Goal: Task Accomplishment & Management: Complete application form

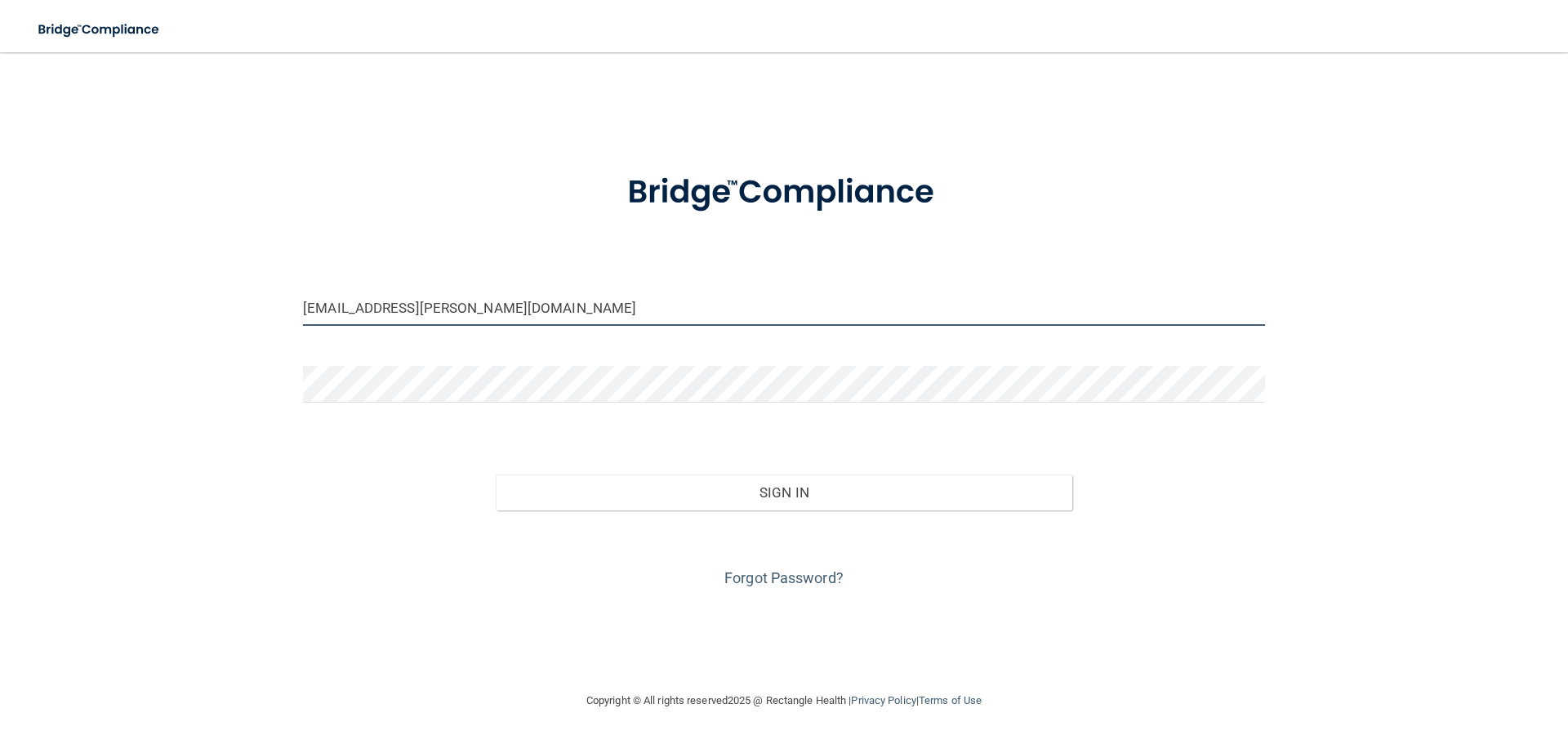
click at [604, 310] on input "[EMAIL_ADDRESS][PERSON_NAME][DOMAIN_NAME]" at bounding box center [784, 307] width 962 height 36
drag, startPoint x: 598, startPoint y: 303, endPoint x: 0, endPoint y: 393, distance: 604.7
click at [0, 392] on main "[EMAIL_ADDRESS][PERSON_NAME][DOMAIN_NAME] Invalid email/password. You don't hav…" at bounding box center [784, 397] width 1568 height 691
type input "[EMAIL_ADDRESS][DOMAIN_NAME]"
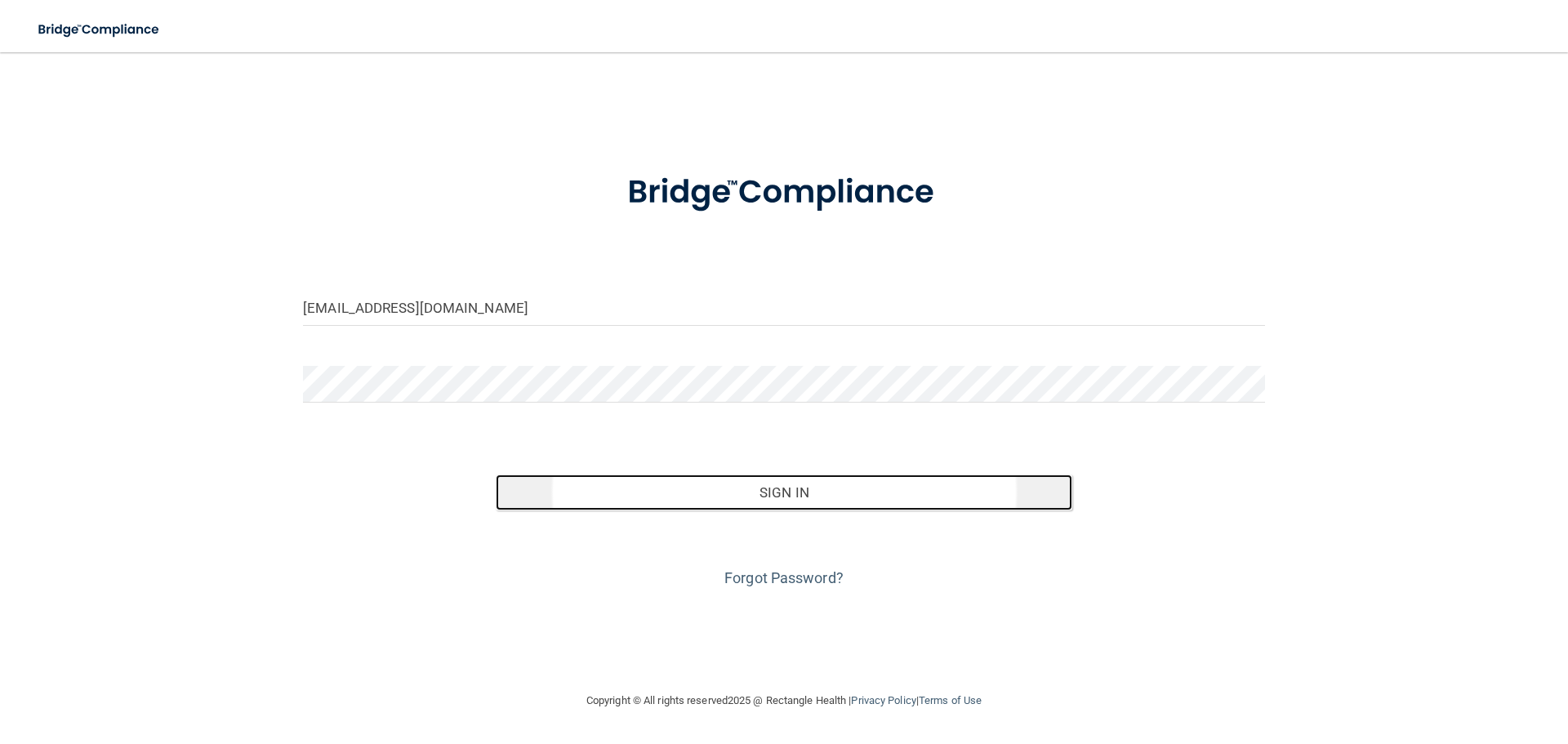
click at [867, 494] on button "Sign In" at bounding box center [784, 492] width 577 height 36
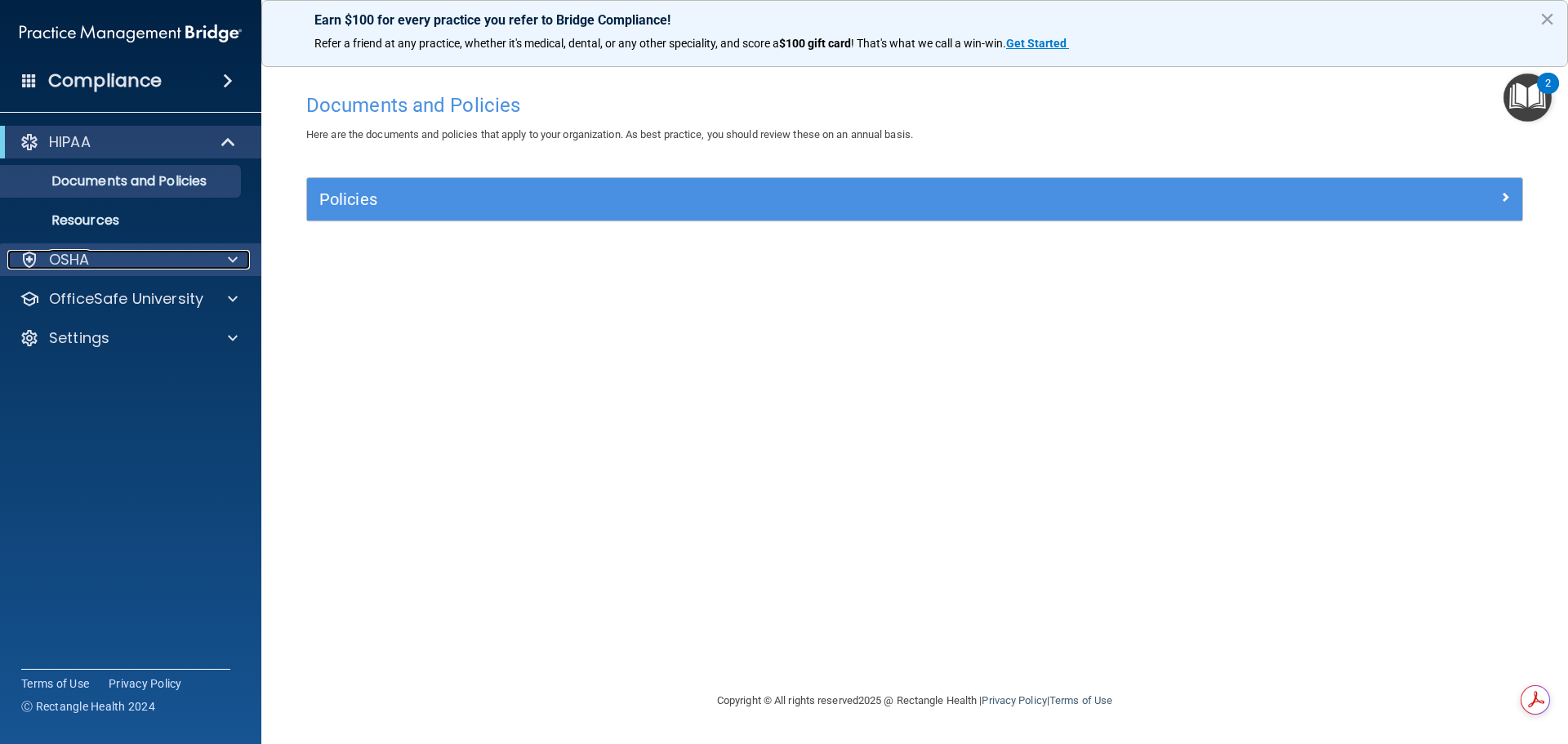
click at [93, 265] on div "OSHA" at bounding box center [109, 259] width 203 height 19
click at [96, 266] on div "OSHA" at bounding box center [109, 259] width 203 height 19
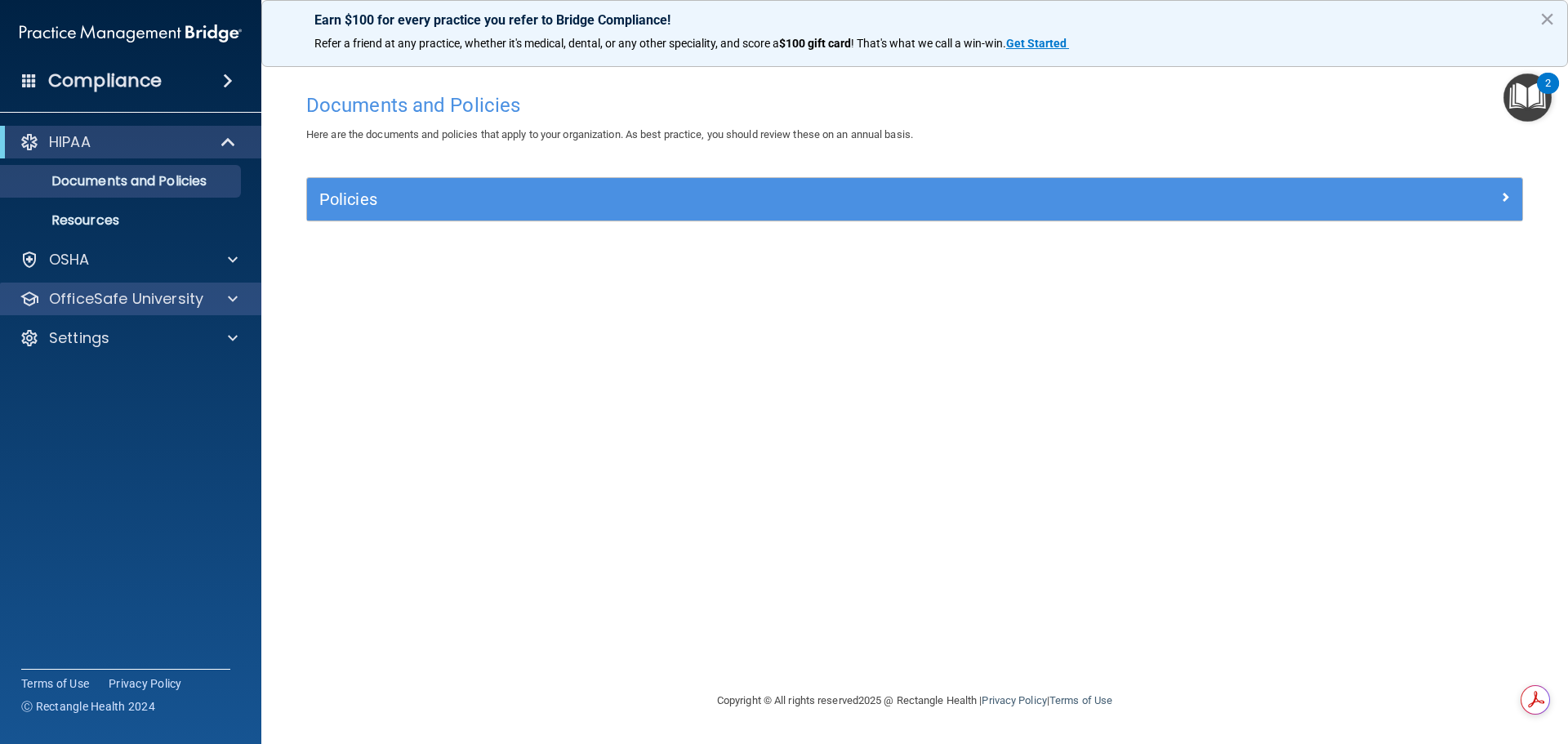
click at [138, 308] on div "OfficeSafe University" at bounding box center [131, 299] width 262 height 33
click at [151, 299] on p "OfficeSafe University" at bounding box center [126, 299] width 155 height 19
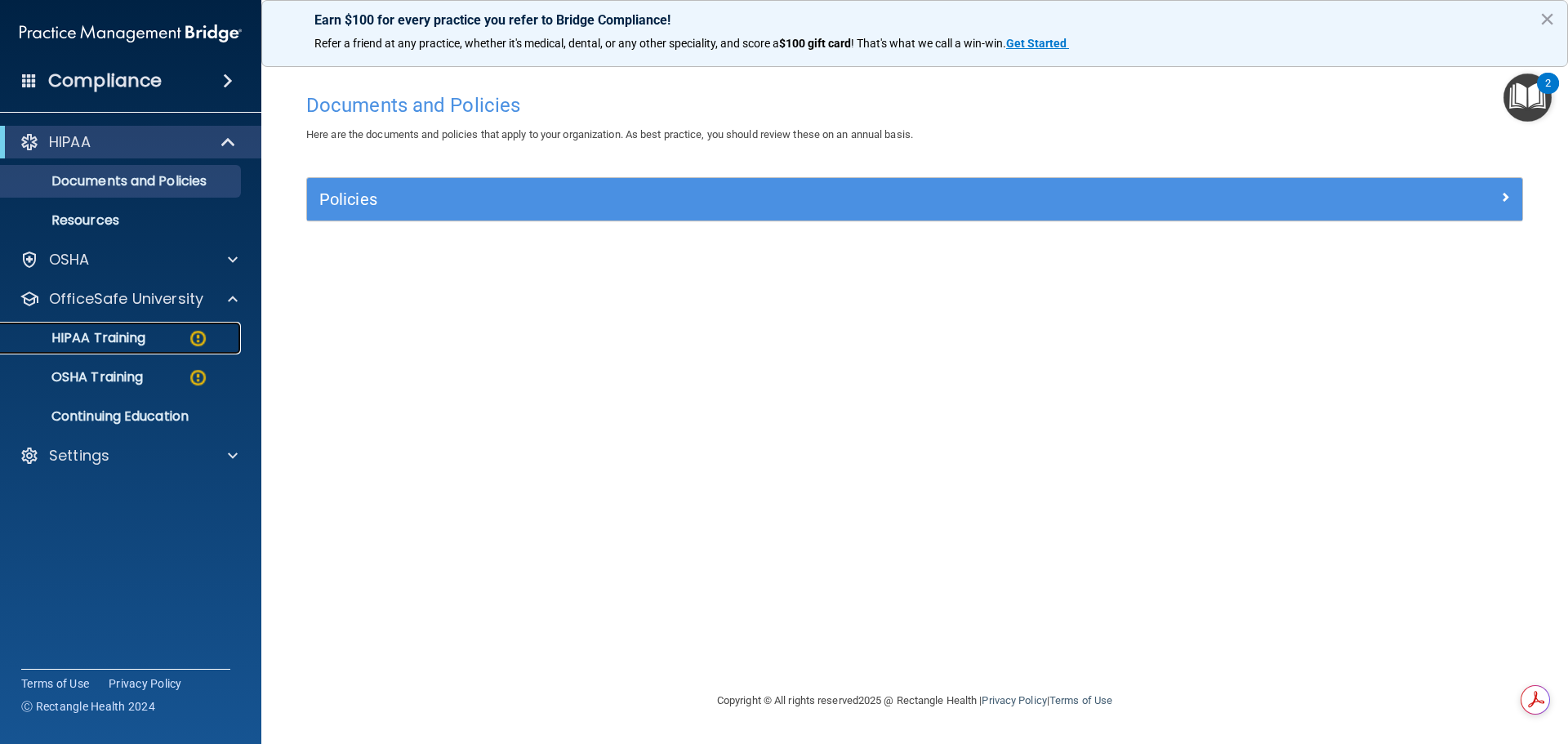
click at [125, 344] on p "HIPAA Training" at bounding box center [78, 338] width 134 height 16
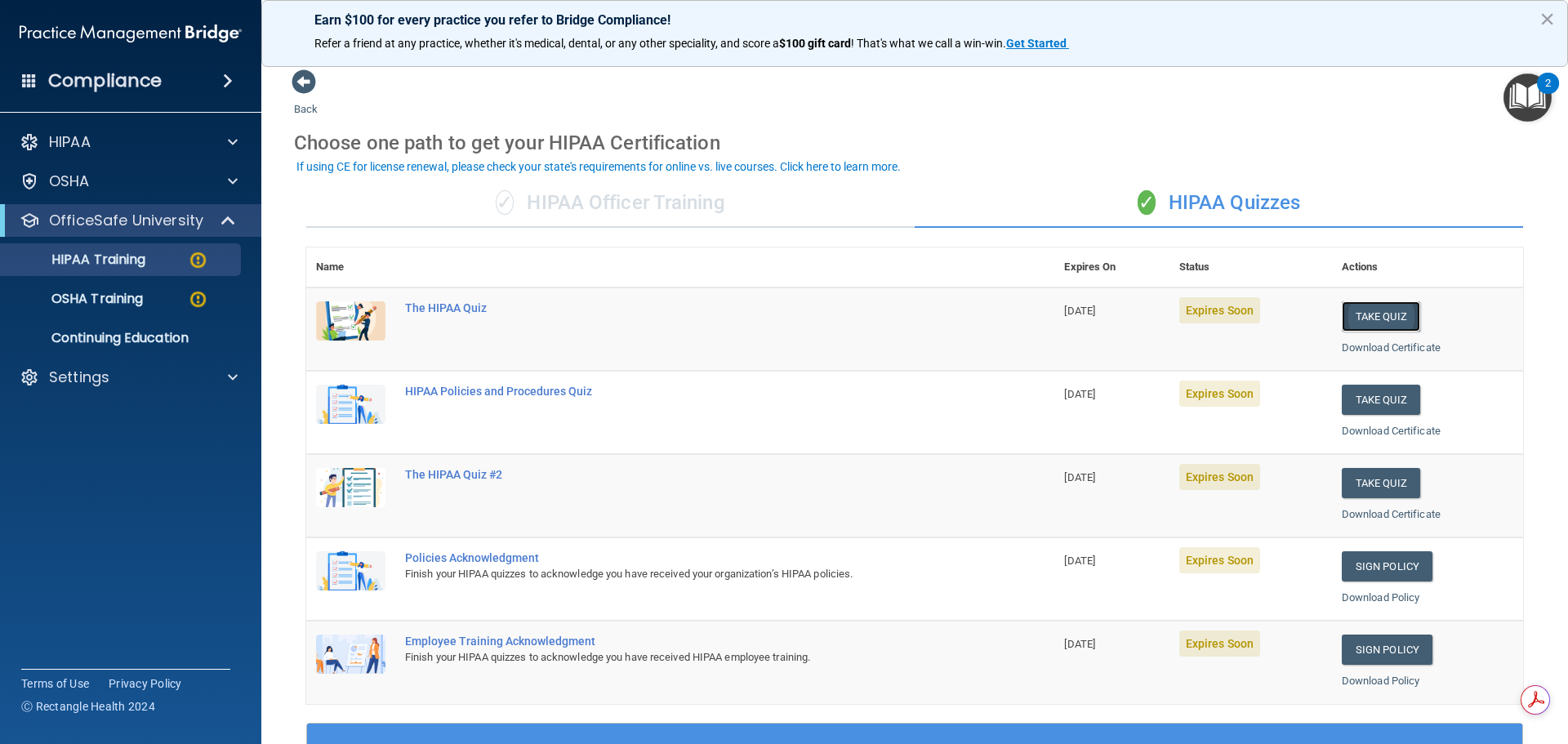
click at [1353, 308] on button "Take Quiz" at bounding box center [1382, 316] width 79 height 30
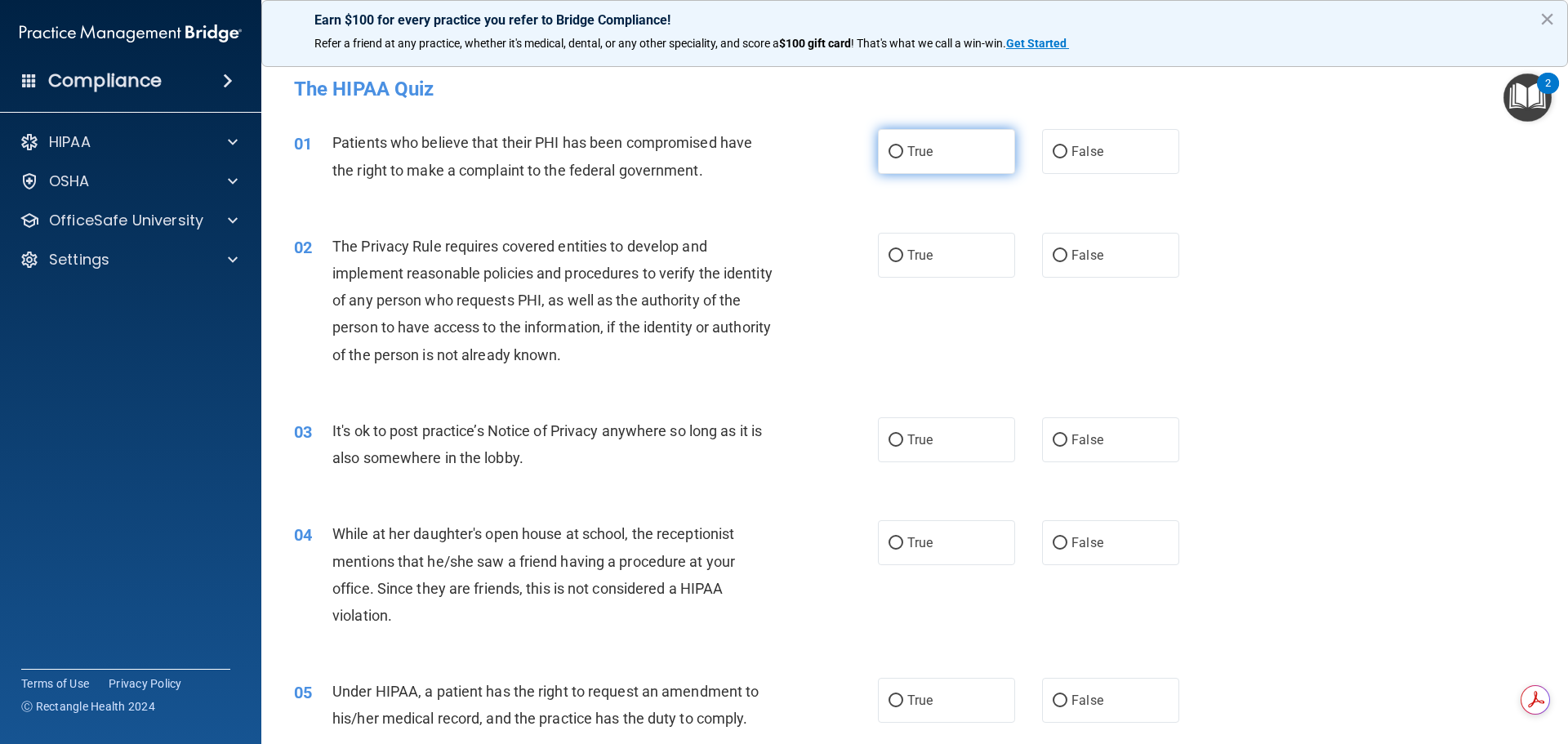
click at [916, 156] on span "True" at bounding box center [920, 152] width 25 height 15
click at [904, 156] on input "True" at bounding box center [895, 152] width 14 height 12
radio input "true"
click at [916, 256] on span "True" at bounding box center [920, 255] width 25 height 15
click at [904, 256] on input "True" at bounding box center [895, 255] width 14 height 12
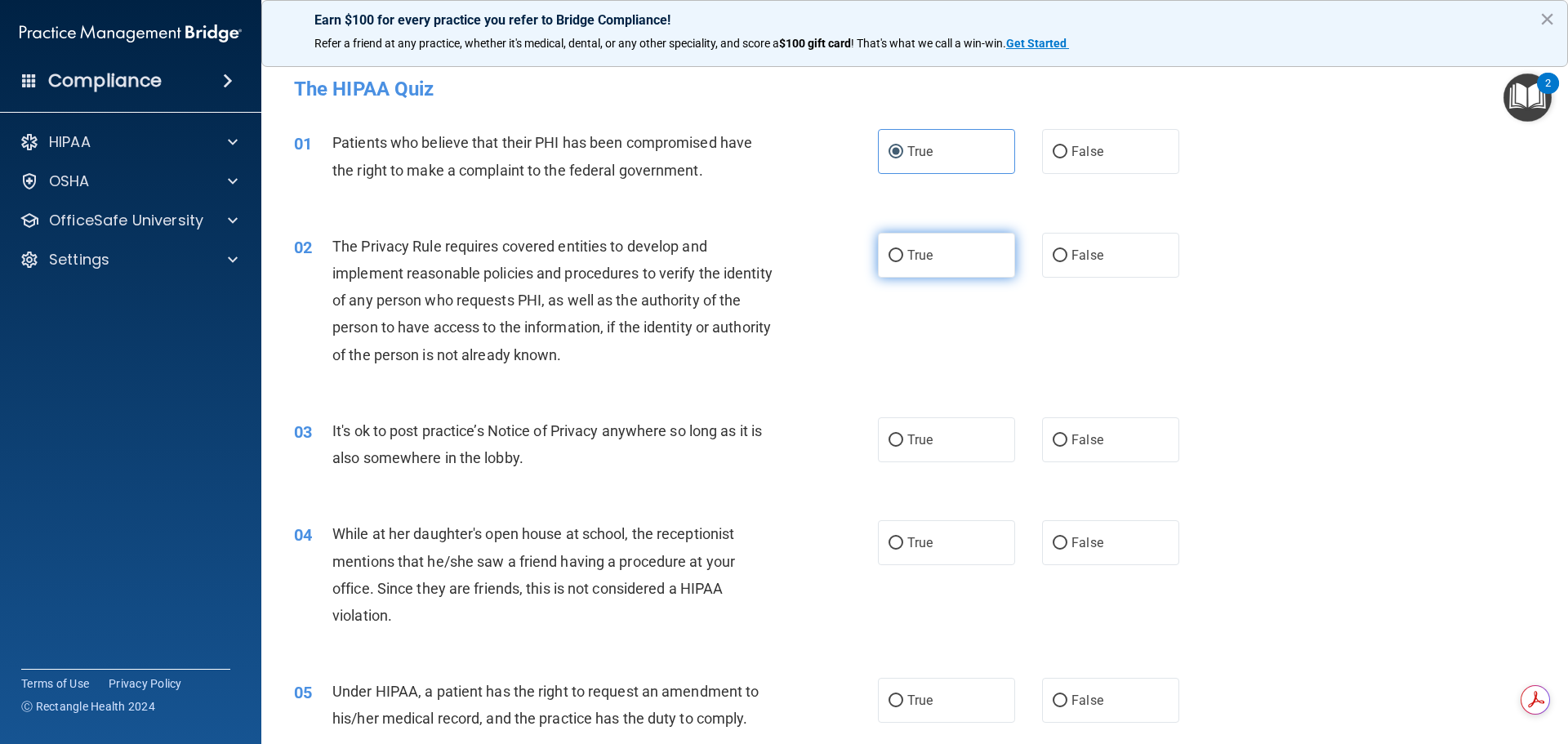
radio input "true"
click at [1094, 432] on span "False" at bounding box center [1087, 440] width 32 height 15
click at [1068, 435] on input "False" at bounding box center [1059, 441] width 14 height 12
radio input "true"
click at [1085, 558] on label "False" at bounding box center [1110, 542] width 137 height 45
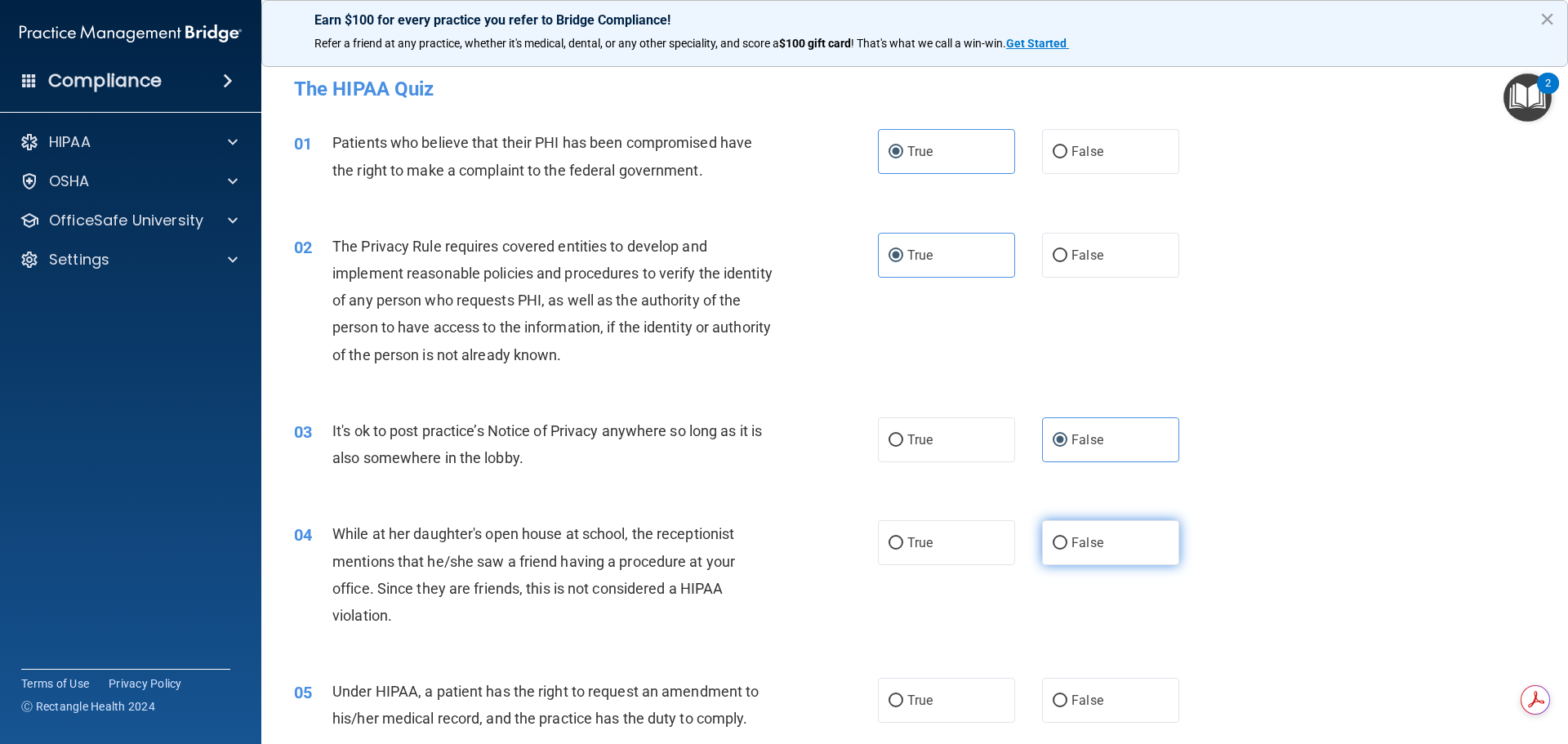
click at [1068, 549] on input "False" at bounding box center [1059, 543] width 14 height 12
radio input "true"
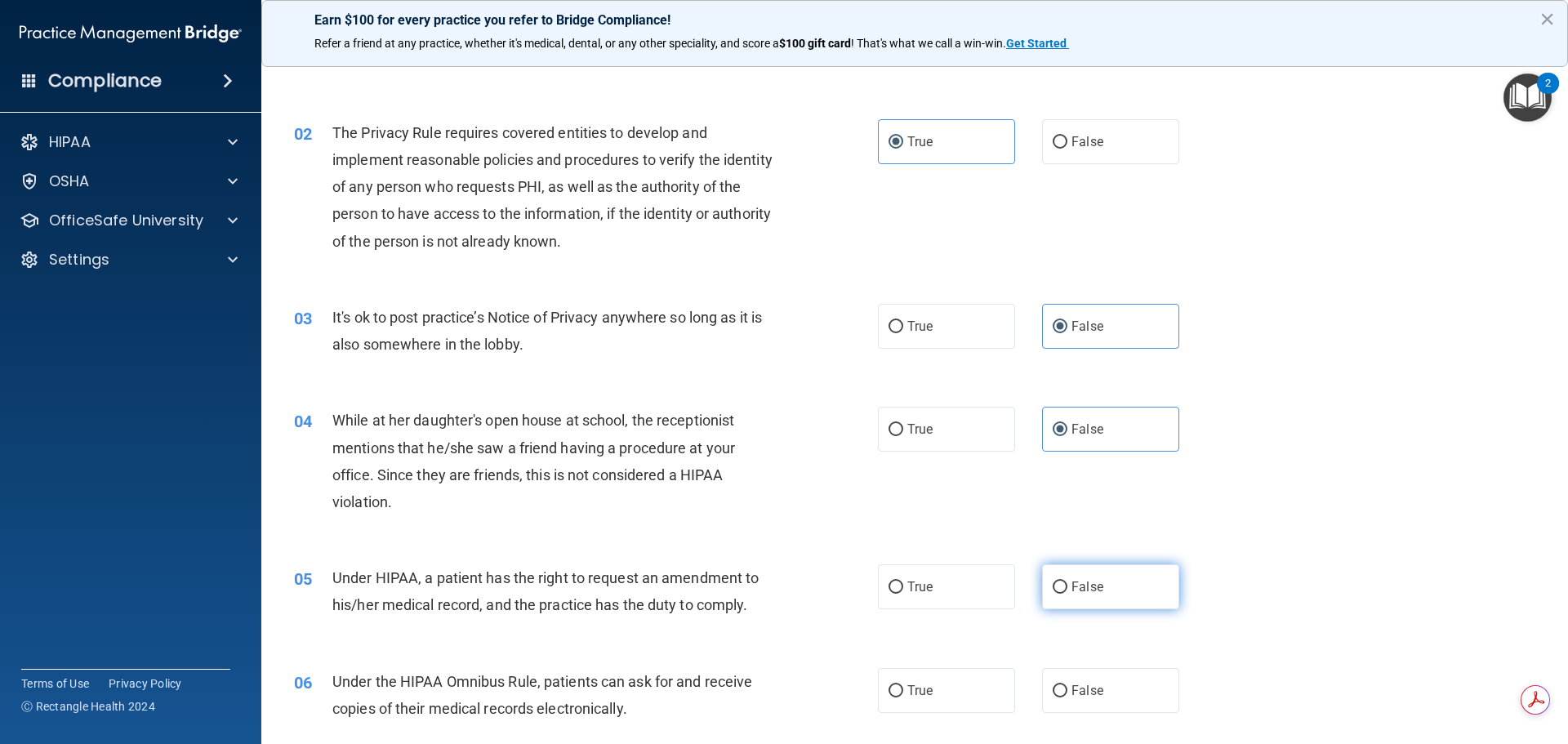
scroll to position [163, 0]
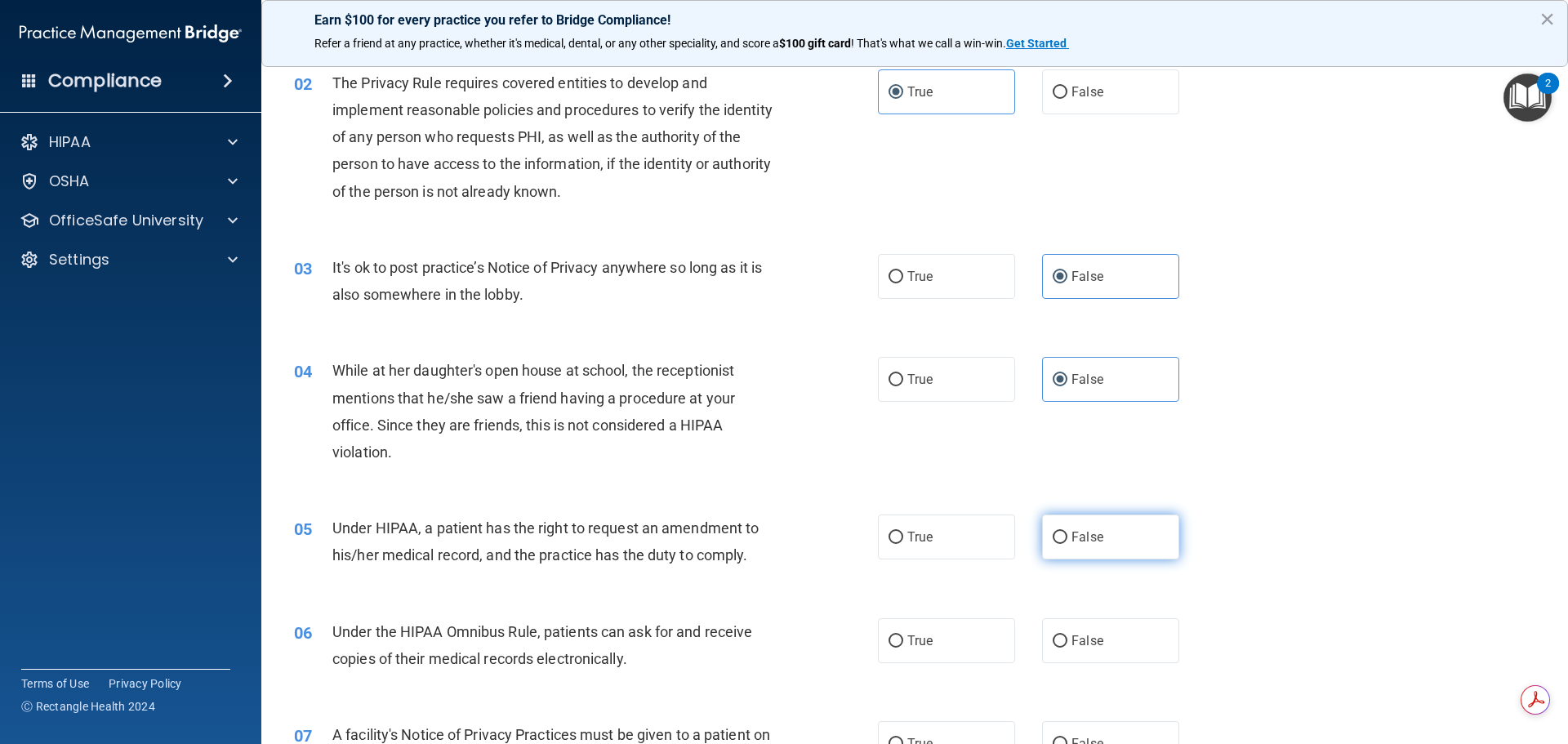
click at [1096, 533] on label "False" at bounding box center [1110, 537] width 137 height 45
click at [1068, 533] on input "False" at bounding box center [1059, 538] width 14 height 12
radio input "true"
click at [938, 628] on label "True" at bounding box center [946, 640] width 137 height 45
click at [904, 636] on input "True" at bounding box center [895, 641] width 14 height 12
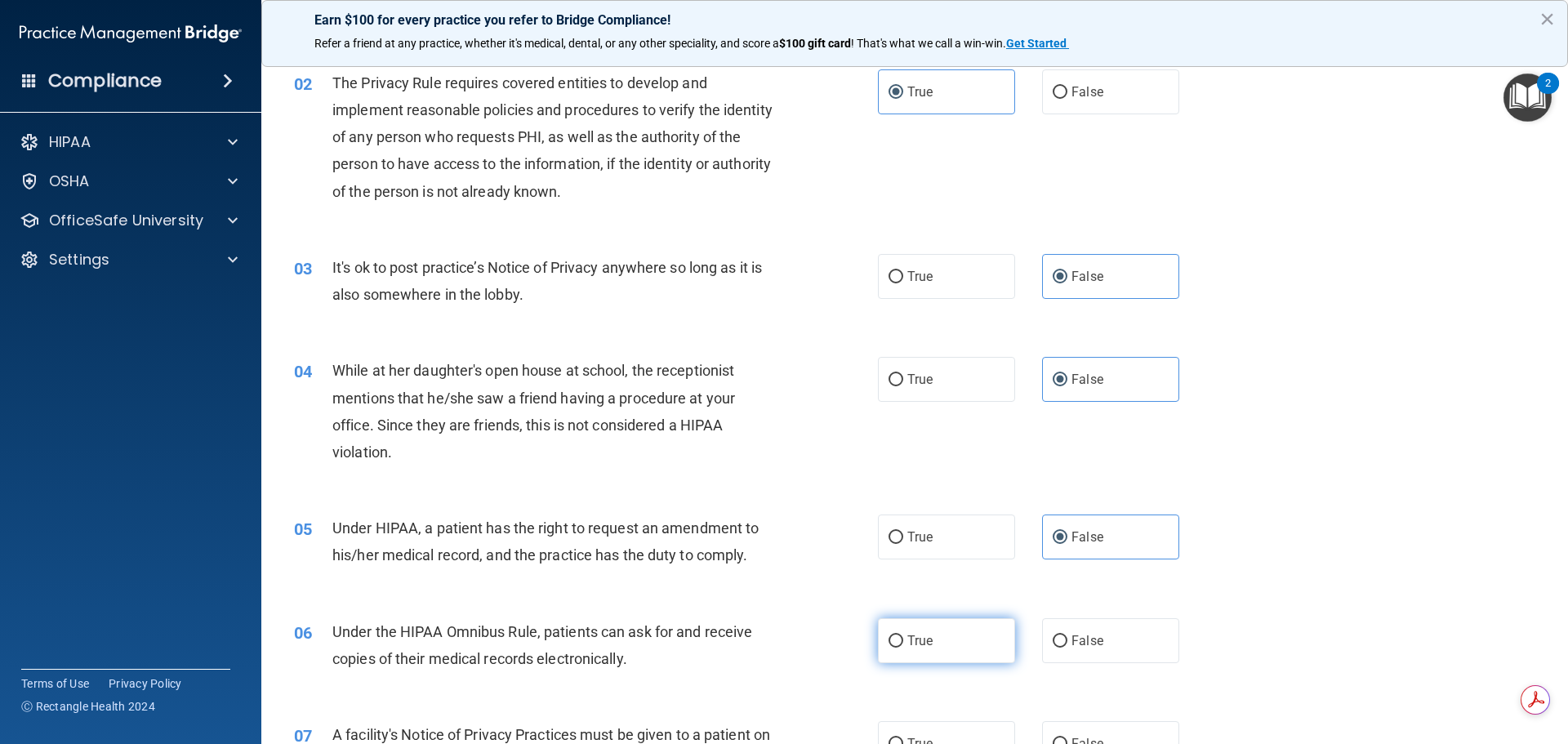
radio input "true"
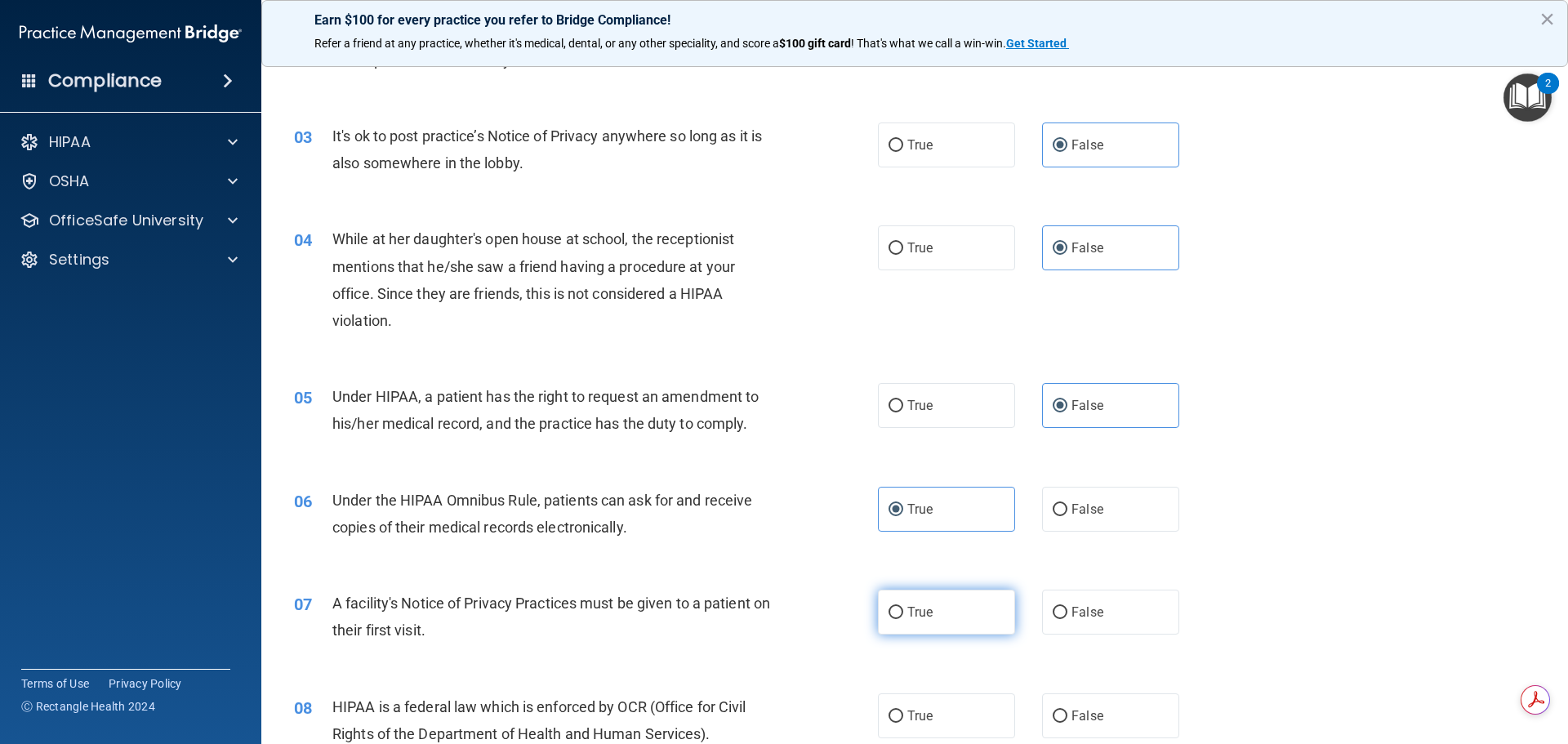
scroll to position [326, 0]
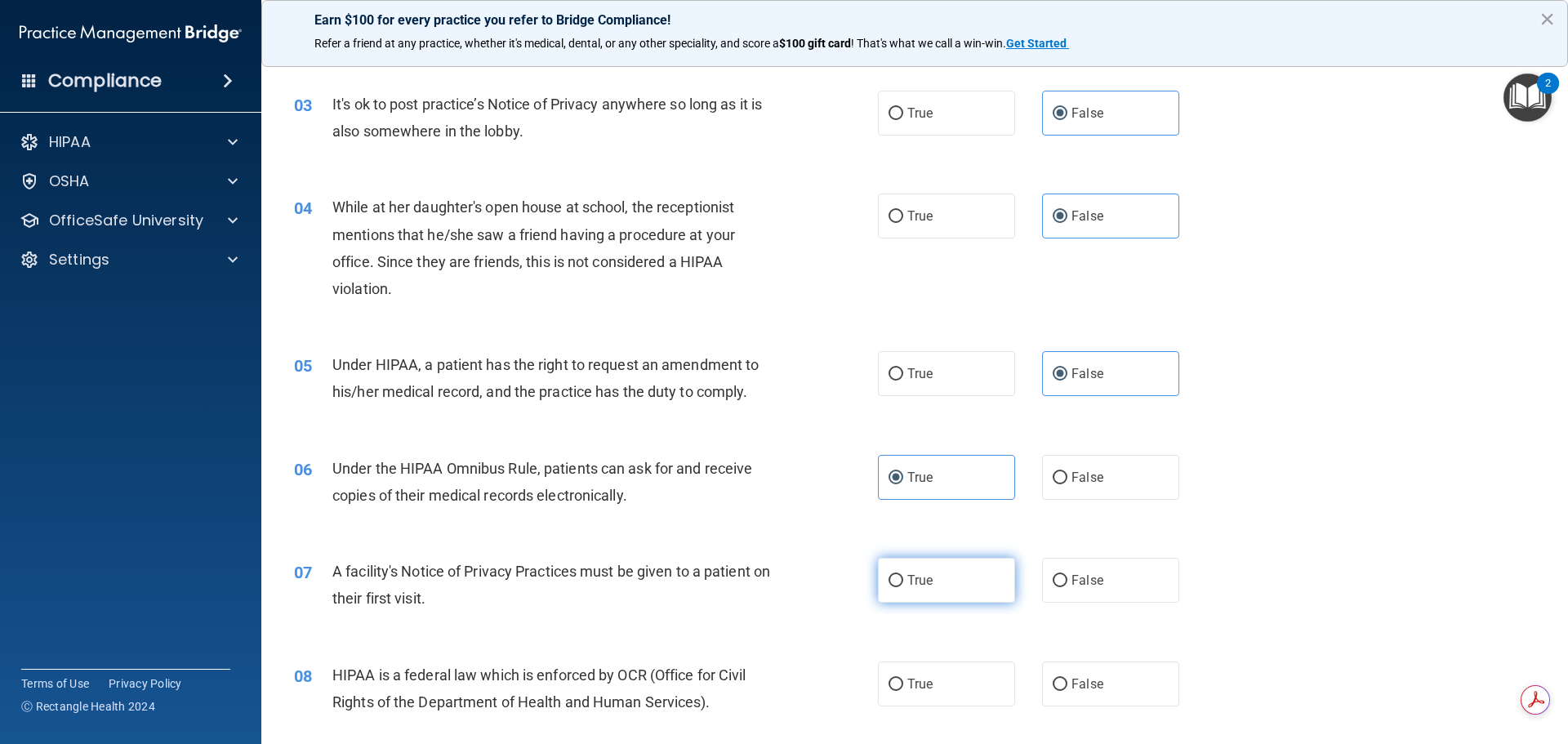
click at [970, 591] on label "True" at bounding box center [946, 580] width 137 height 45
click at [904, 588] on input "True" at bounding box center [895, 581] width 14 height 12
radio input "true"
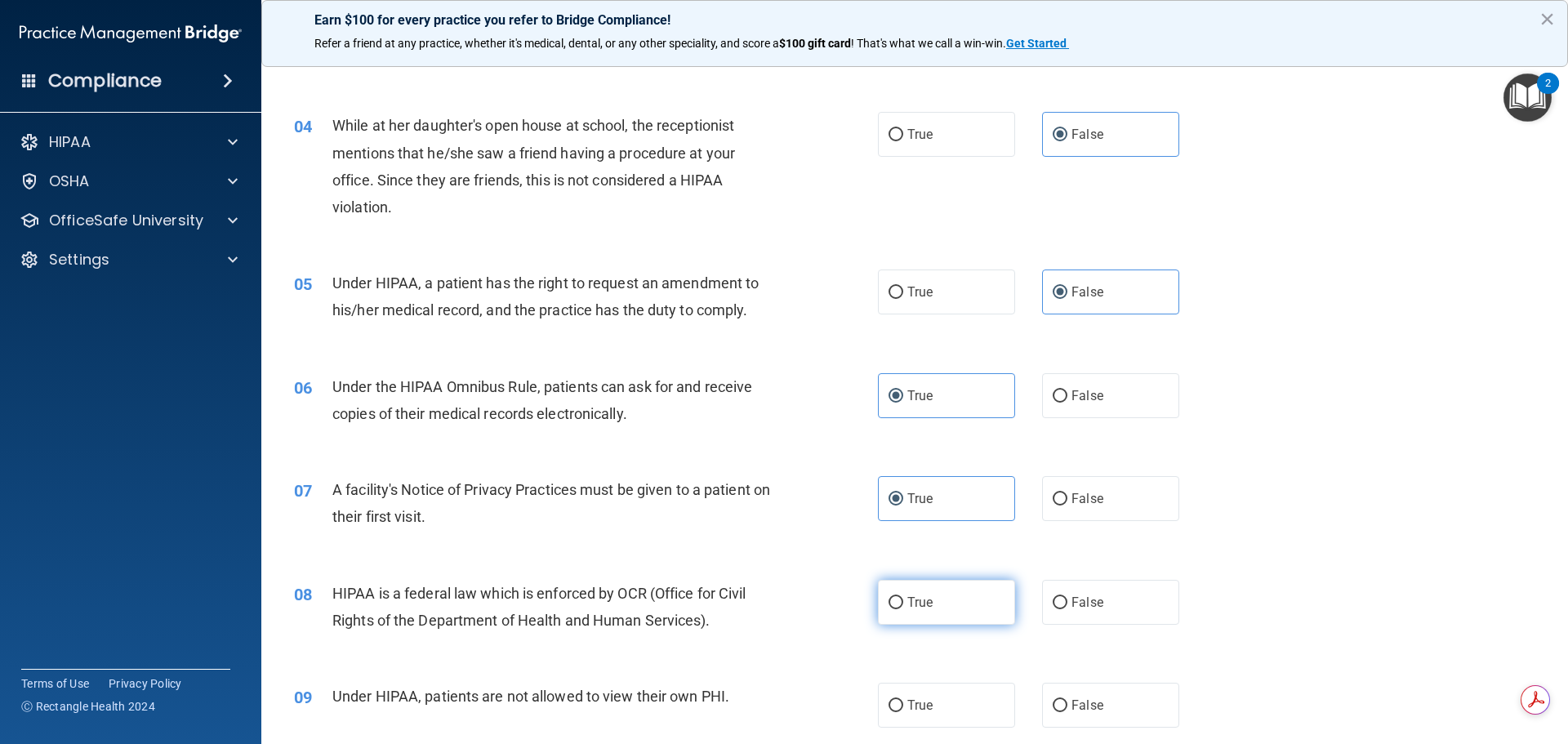
click at [970, 604] on label "True" at bounding box center [946, 602] width 137 height 45
click at [904, 604] on input "True" at bounding box center [895, 603] width 14 height 12
radio input "true"
click at [1079, 713] on label "False" at bounding box center [1110, 705] width 137 height 45
click at [1068, 712] on input "False" at bounding box center [1059, 706] width 14 height 12
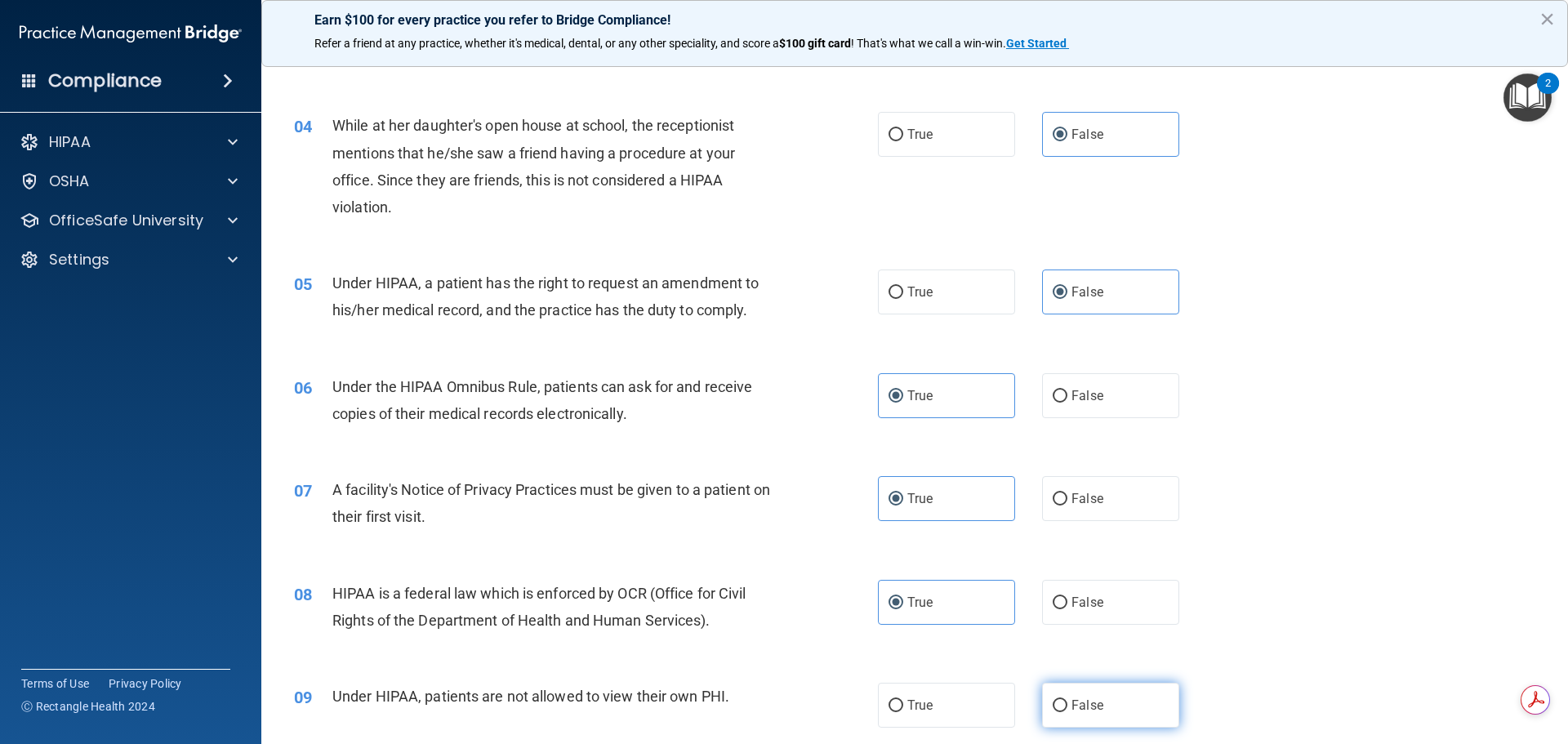
radio input "true"
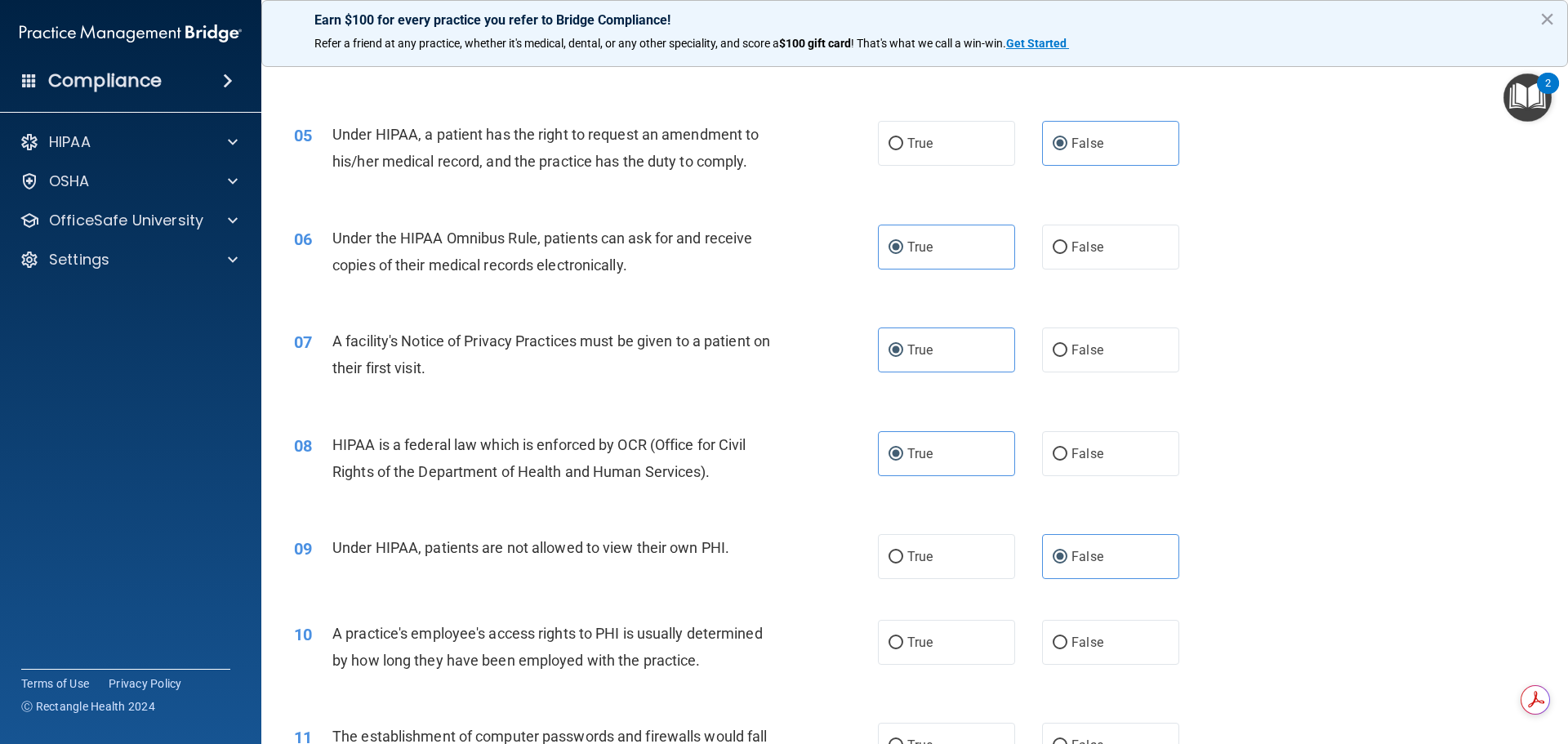
scroll to position [571, 0]
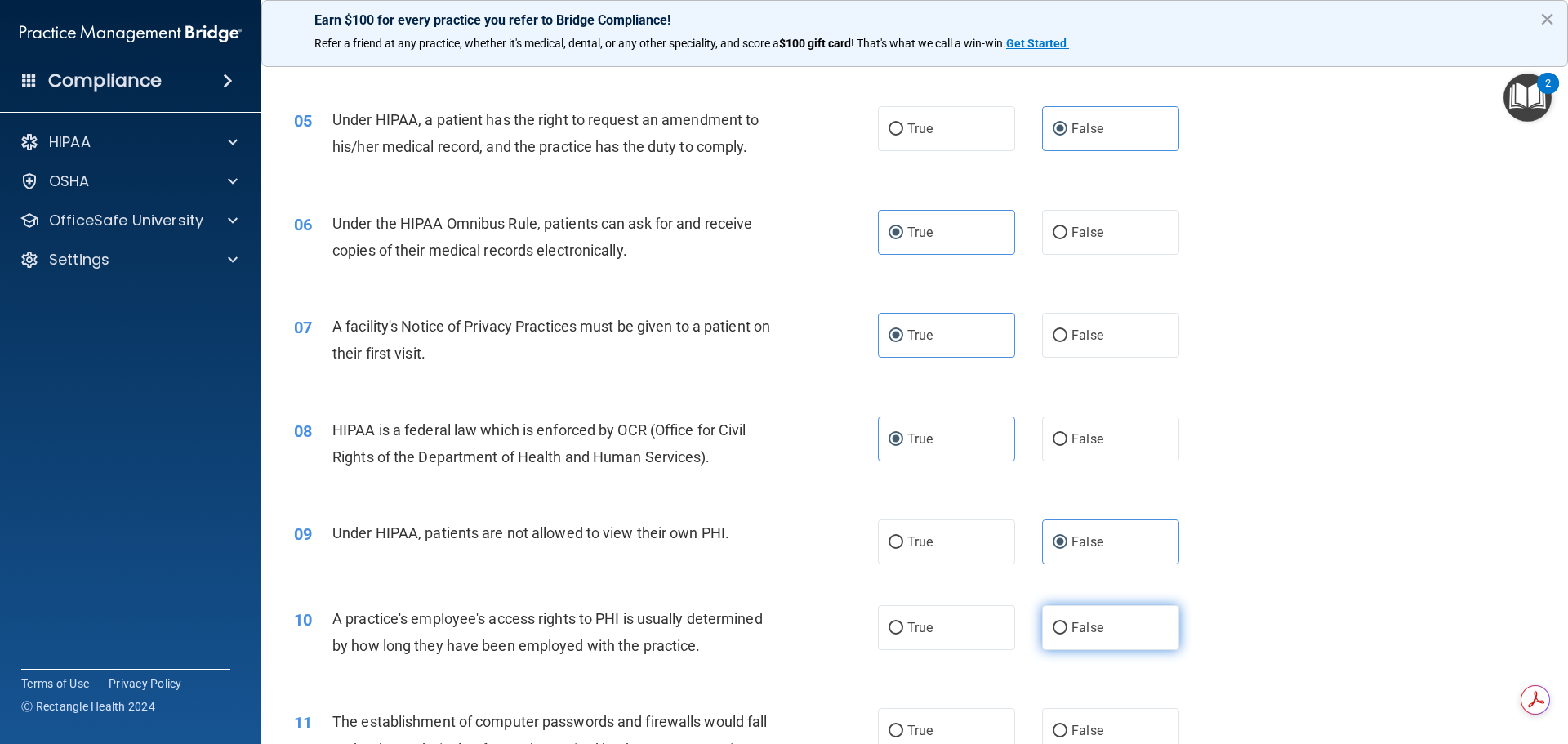
click at [1146, 619] on label "False" at bounding box center [1110, 627] width 137 height 45
click at [1068, 622] on input "False" at bounding box center [1059, 628] width 14 height 12
radio input "true"
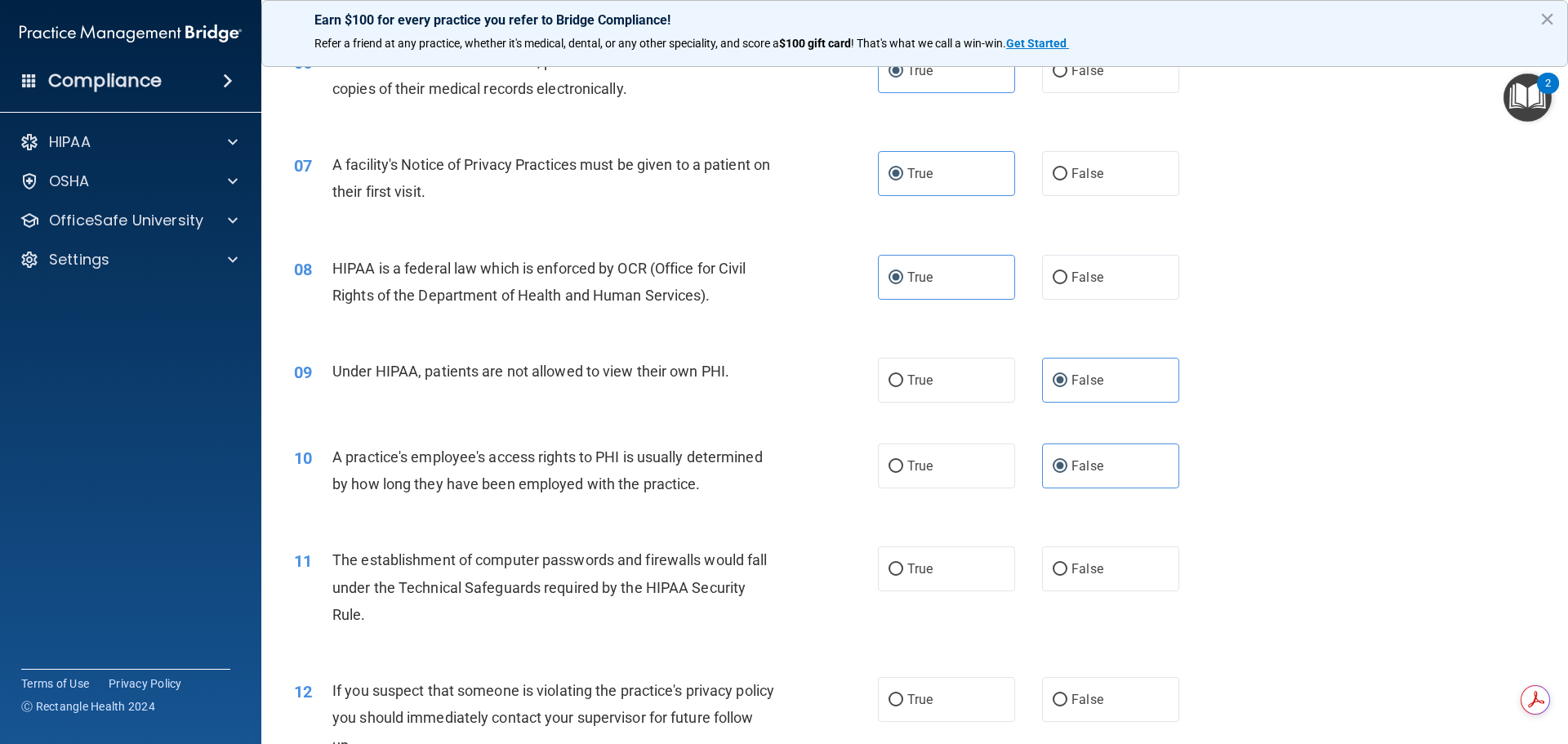
scroll to position [735, 0]
click at [937, 576] on label "True" at bounding box center [946, 566] width 137 height 45
click at [904, 574] on input "True" at bounding box center [895, 567] width 14 height 12
radio input "true"
click at [930, 691] on label "True" at bounding box center [946, 697] width 137 height 45
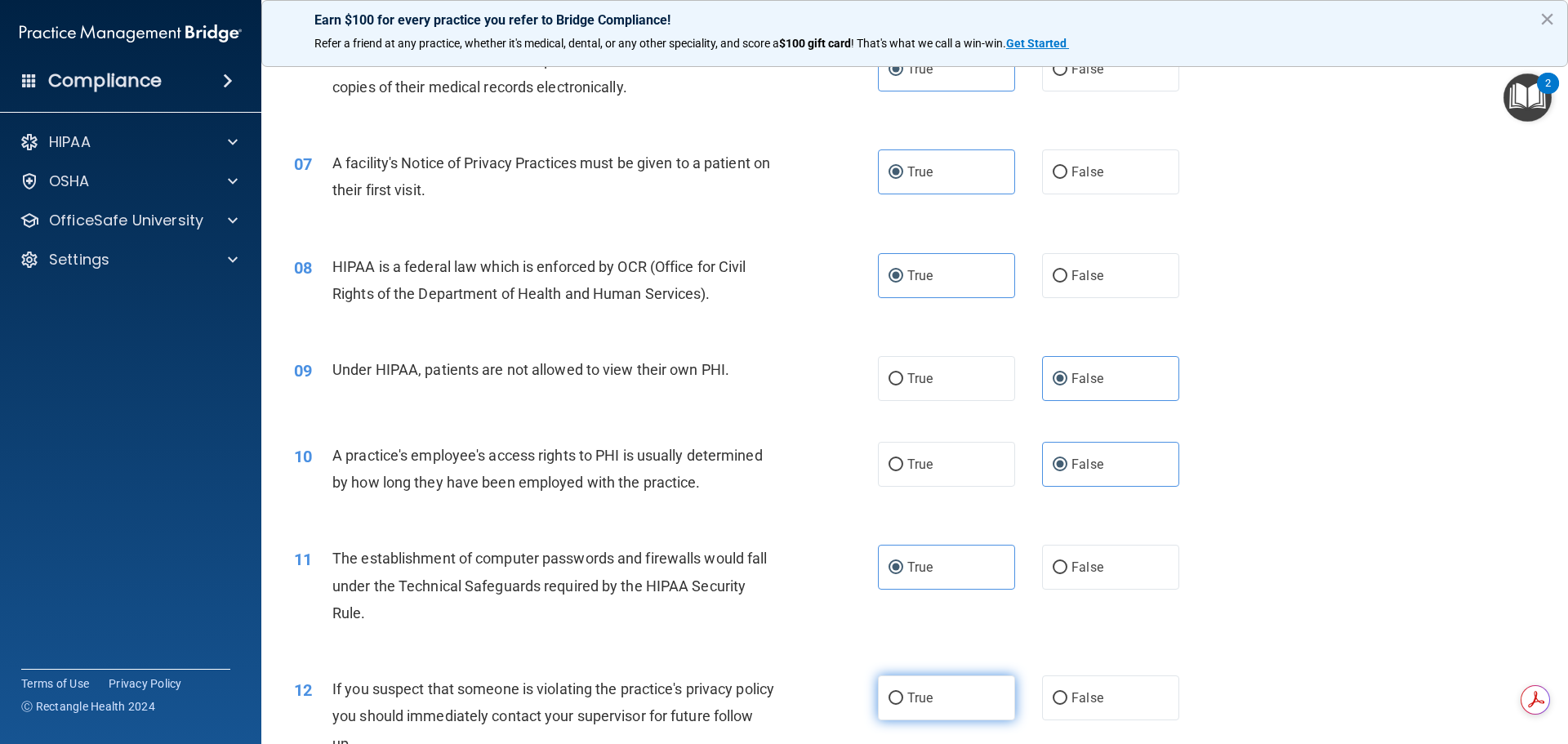
click at [904, 692] on input "True" at bounding box center [895, 698] width 14 height 12
radio input "true"
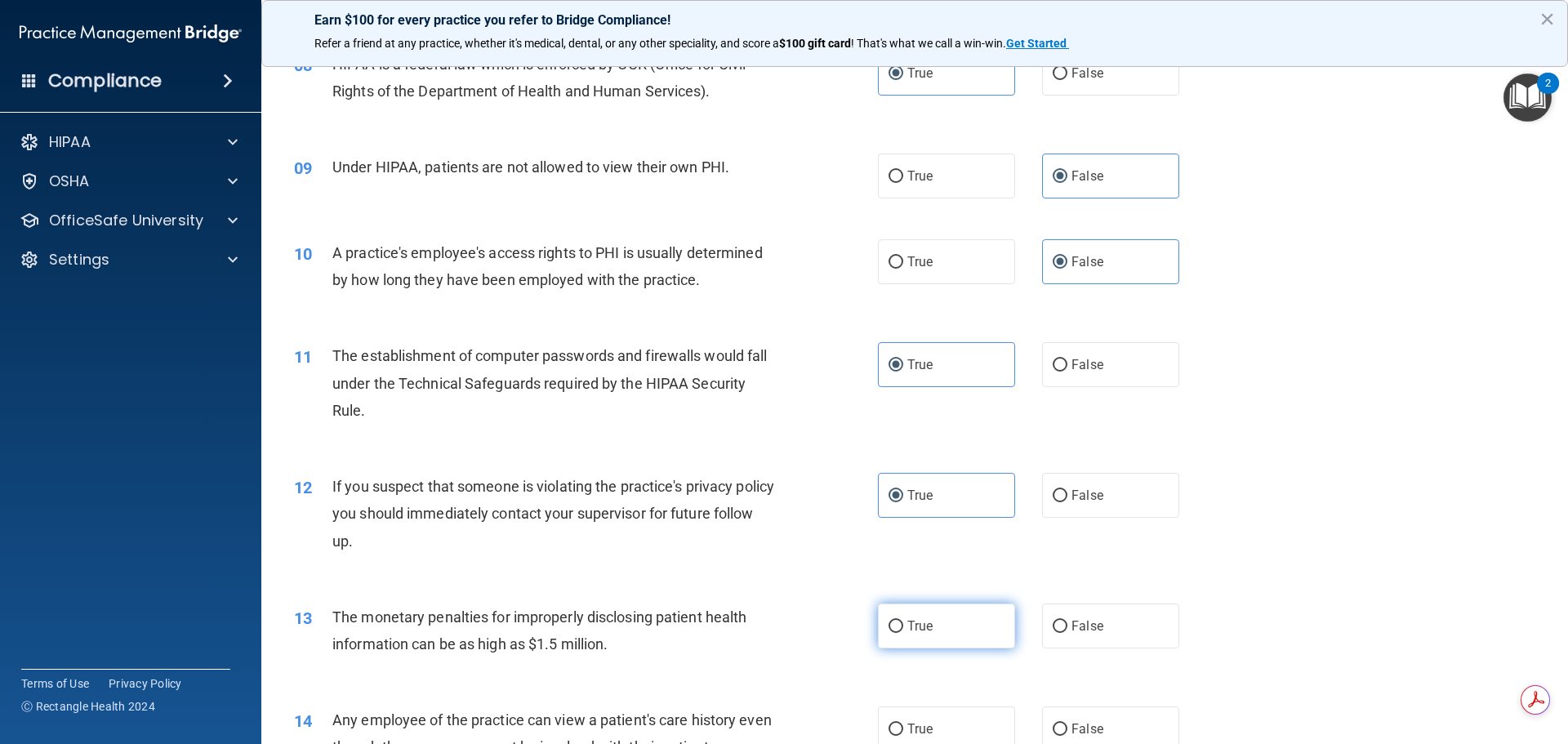
scroll to position [980, 0]
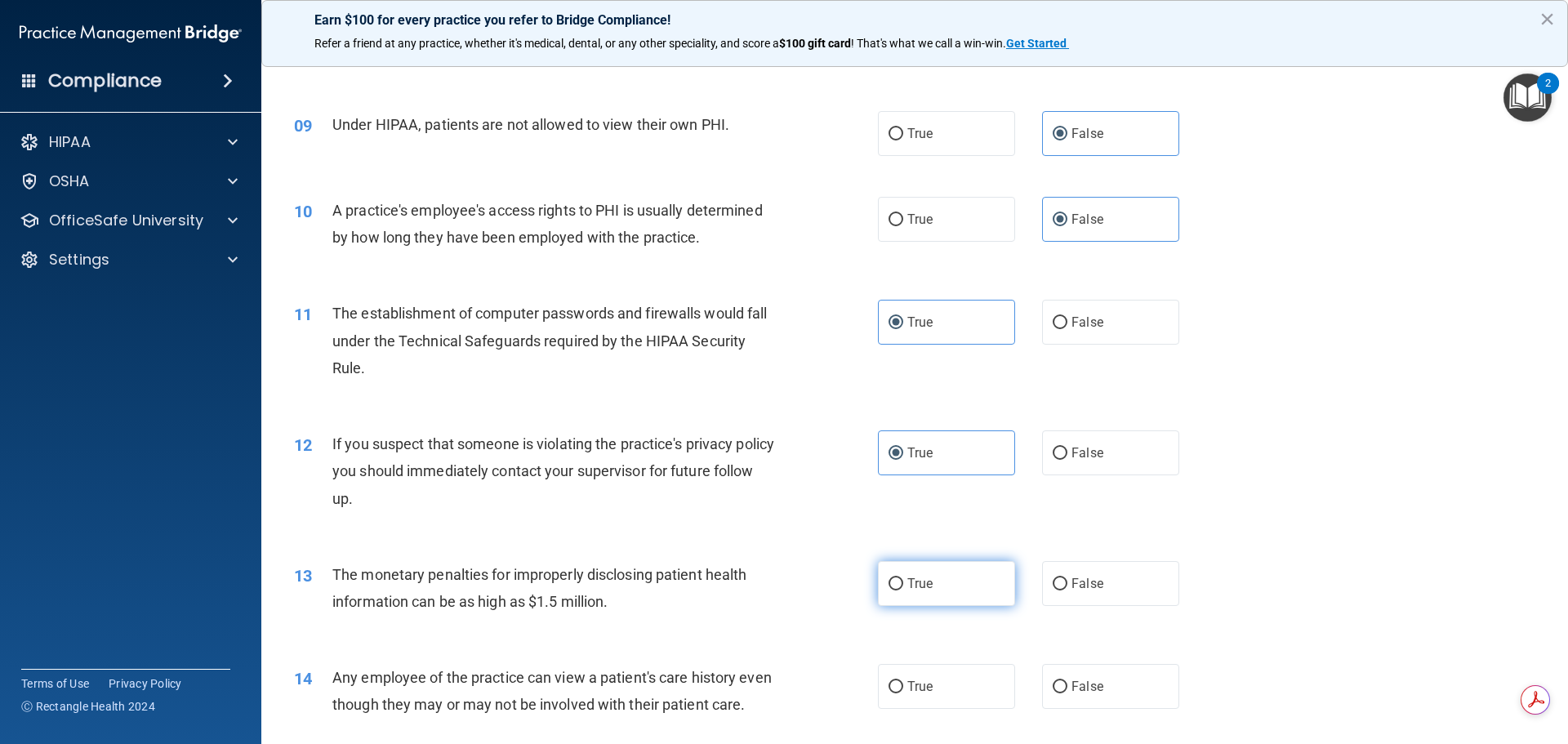
click at [930, 597] on label "True" at bounding box center [946, 583] width 137 height 45
click at [904, 590] on input "True" at bounding box center [895, 584] width 14 height 12
radio input "true"
click at [1138, 685] on label "False" at bounding box center [1110, 686] width 137 height 45
click at [1068, 685] on input "False" at bounding box center [1059, 686] width 14 height 12
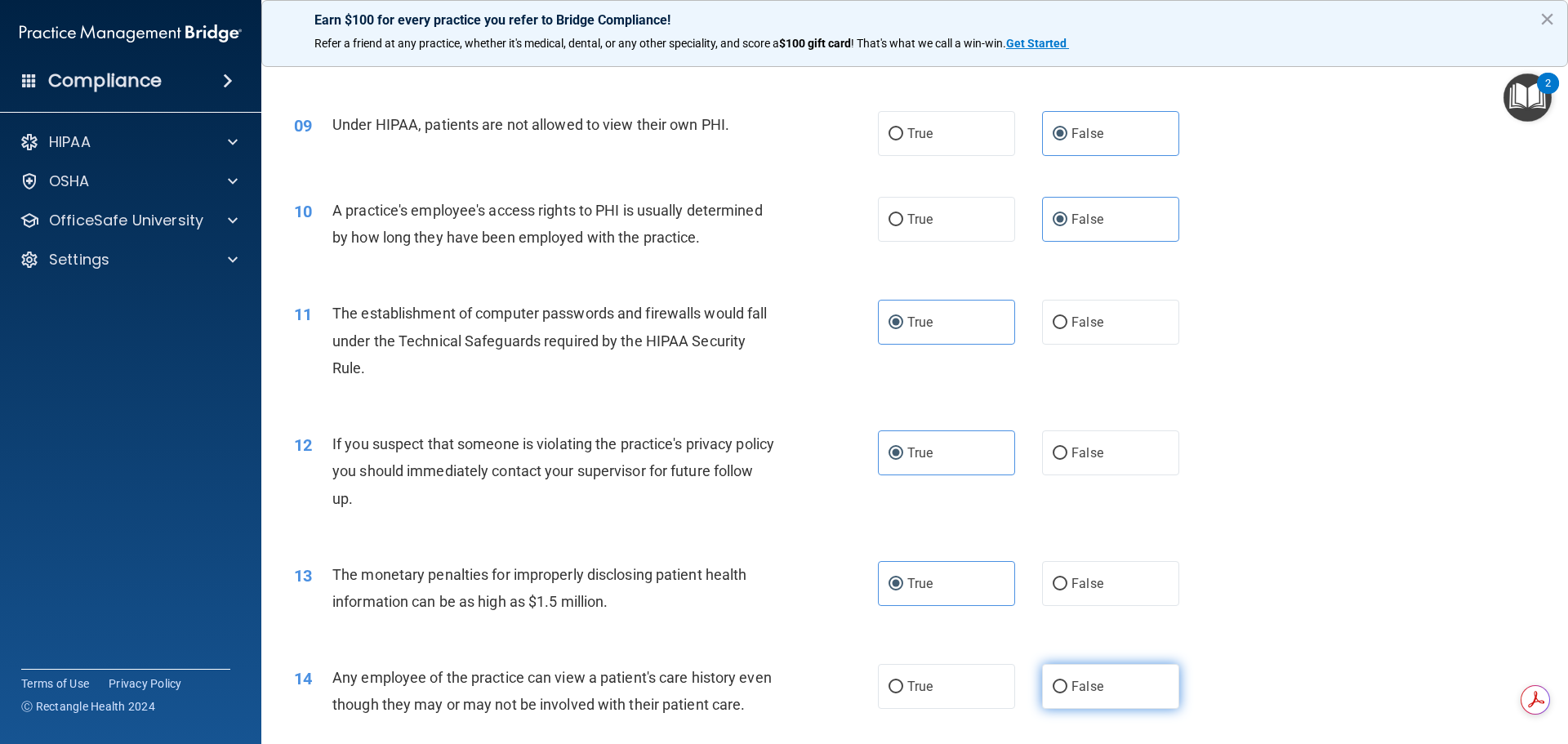
radio input "true"
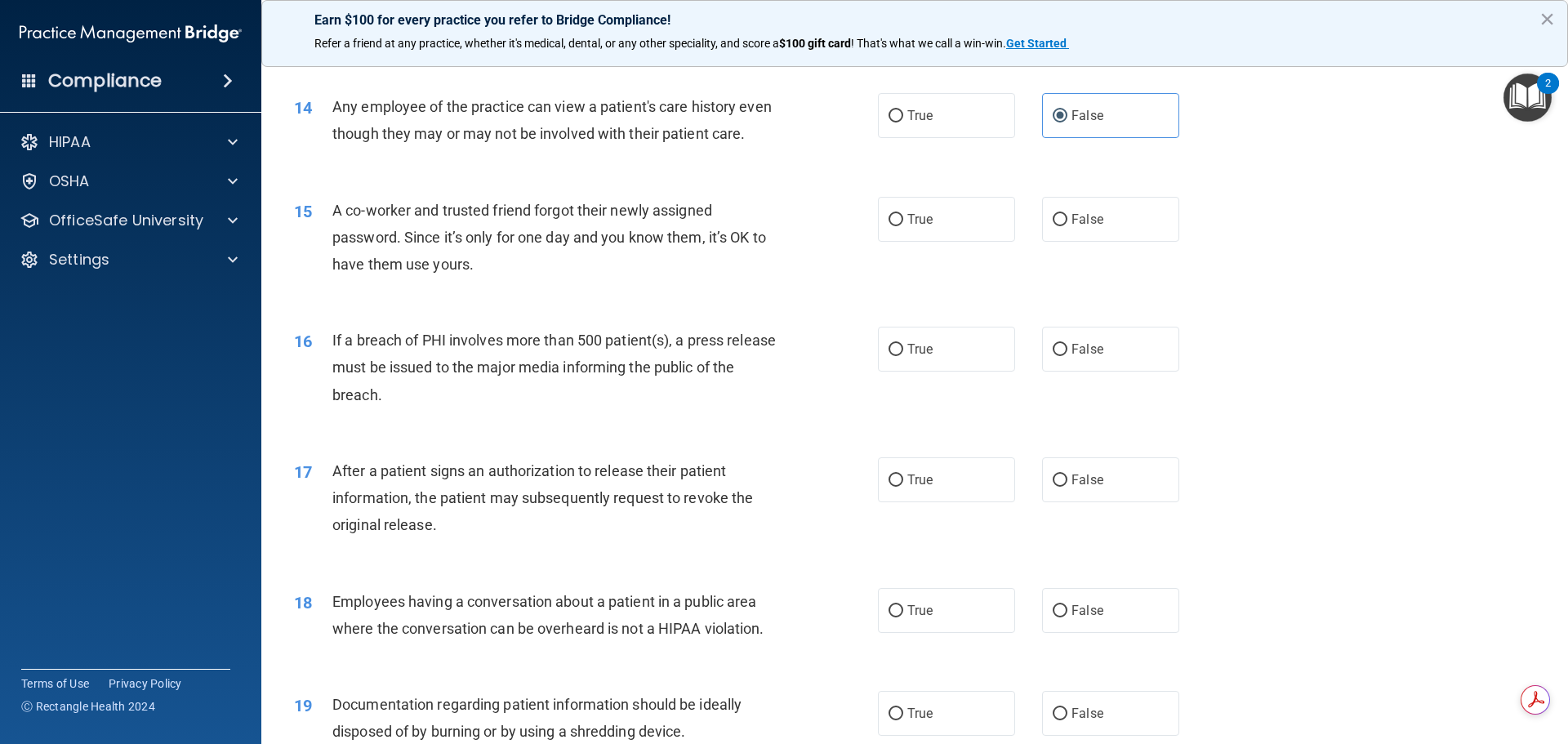
scroll to position [1551, 0]
click at [1080, 227] on span "False" at bounding box center [1087, 218] width 32 height 15
click at [1068, 226] on input "False" at bounding box center [1059, 219] width 14 height 12
radio input "true"
drag, startPoint x: 965, startPoint y: 355, endPoint x: 970, endPoint y: 364, distance: 10.3
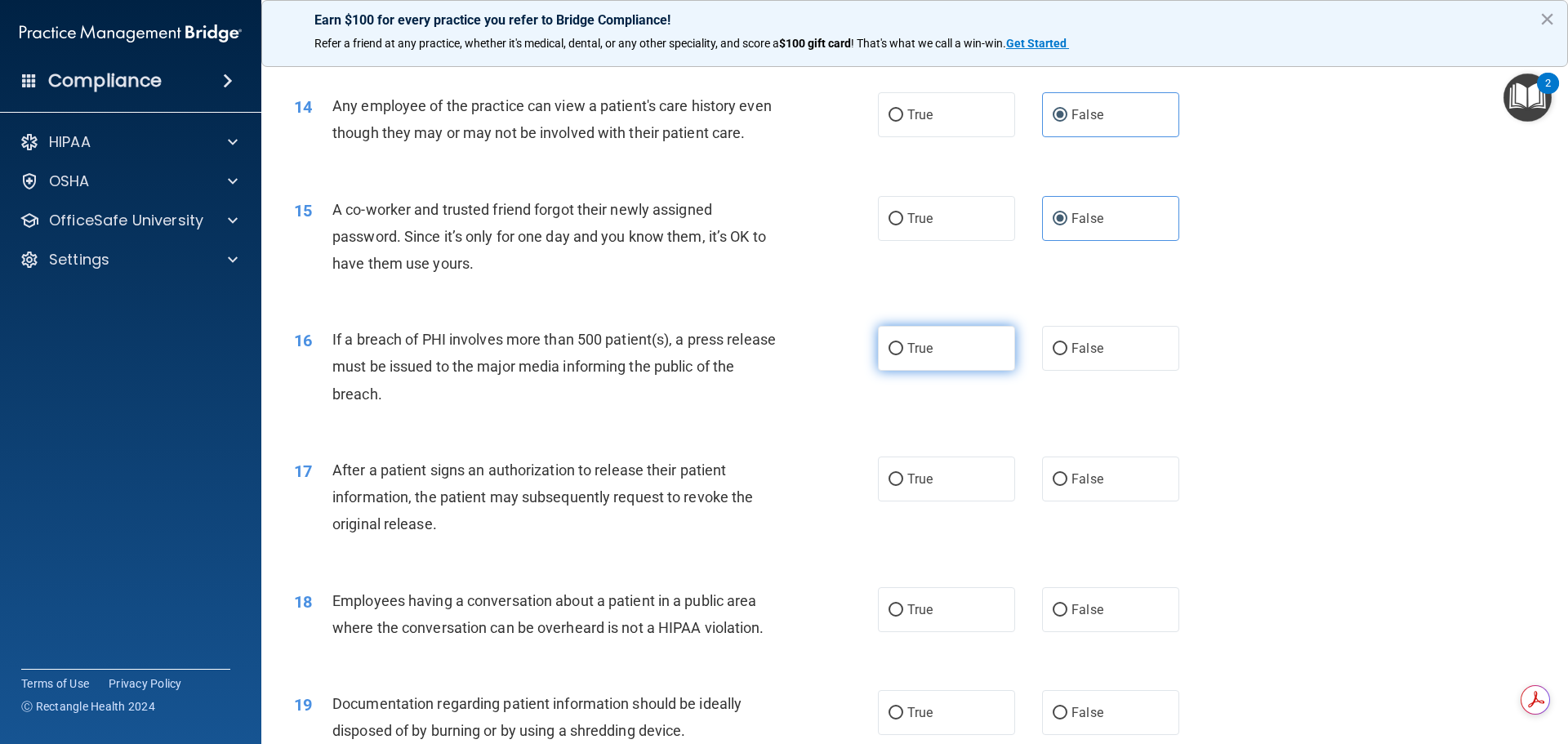
click at [967, 358] on label "True" at bounding box center [946, 348] width 137 height 45
click at [904, 355] on input "True" at bounding box center [895, 348] width 14 height 12
radio input "true"
click at [961, 501] on label "True" at bounding box center [946, 478] width 137 height 45
click at [904, 486] on input "True" at bounding box center [895, 479] width 14 height 12
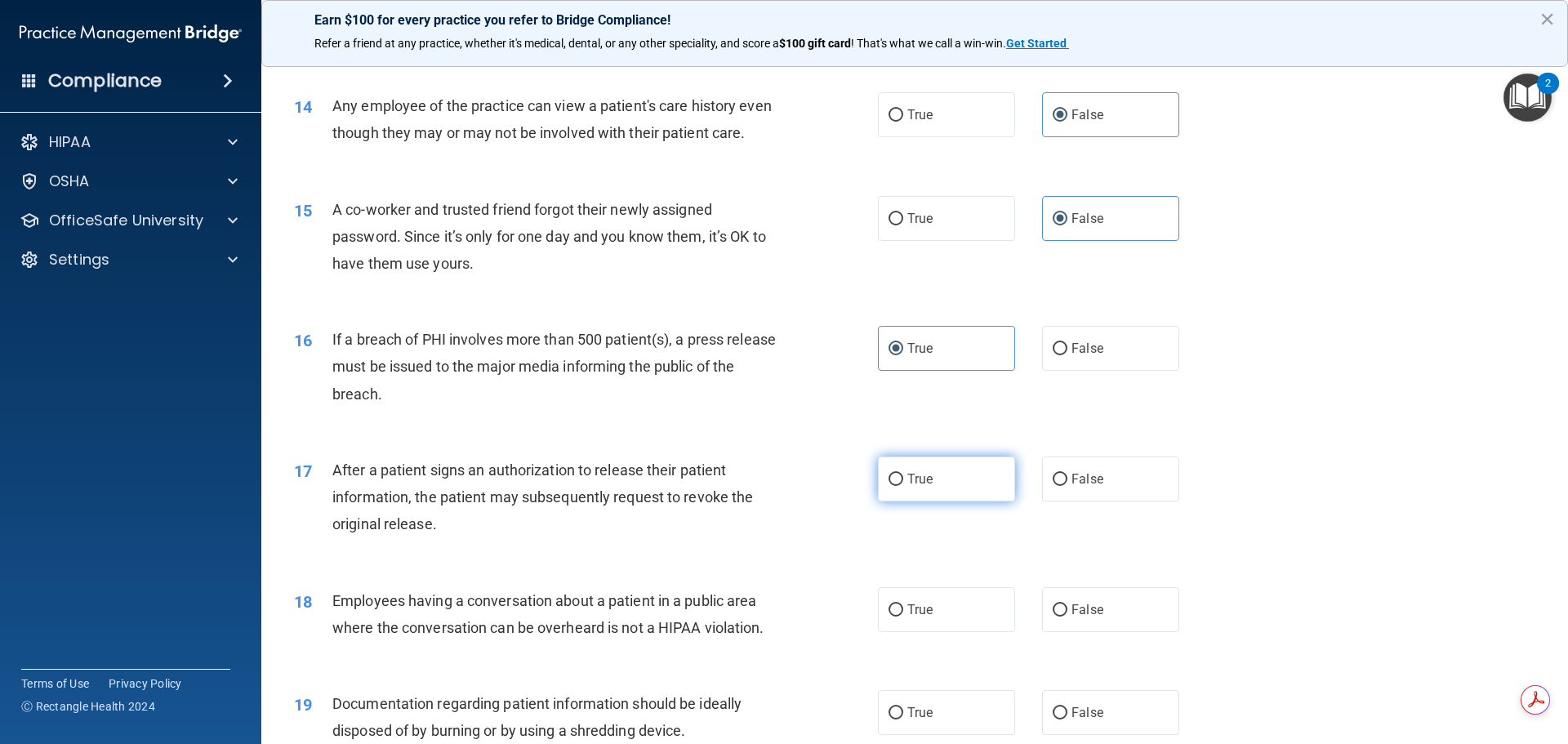
radio input "true"
click at [1097, 615] on label "False" at bounding box center [1110, 610] width 137 height 45
click at [1068, 615] on input "False" at bounding box center [1059, 610] width 14 height 12
radio input "true"
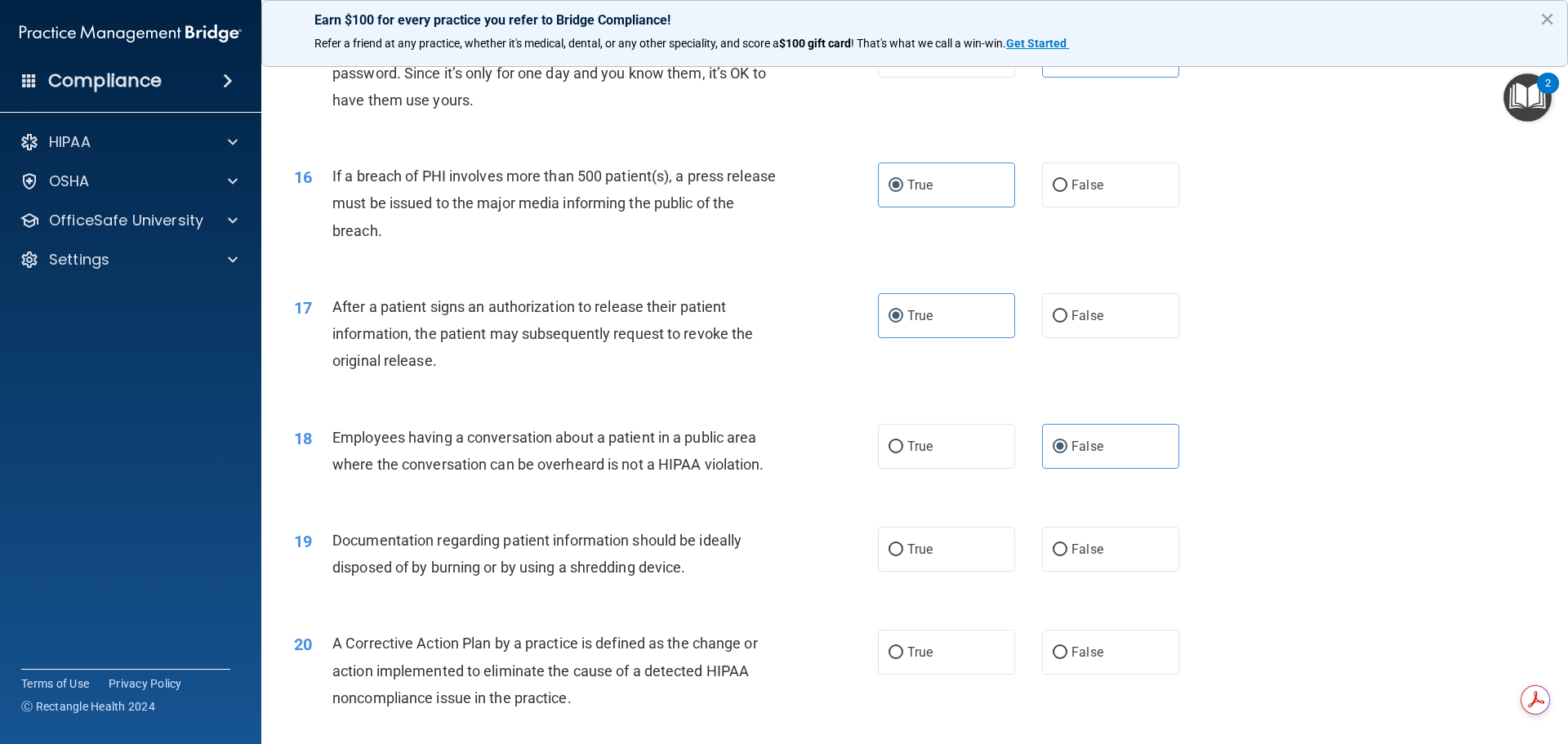
scroll to position [1796, 0]
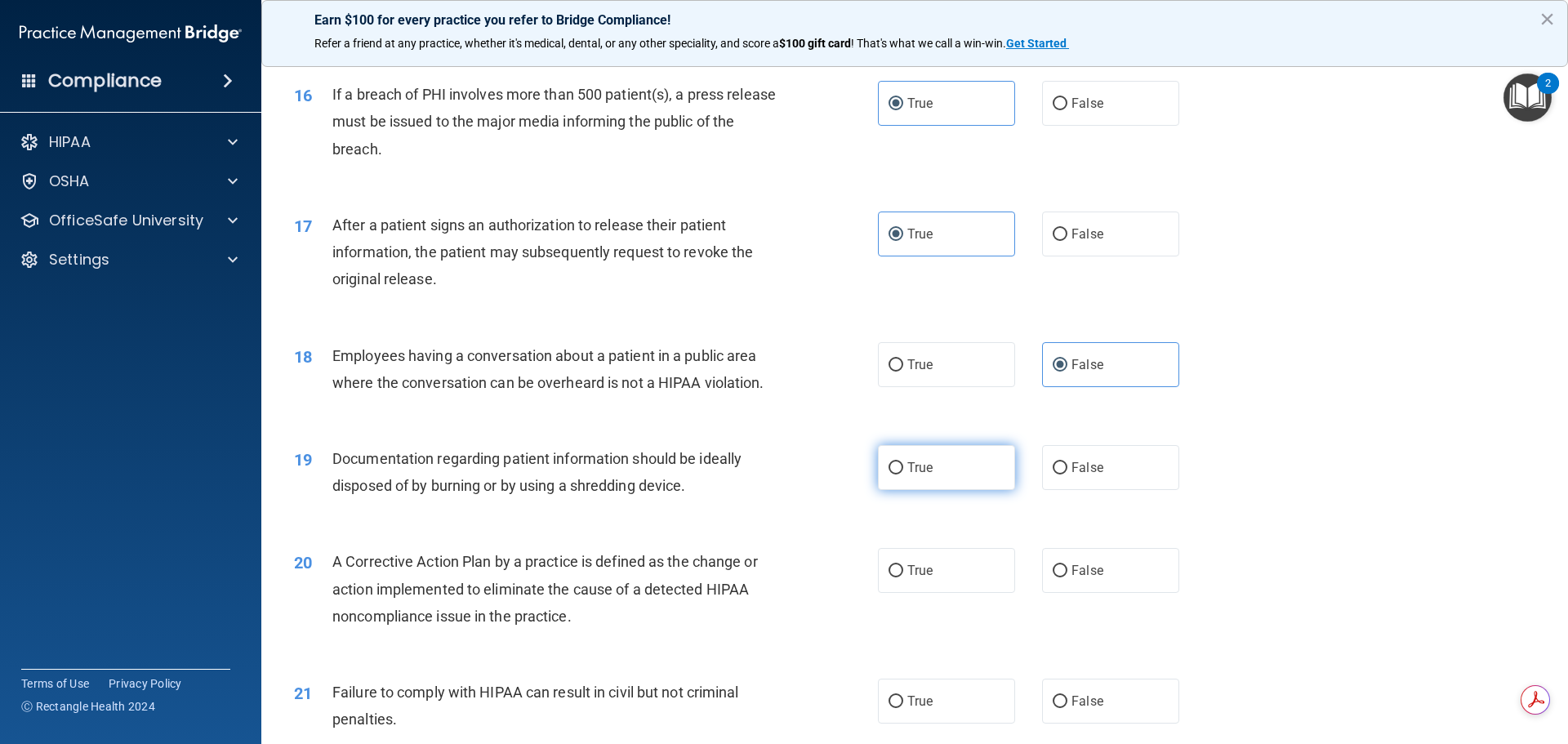
click at [918, 475] on span "True" at bounding box center [920, 468] width 25 height 15
click at [904, 474] on input "True" at bounding box center [895, 468] width 14 height 12
radio input "true"
click at [942, 590] on label "True" at bounding box center [946, 570] width 137 height 45
click at [904, 577] on input "True" at bounding box center [895, 571] width 14 height 12
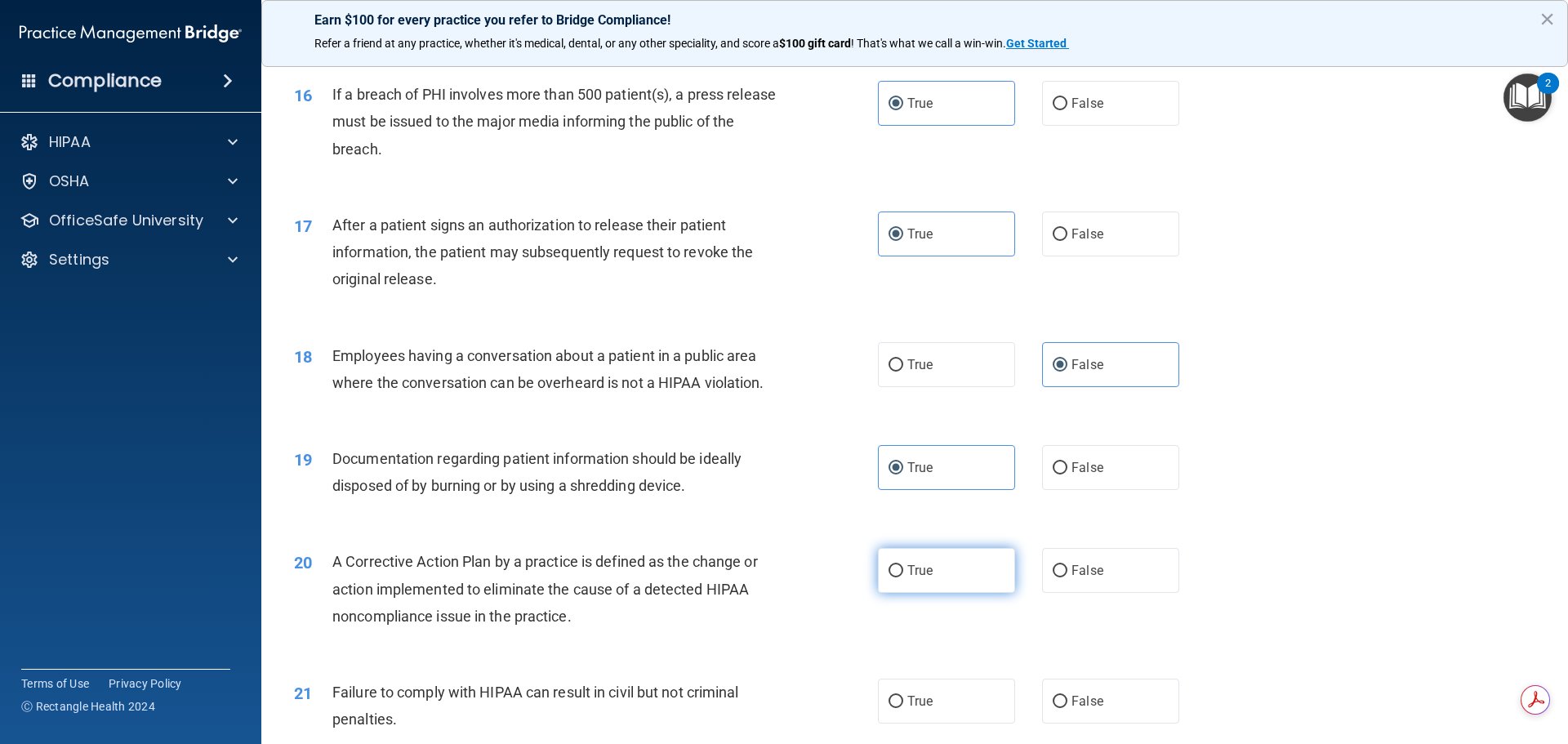
radio input "true"
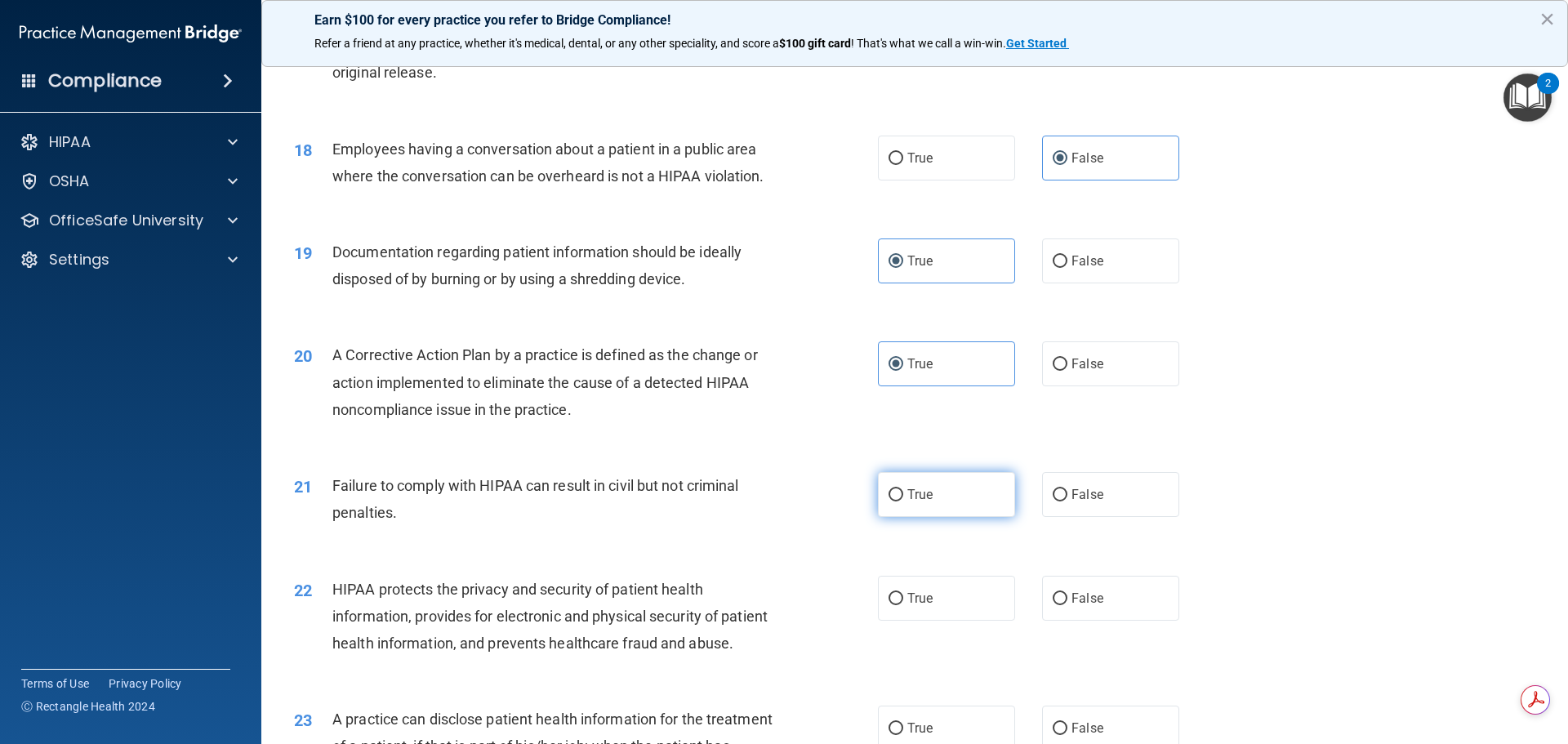
scroll to position [2041, 0]
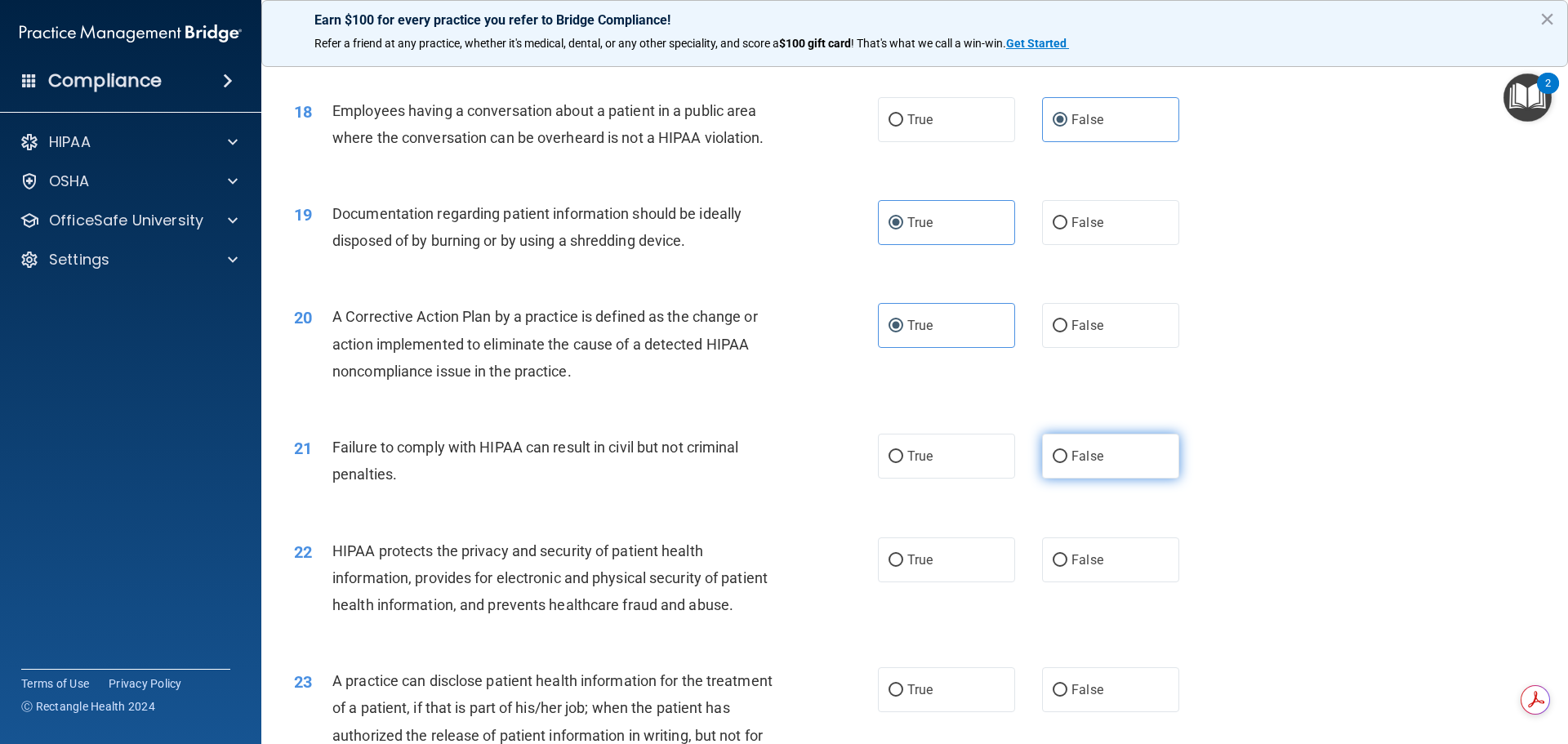
click at [1075, 464] on span "False" at bounding box center [1087, 456] width 32 height 15
click at [1068, 463] on input "False" at bounding box center [1059, 457] width 14 height 12
radio input "true"
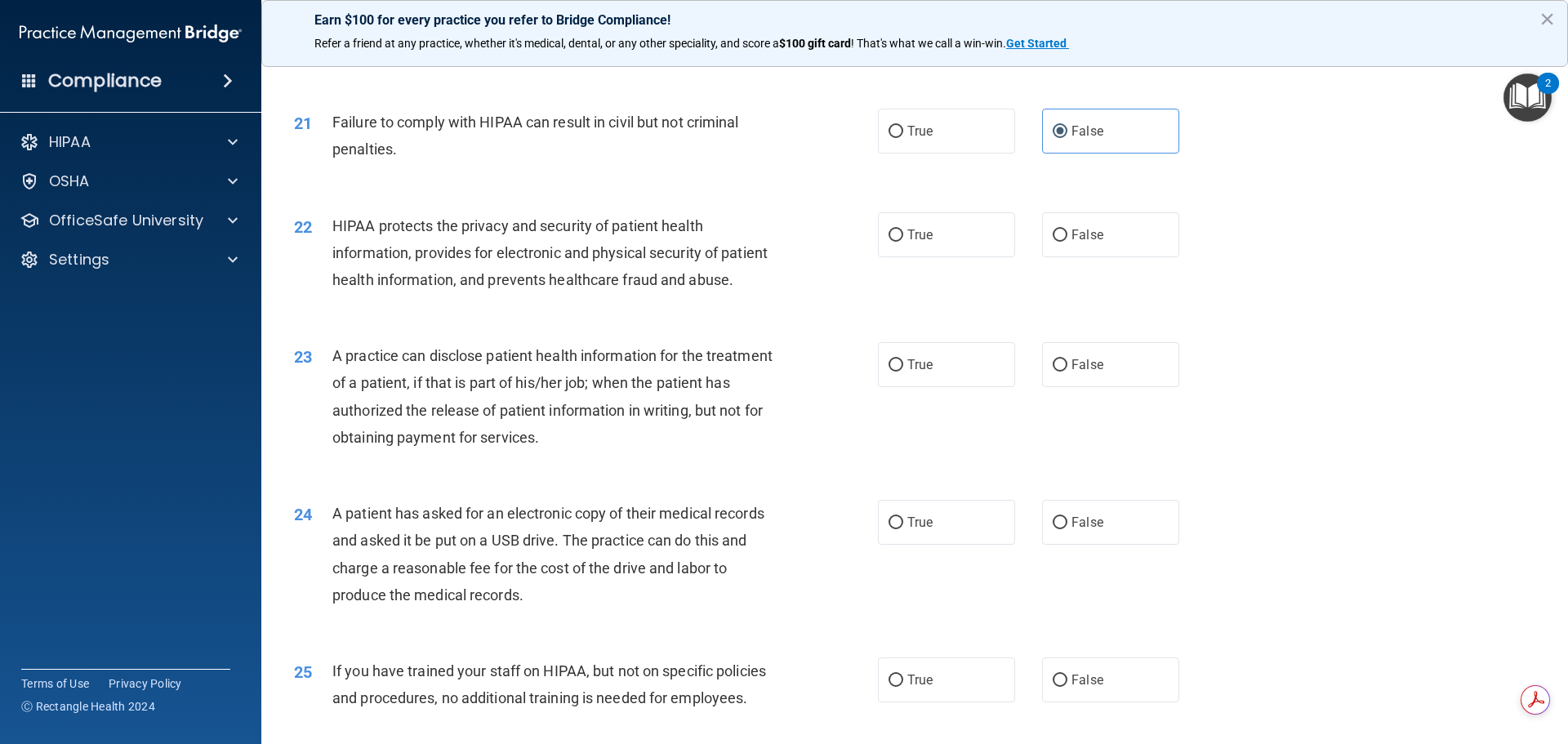
scroll to position [2368, 0]
click at [959, 255] on label "True" at bounding box center [946, 232] width 137 height 45
click at [904, 240] on input "True" at bounding box center [895, 233] width 14 height 12
radio input "true"
click at [1083, 371] on span "False" at bounding box center [1087, 363] width 32 height 15
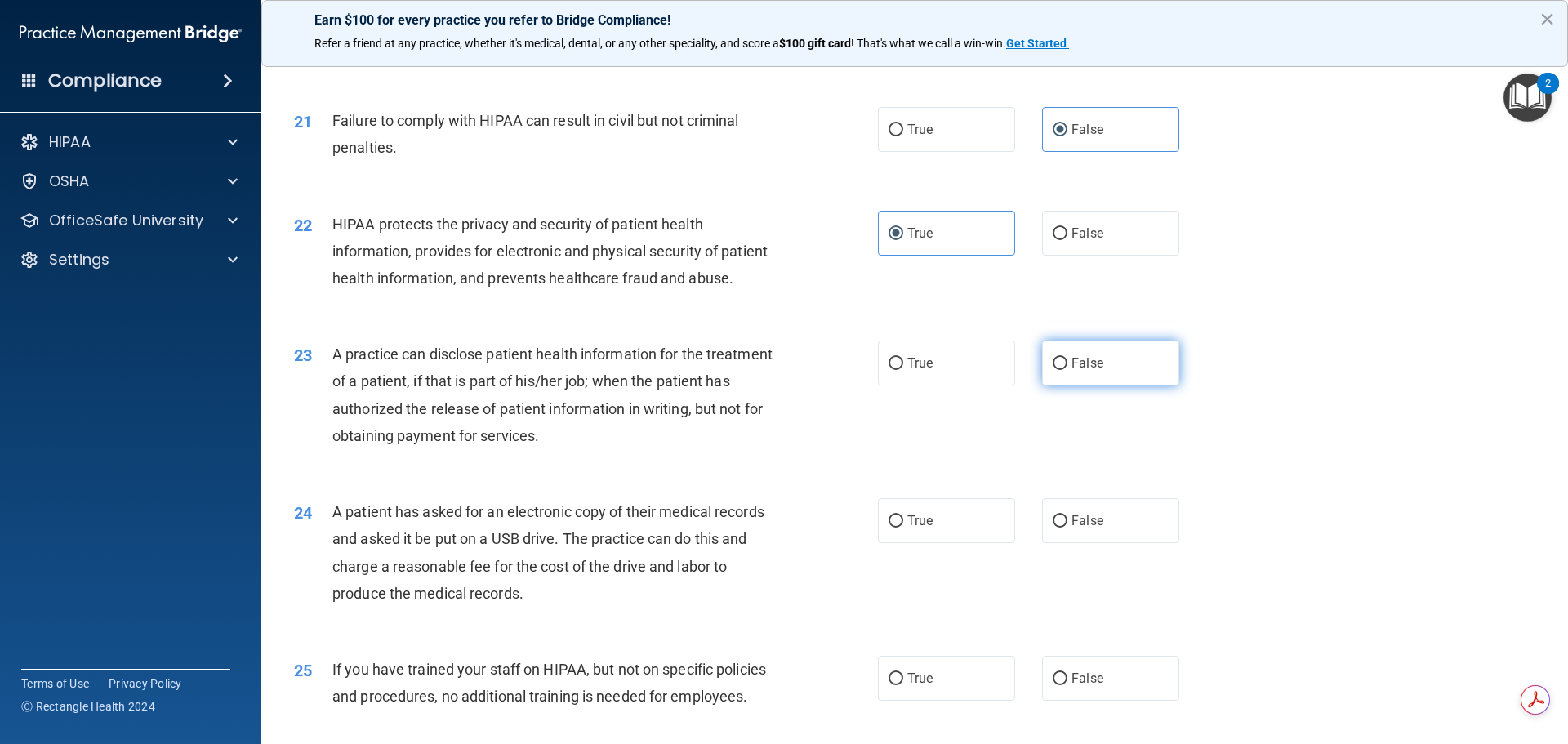
click at [1068, 370] on input "False" at bounding box center [1059, 364] width 14 height 12
radio input "true"
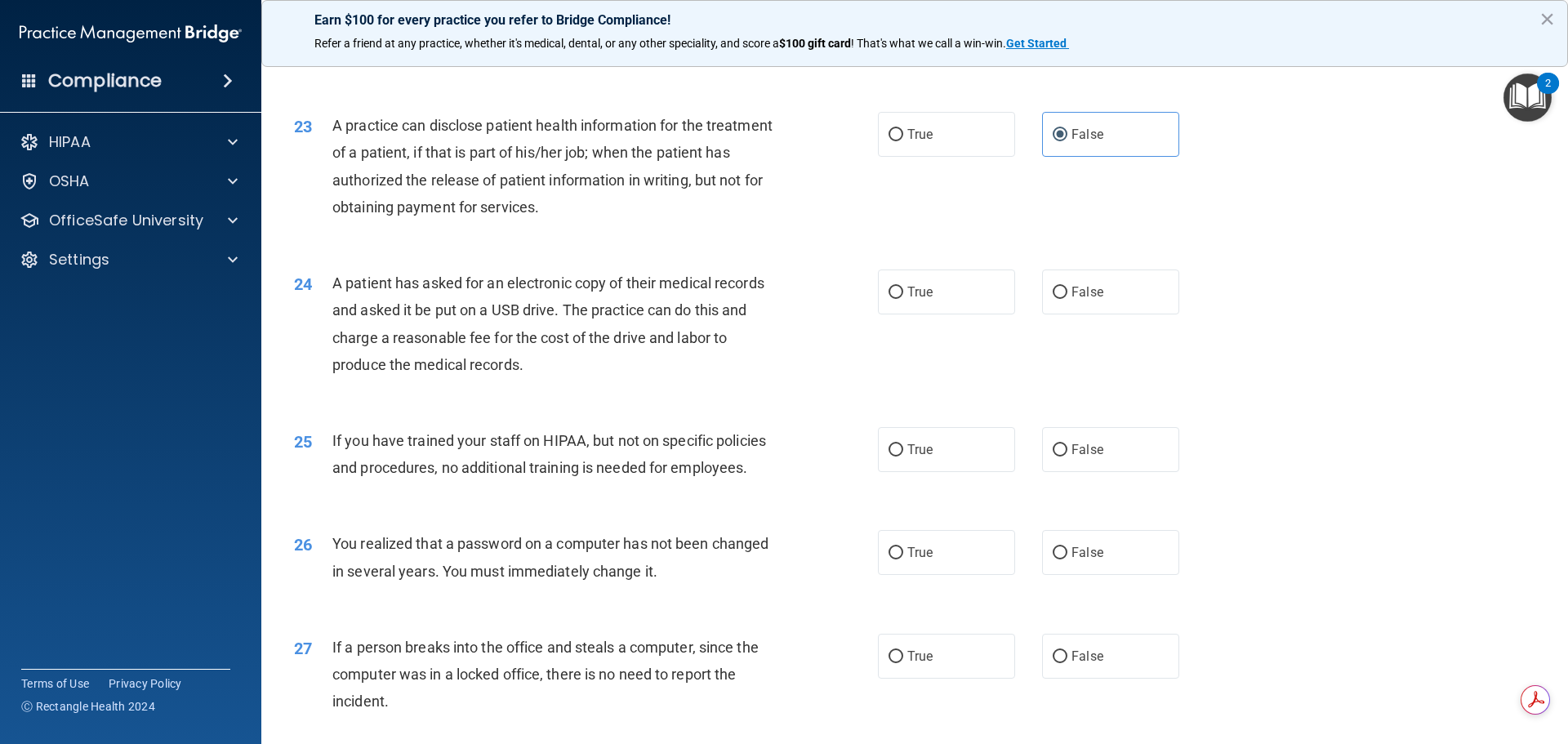
scroll to position [2613, 0]
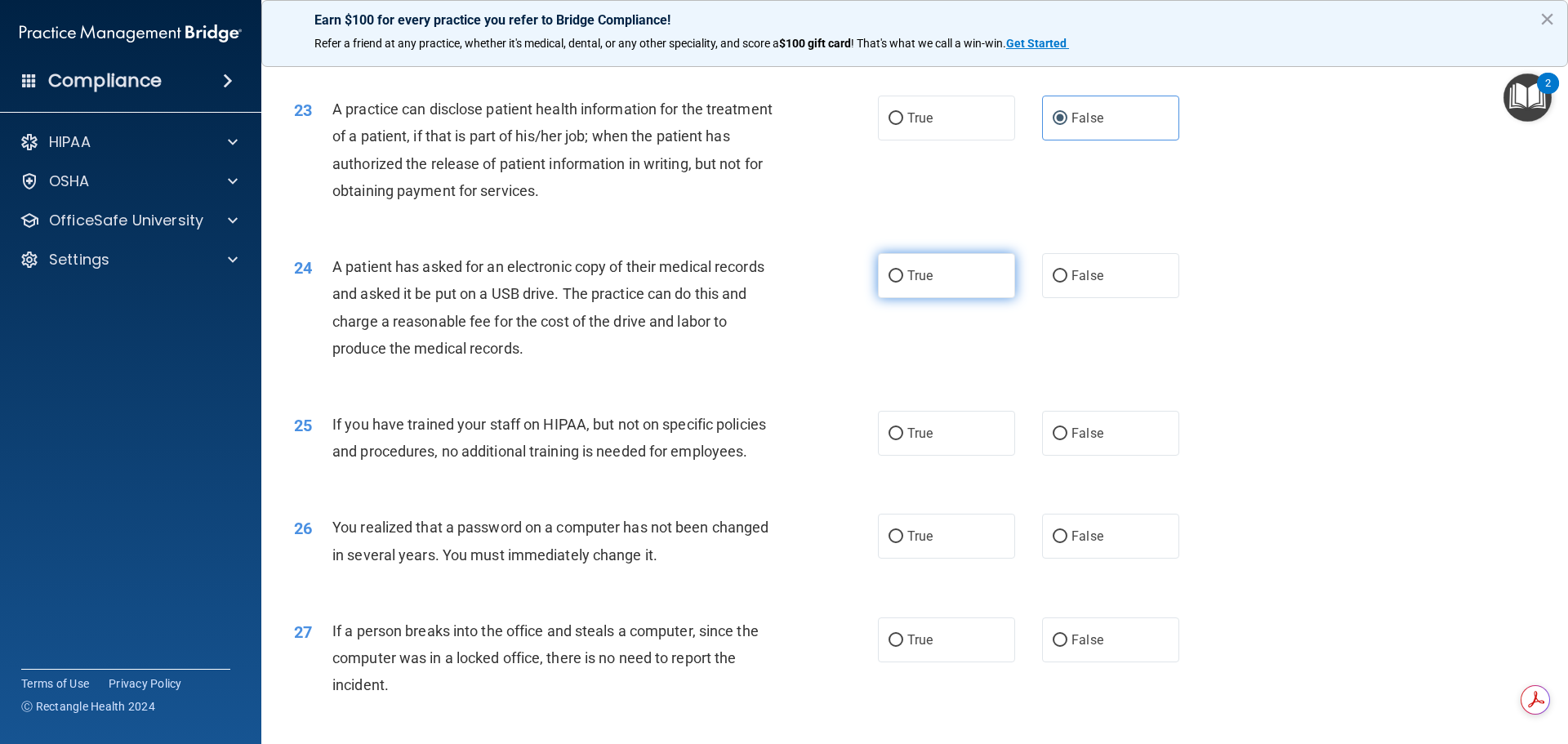
click at [946, 298] on label "True" at bounding box center [946, 276] width 137 height 45
click at [904, 282] on input "True" at bounding box center [895, 276] width 14 height 12
radio input "true"
click at [1088, 456] on label "False" at bounding box center [1110, 433] width 137 height 45
click at [1068, 440] on input "False" at bounding box center [1059, 434] width 14 height 12
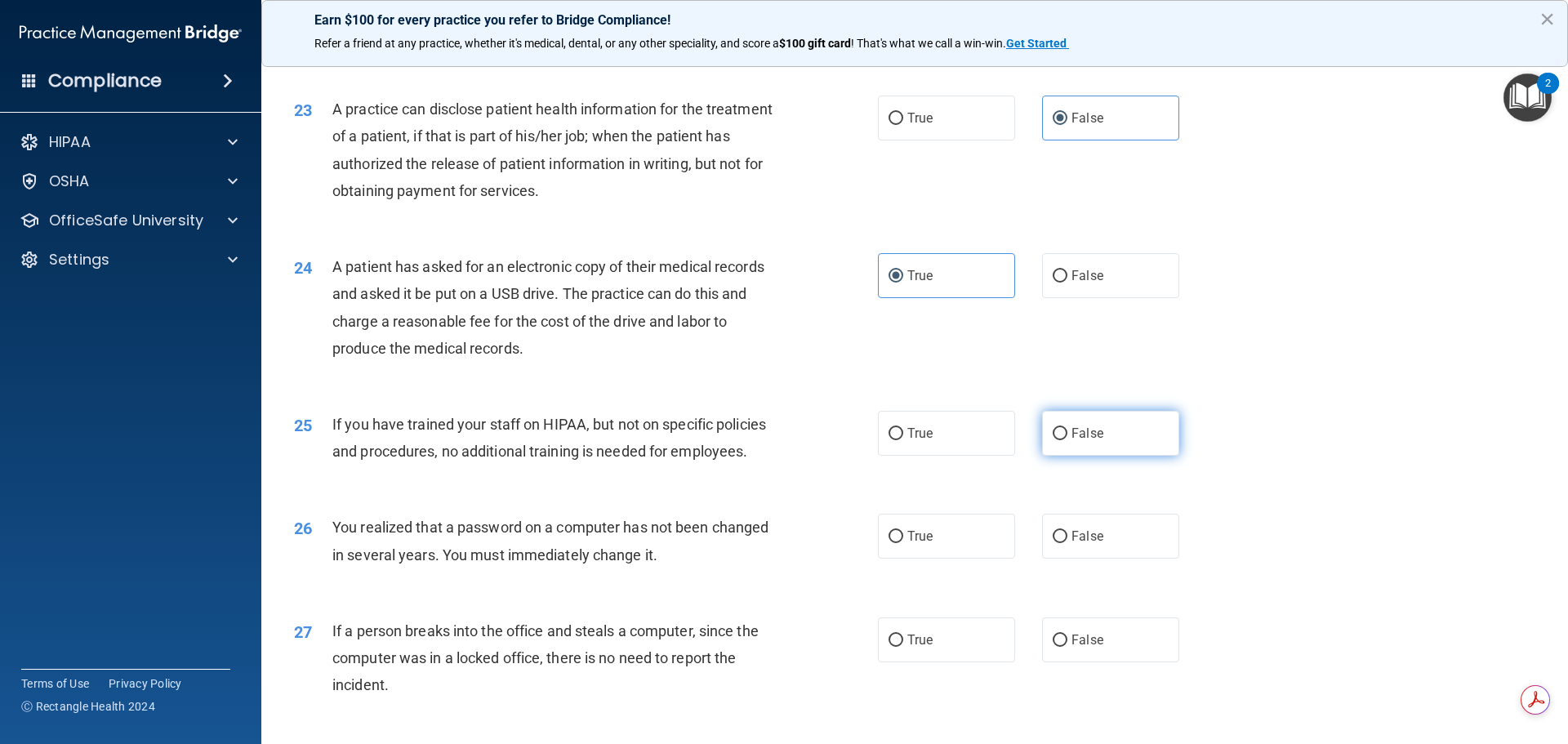
radio input "true"
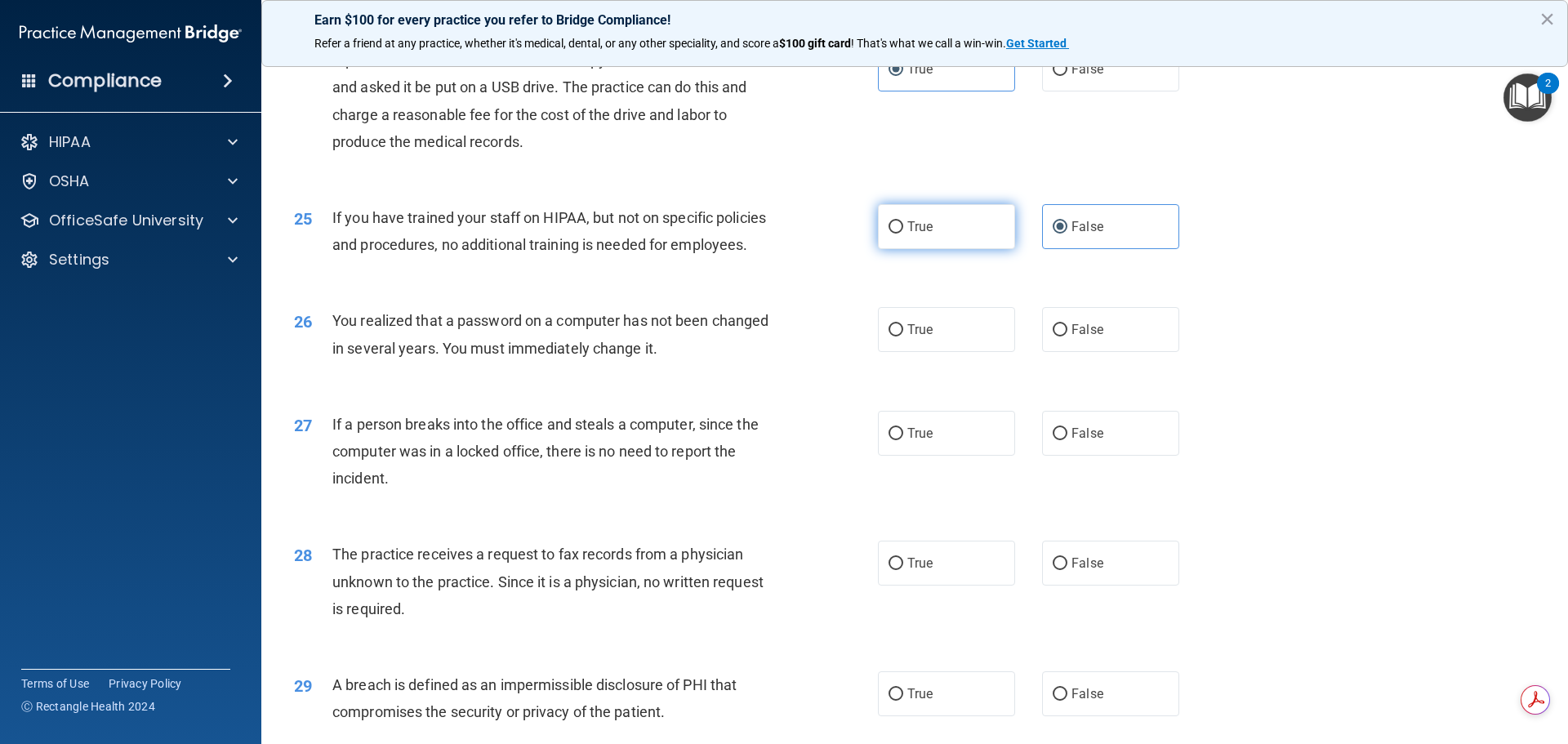
scroll to position [2858, 0]
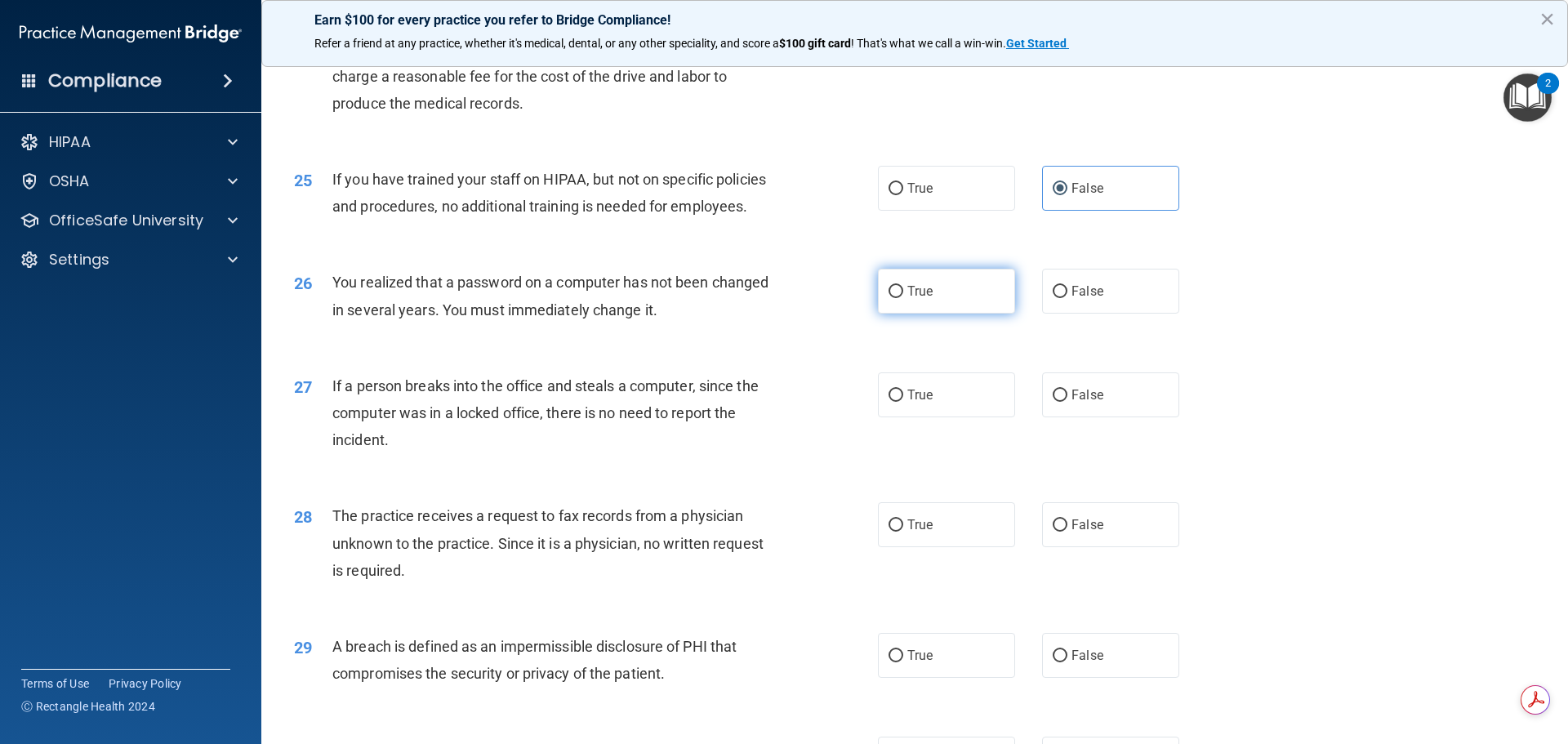
click at [948, 314] on label "True" at bounding box center [946, 291] width 137 height 45
click at [904, 298] on input "True" at bounding box center [895, 292] width 14 height 12
radio input "true"
click at [1109, 418] on label "False" at bounding box center [1110, 395] width 137 height 45
click at [1068, 401] on input "False" at bounding box center [1059, 396] width 14 height 12
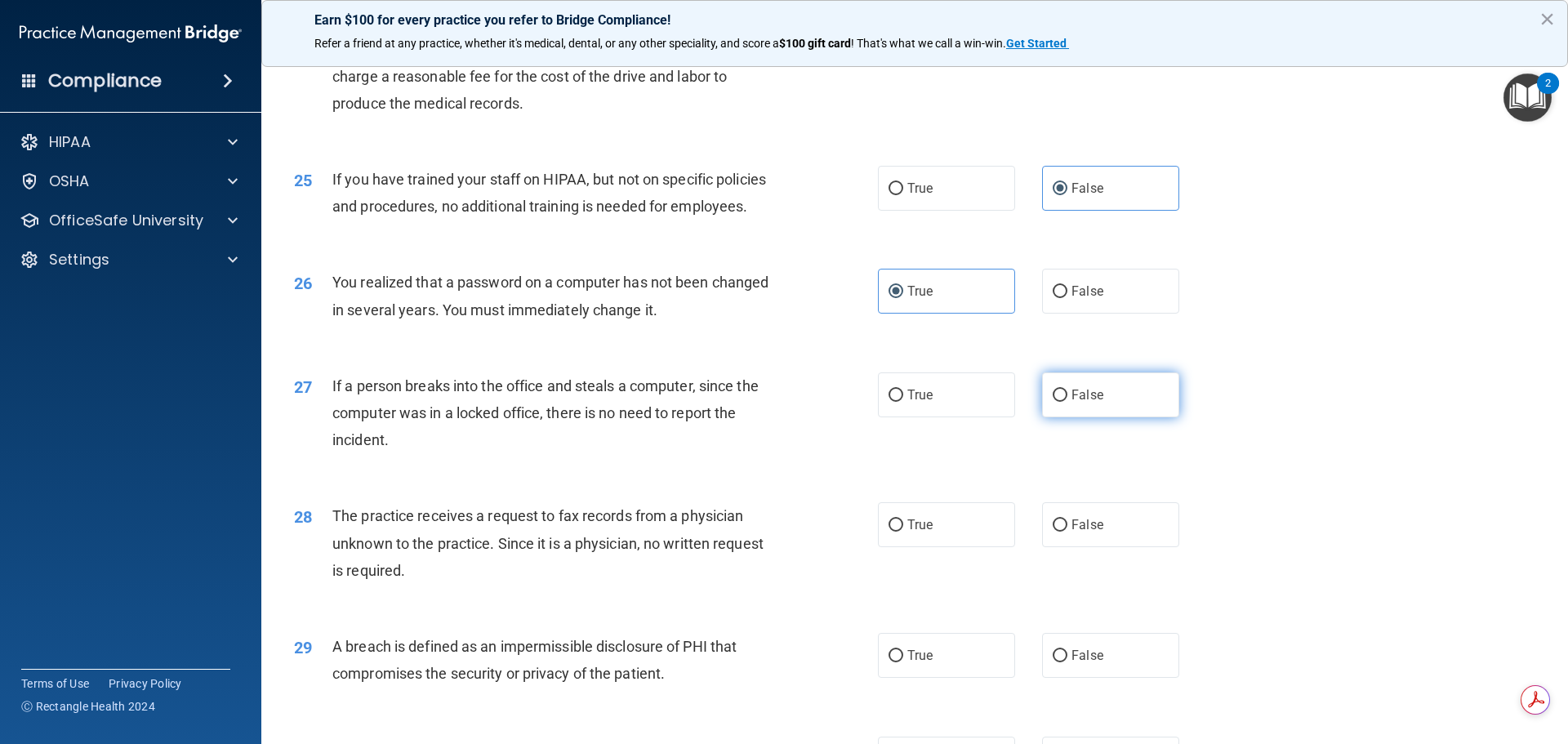
radio input "true"
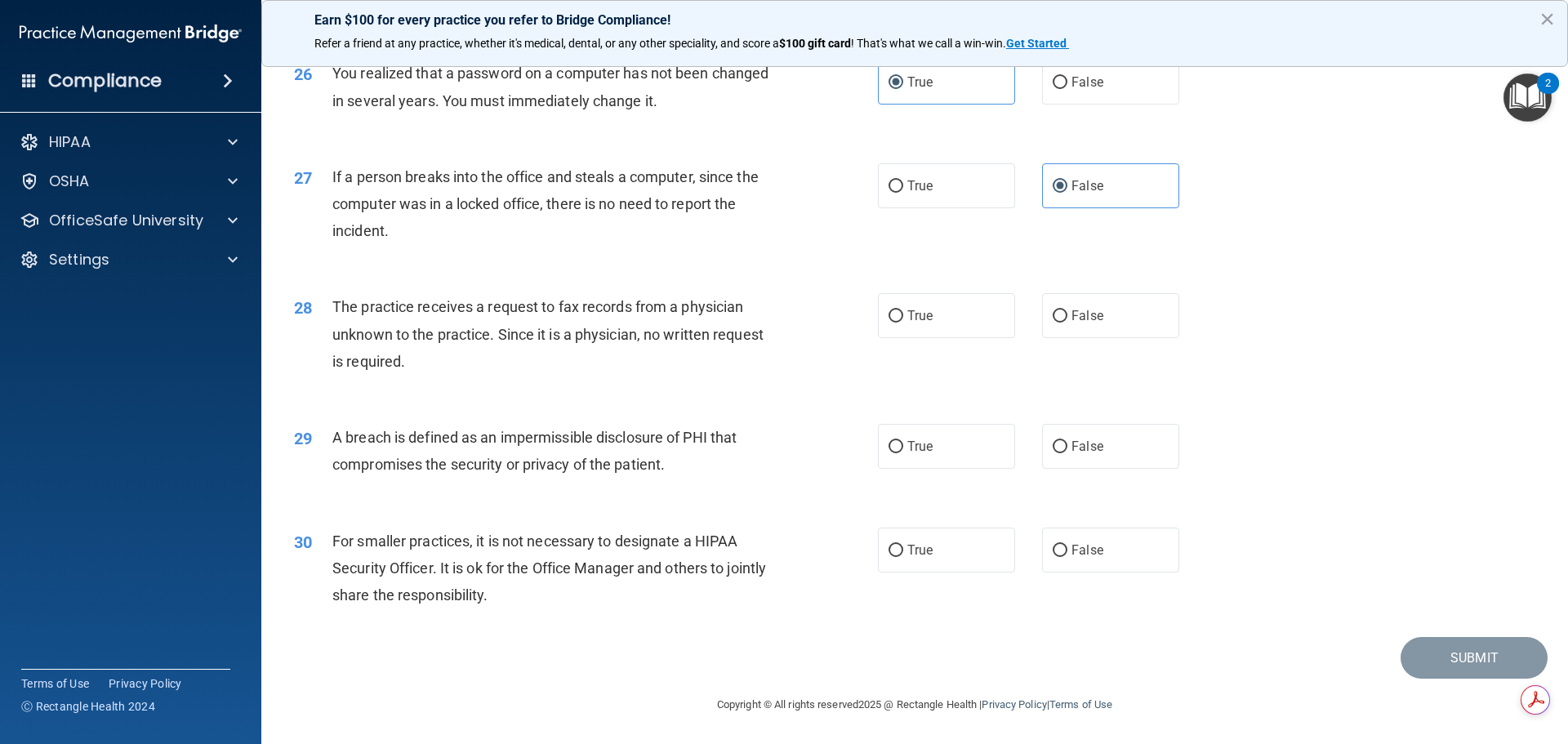
scroll to position [3103, 0]
click at [1116, 321] on label "False" at bounding box center [1110, 315] width 137 height 45
click at [1068, 321] on input "False" at bounding box center [1059, 316] width 14 height 12
radio input "true"
click at [917, 454] on span "True" at bounding box center [920, 446] width 25 height 15
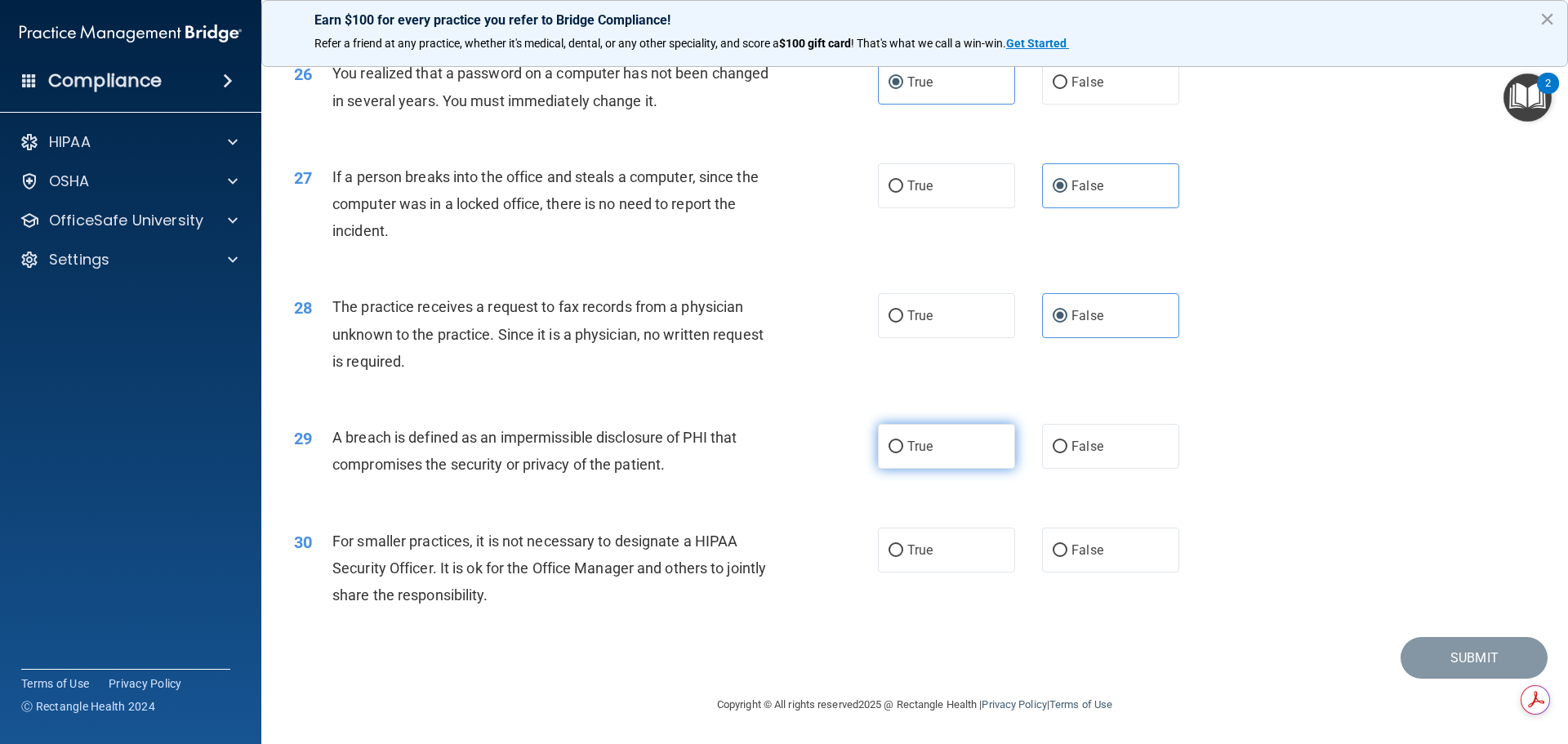
click at [904, 453] on input "True" at bounding box center [895, 446] width 14 height 12
radio input "true"
click at [1096, 572] on label "False" at bounding box center [1110, 549] width 137 height 45
click at [1068, 557] on input "False" at bounding box center [1059, 550] width 14 height 12
radio input "true"
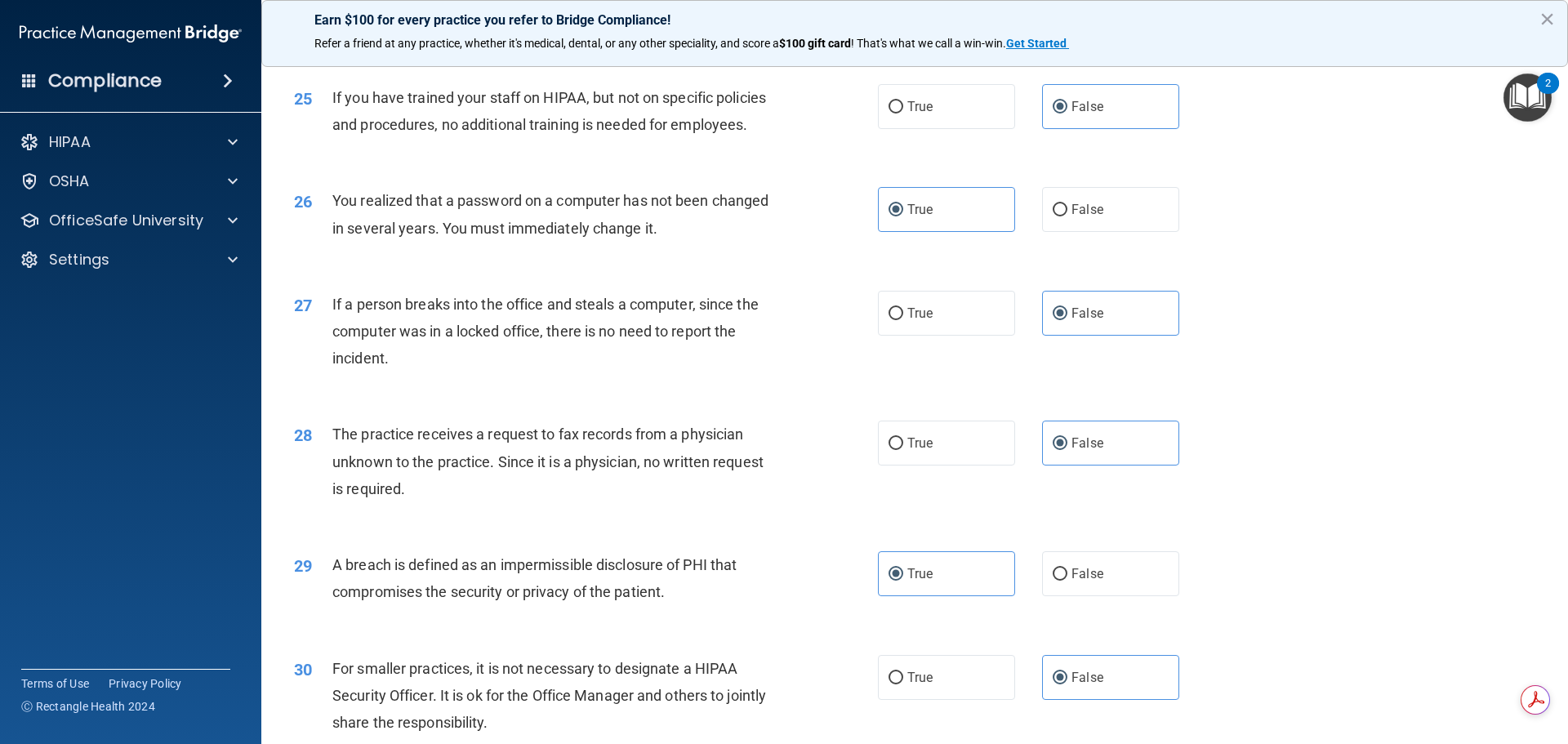
scroll to position [3121, 0]
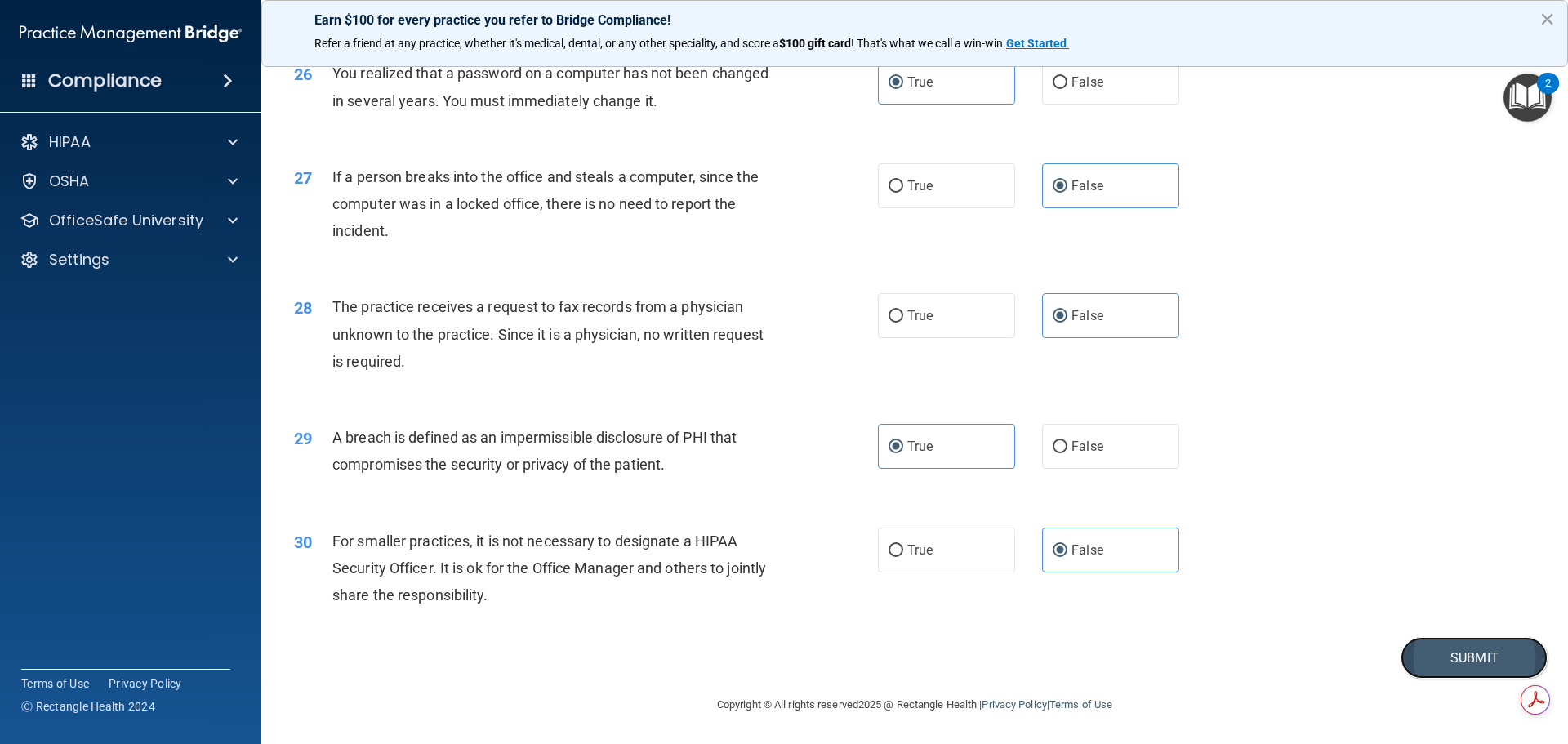
click at [1468, 659] on button "Submit" at bounding box center [1474, 657] width 147 height 41
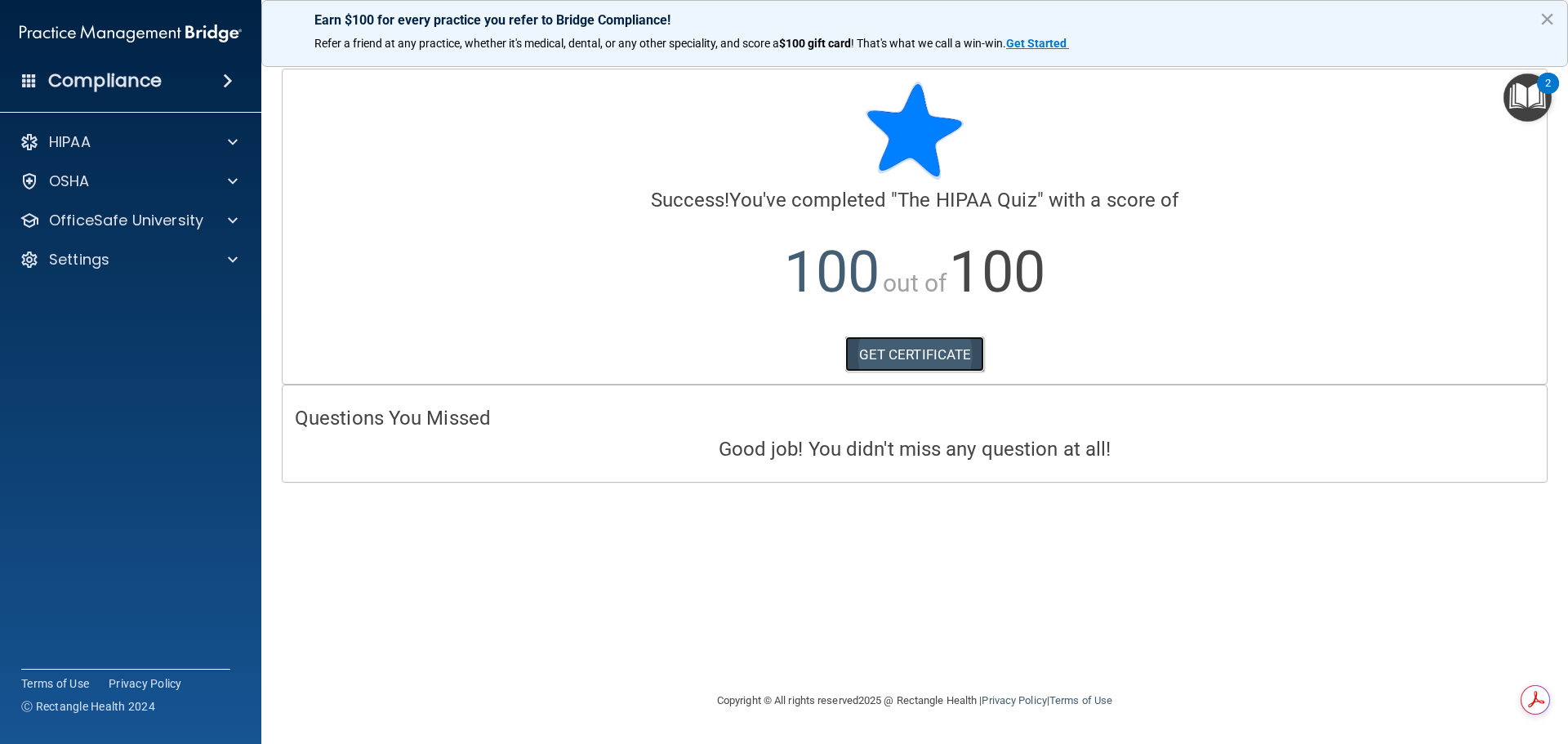
click at [882, 352] on link "GET CERTIFICATE" at bounding box center [914, 353] width 139 height 36
click at [80, 227] on p "OfficeSafe University" at bounding box center [126, 220] width 155 height 19
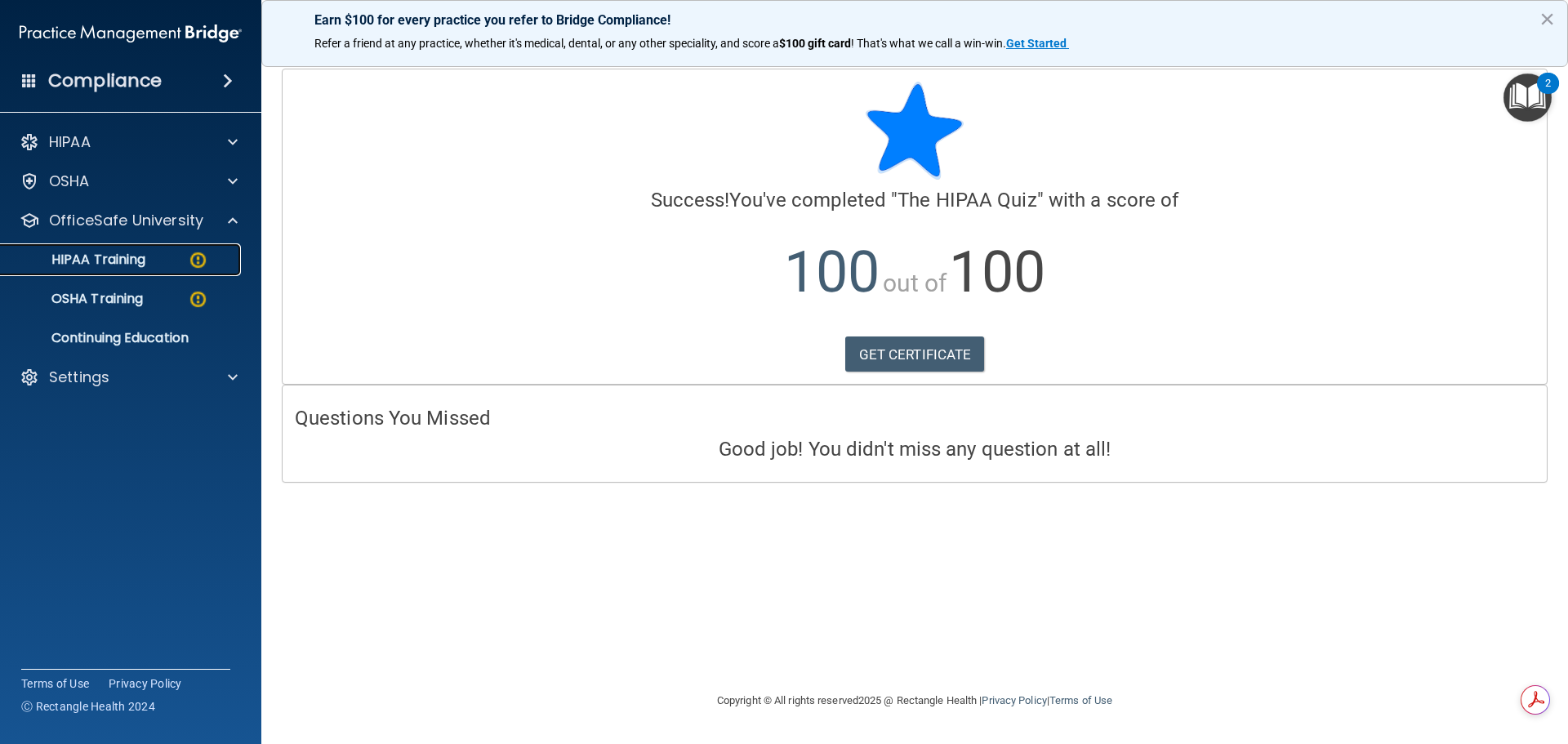
click at [100, 248] on link "HIPAA Training" at bounding box center [112, 259] width 257 height 33
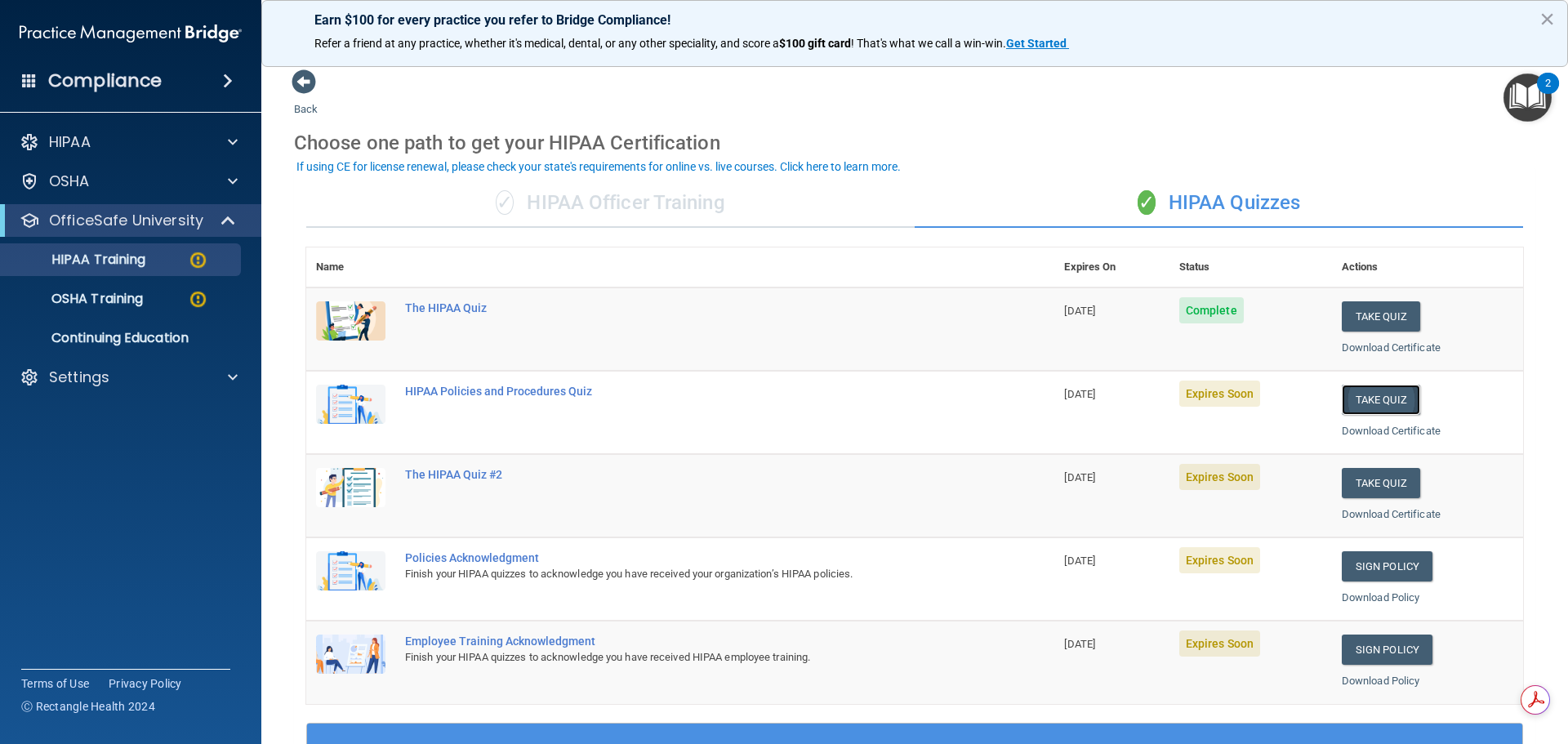
click at [1377, 396] on button "Take Quiz" at bounding box center [1382, 399] width 79 height 30
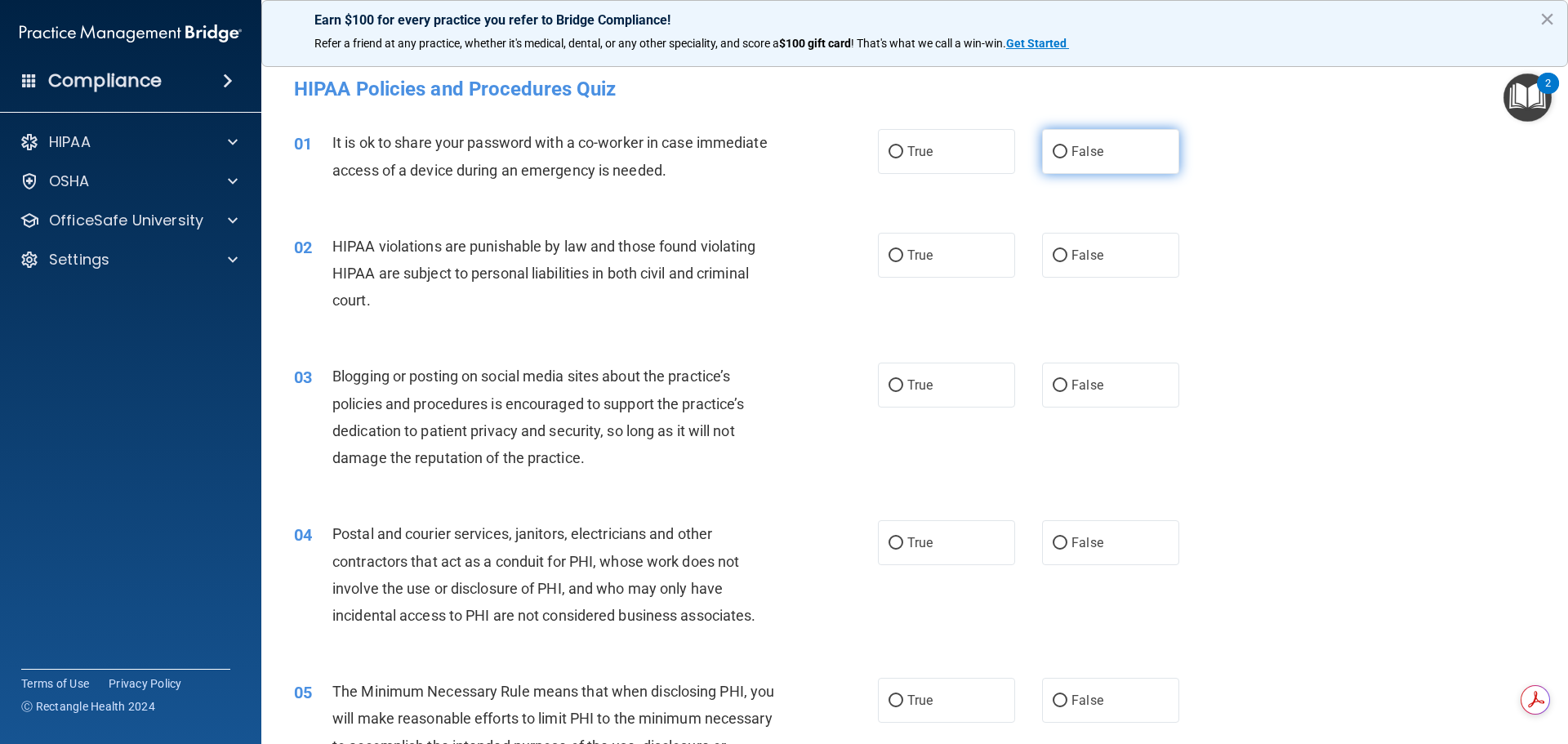
click at [1084, 142] on label "False" at bounding box center [1110, 151] width 137 height 45
click at [1068, 146] on input "False" at bounding box center [1059, 152] width 14 height 12
radio input "true"
click at [965, 238] on label "True" at bounding box center [946, 254] width 137 height 45
click at [904, 250] on input "True" at bounding box center [895, 255] width 14 height 12
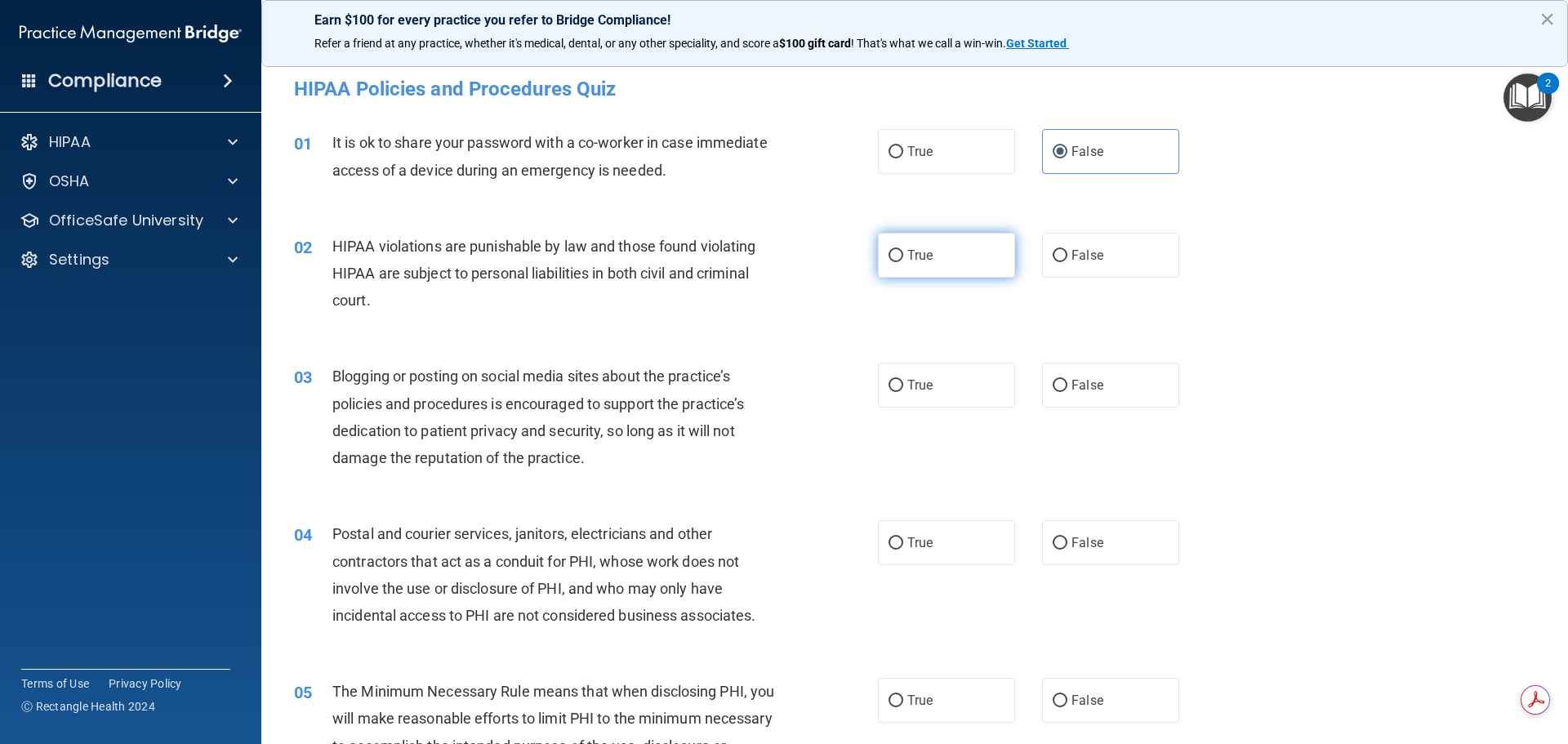
radio input "true"
click at [1072, 388] on span "False" at bounding box center [1087, 385] width 32 height 15
click at [1068, 388] on input "False" at bounding box center [1059, 386] width 14 height 12
radio input "true"
click at [929, 527] on label "True" at bounding box center [946, 542] width 137 height 45
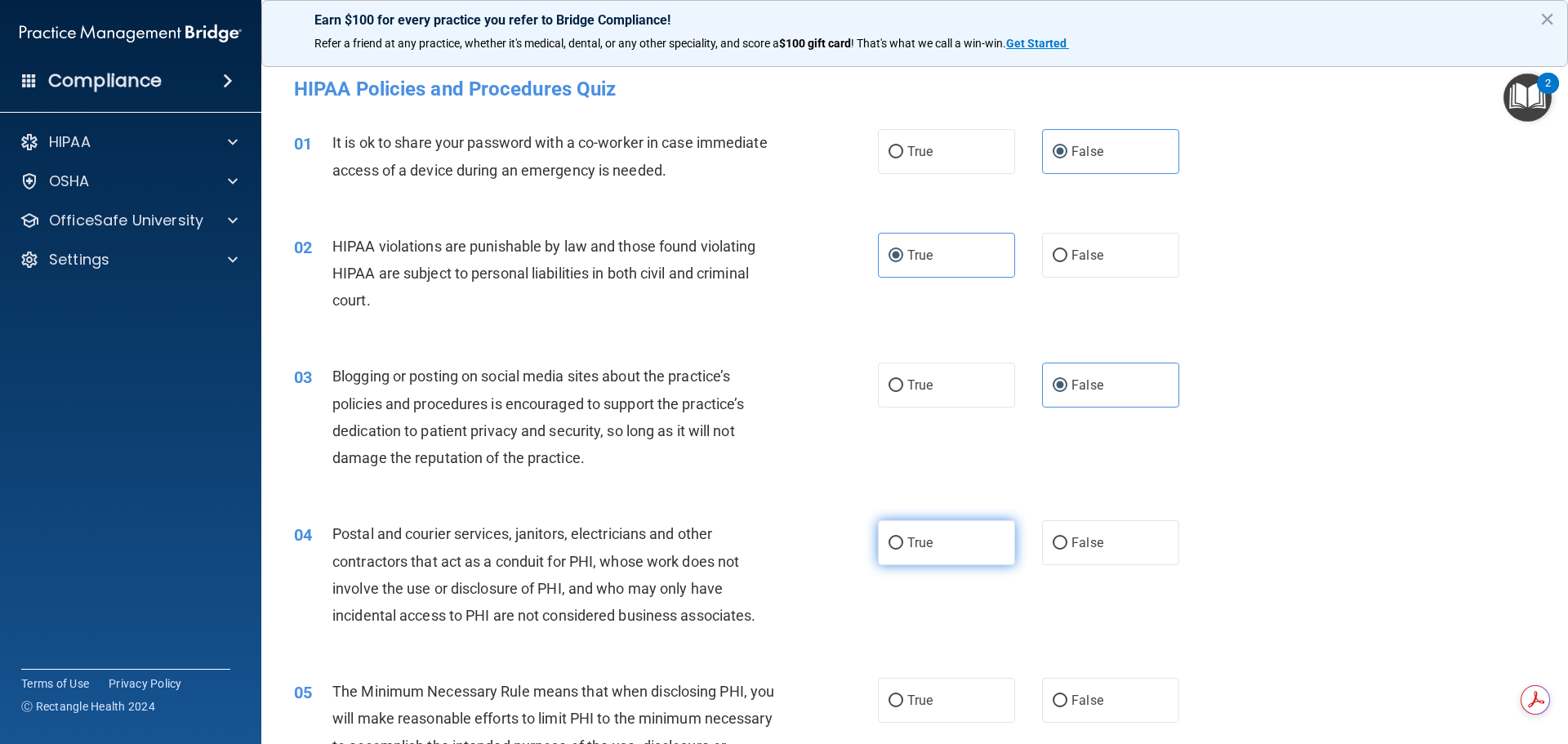
click at [904, 538] on input "True" at bounding box center [895, 543] width 14 height 12
radio input "true"
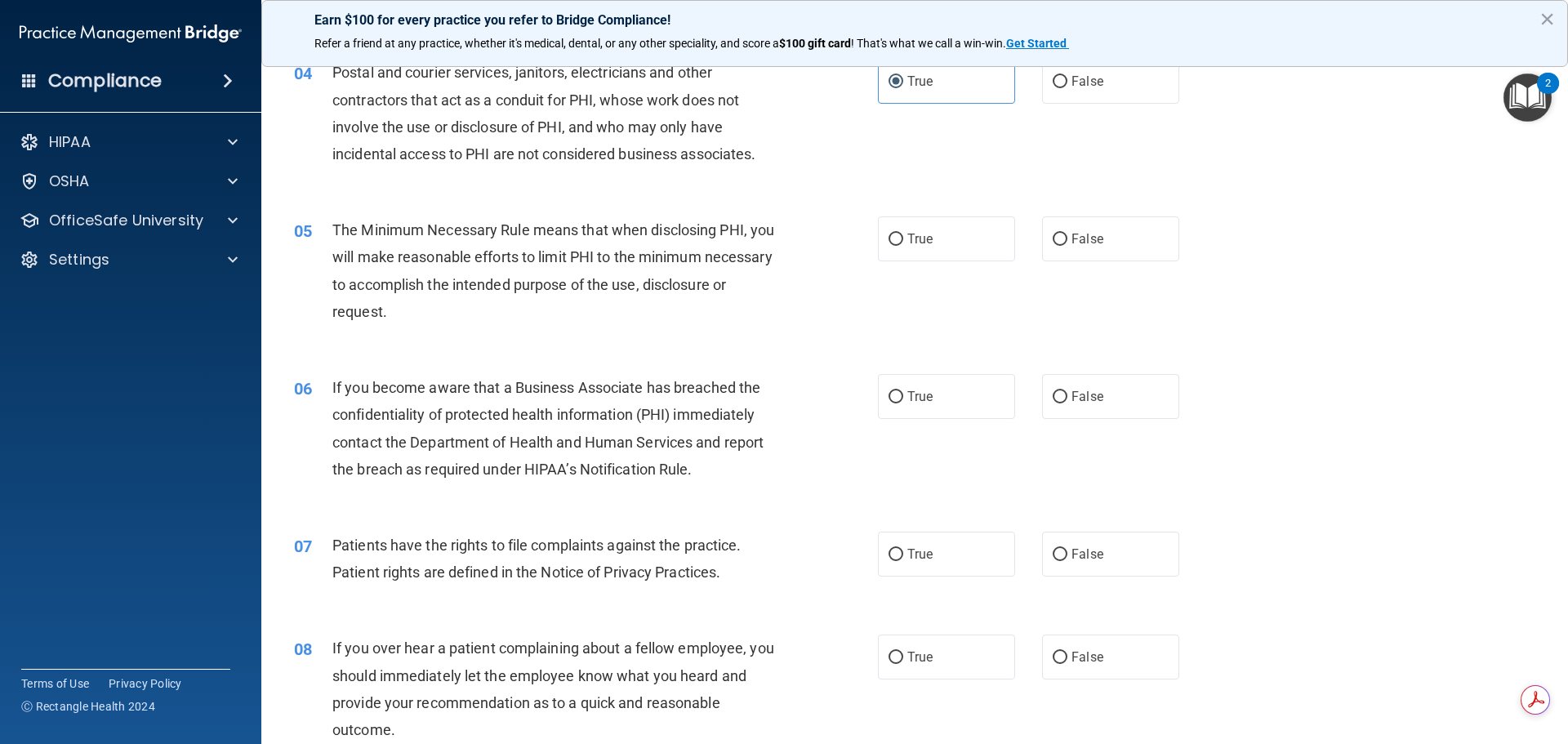
scroll to position [490, 0]
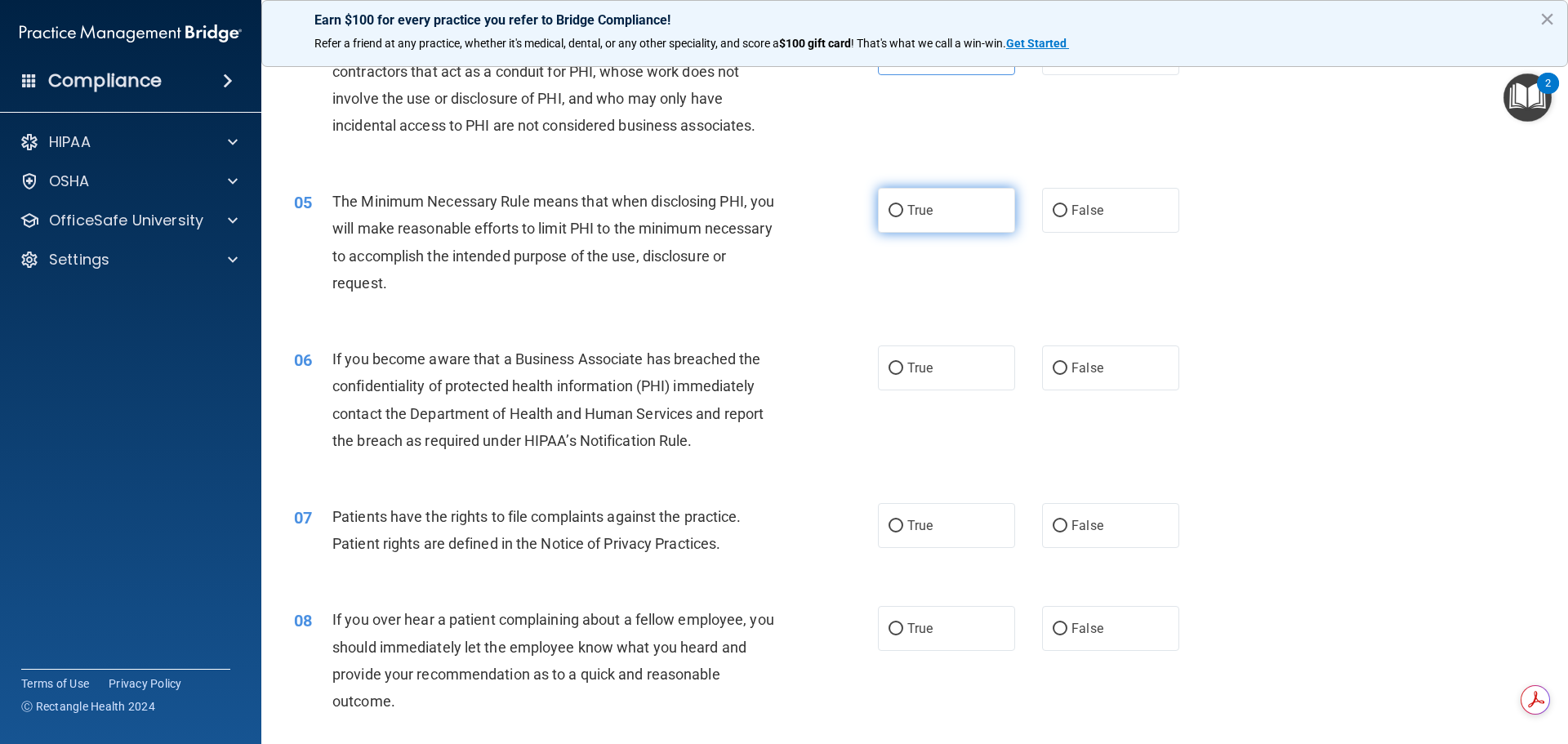
click at [911, 200] on label "True" at bounding box center [946, 210] width 137 height 45
click at [904, 204] on input "True" at bounding box center [895, 210] width 14 height 12
radio input "true"
click at [1091, 357] on label "False" at bounding box center [1110, 368] width 137 height 45
click at [1068, 363] on input "False" at bounding box center [1059, 369] width 14 height 12
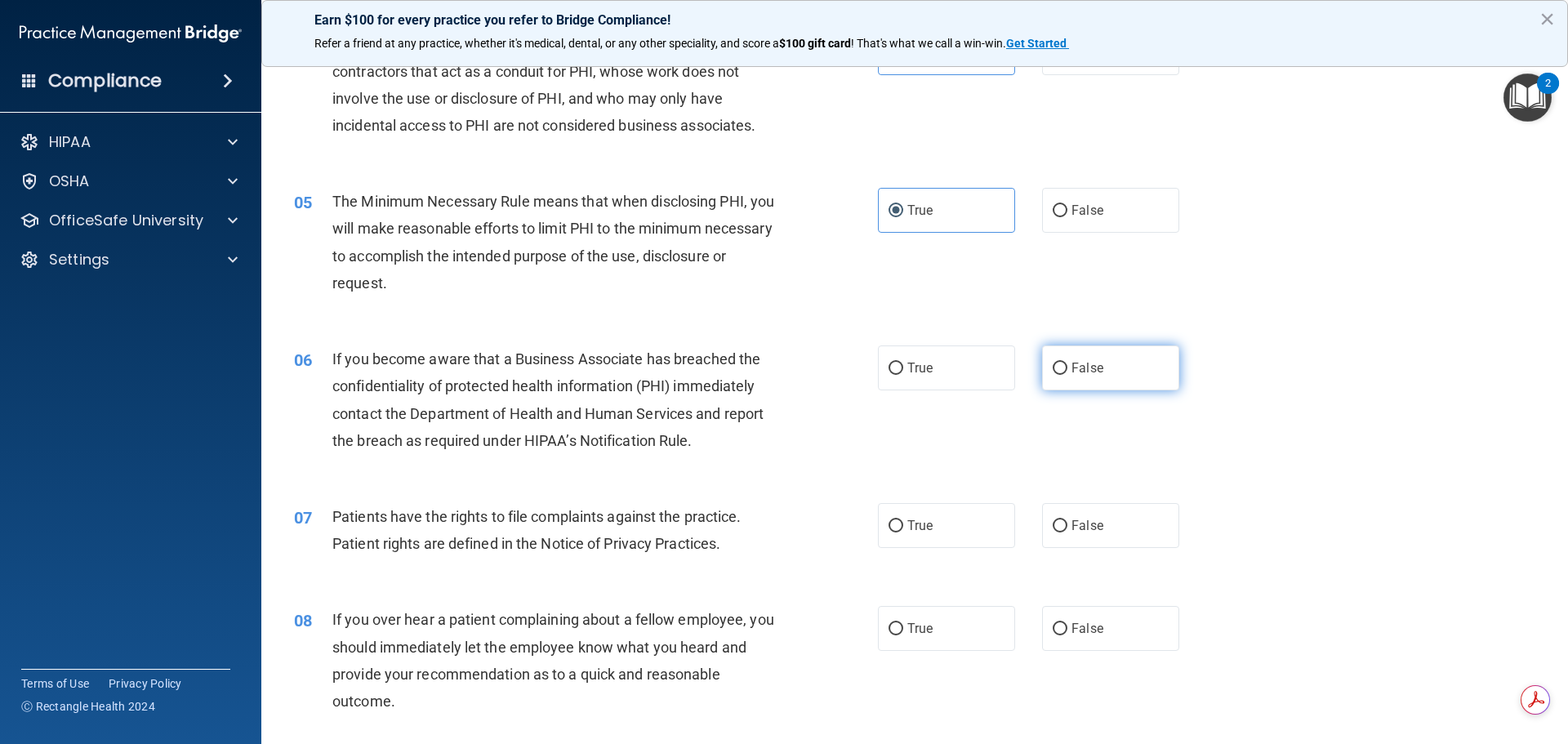
radio input "true"
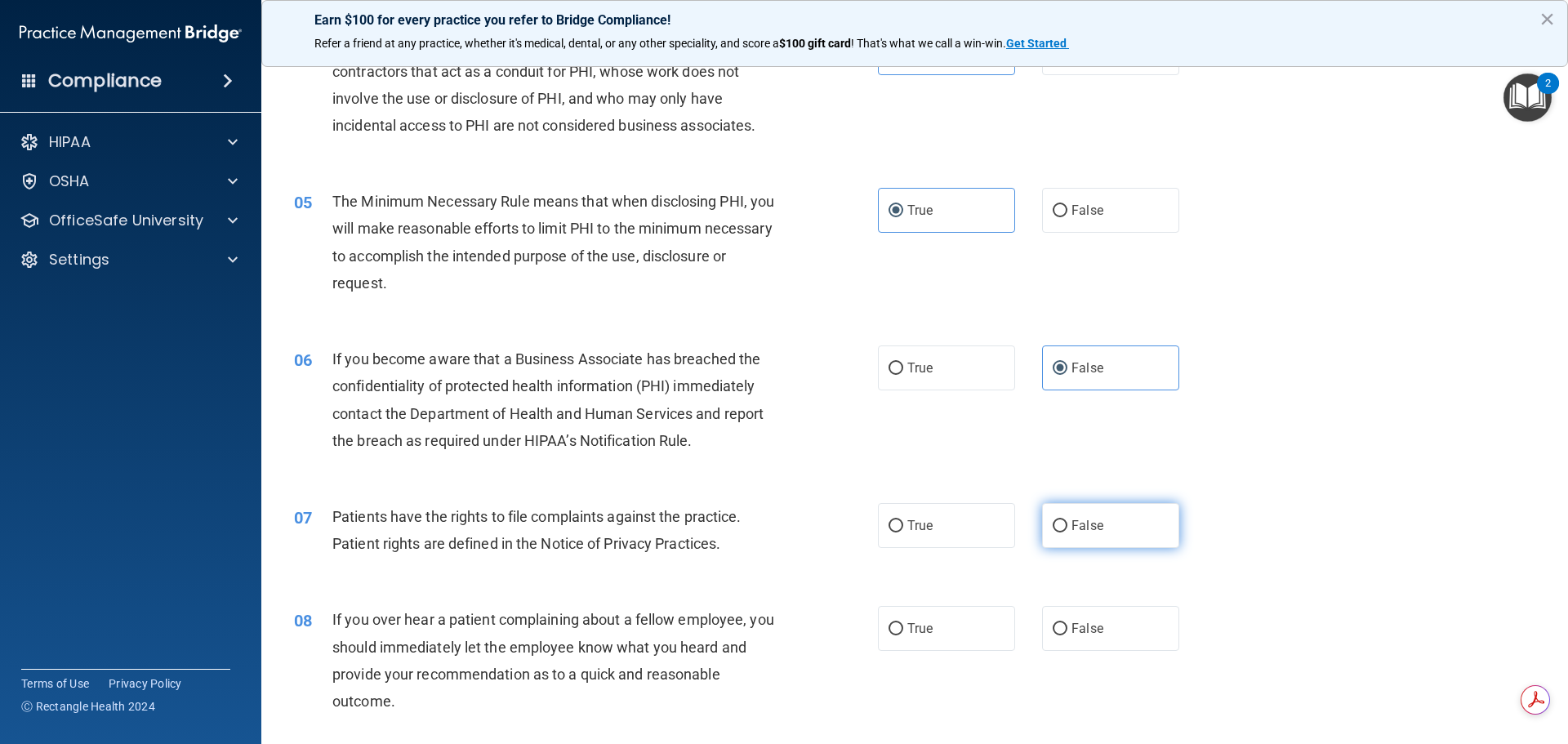
click at [1042, 524] on label "False" at bounding box center [1110, 525] width 137 height 45
click at [1052, 524] on input "False" at bounding box center [1059, 526] width 14 height 12
radio input "true"
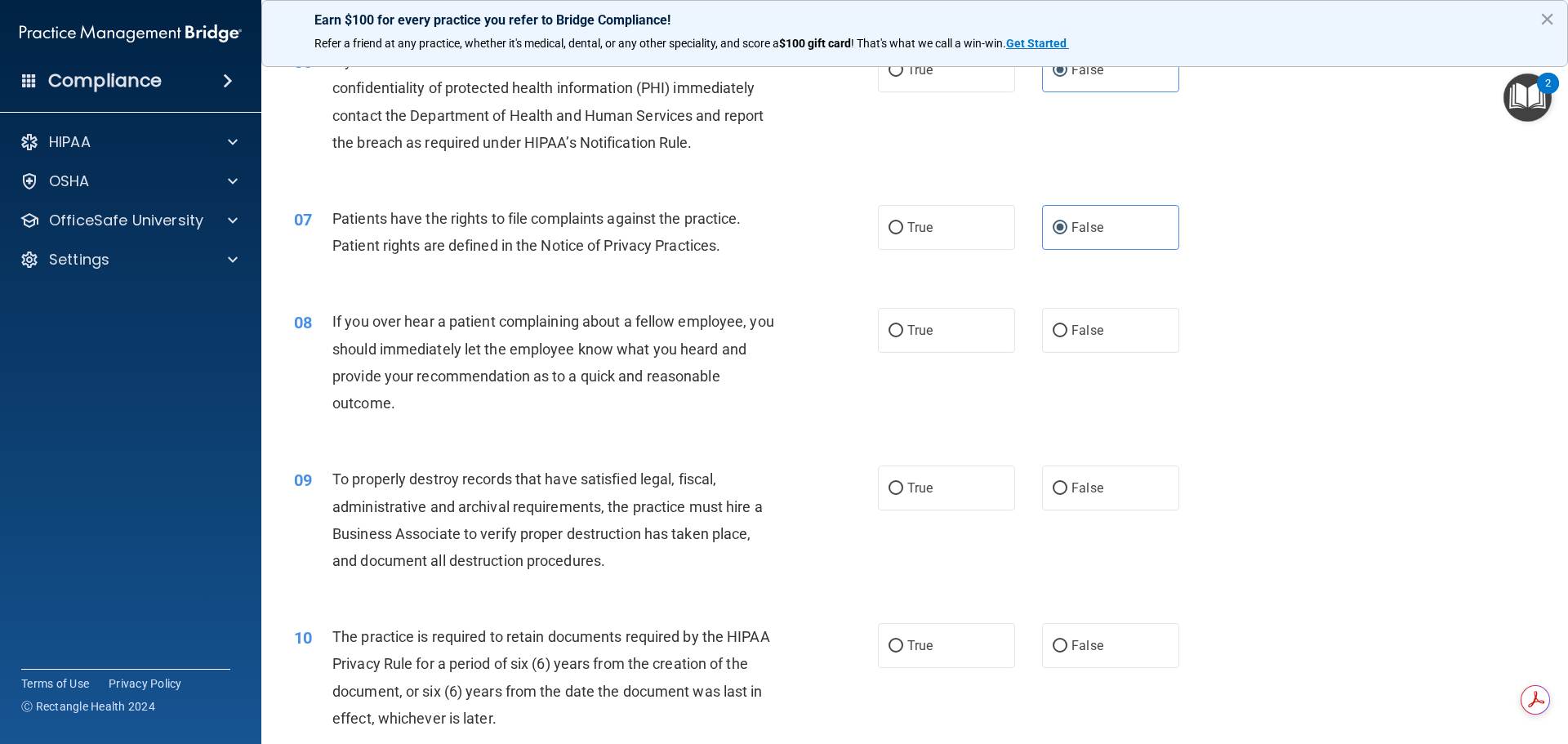
scroll to position [817, 0]
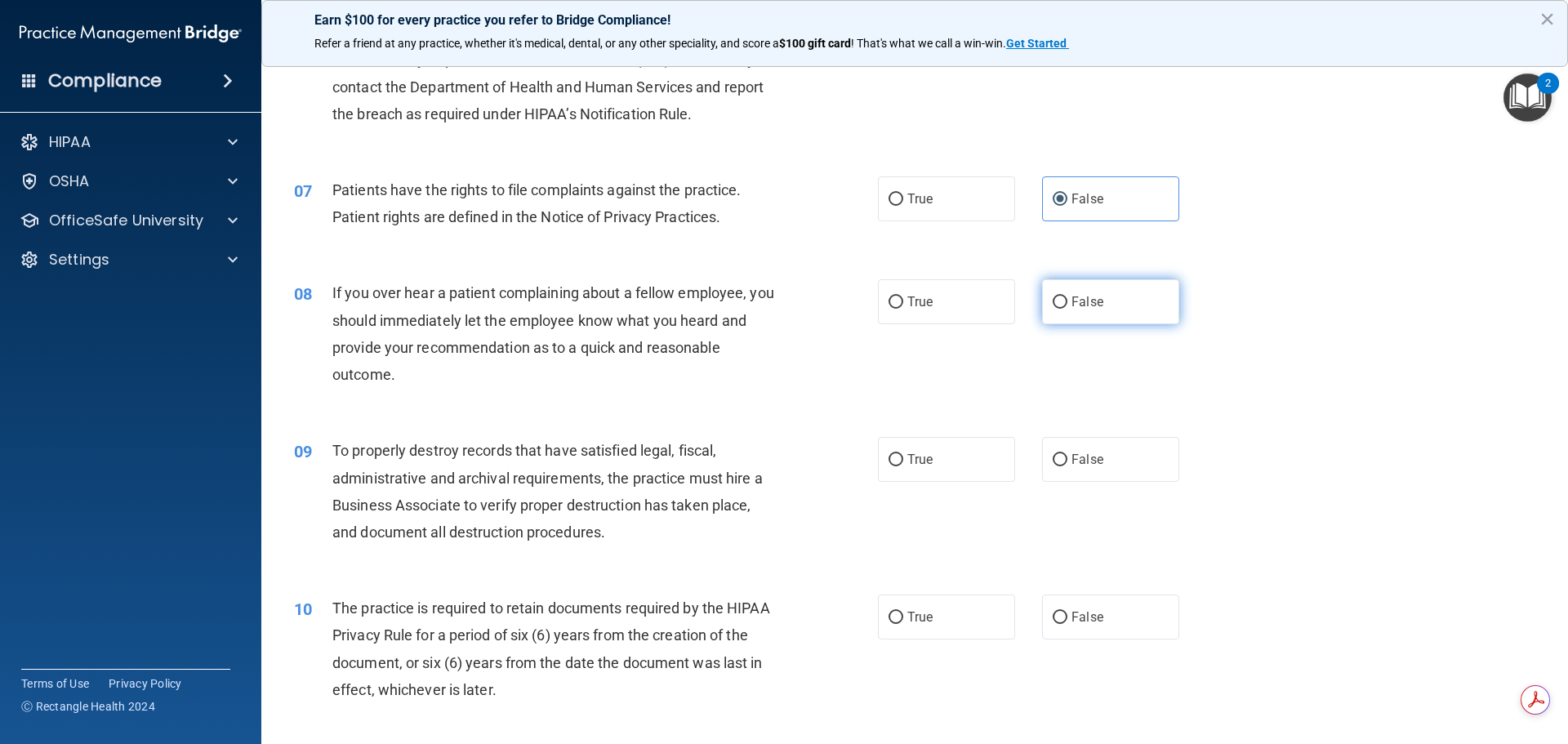
click at [1144, 303] on label "False" at bounding box center [1110, 301] width 137 height 45
click at [1068, 303] on input "False" at bounding box center [1059, 302] width 14 height 12
radio input "true"
click at [1118, 453] on label "False" at bounding box center [1110, 459] width 137 height 45
click at [1068, 454] on input "False" at bounding box center [1059, 460] width 14 height 12
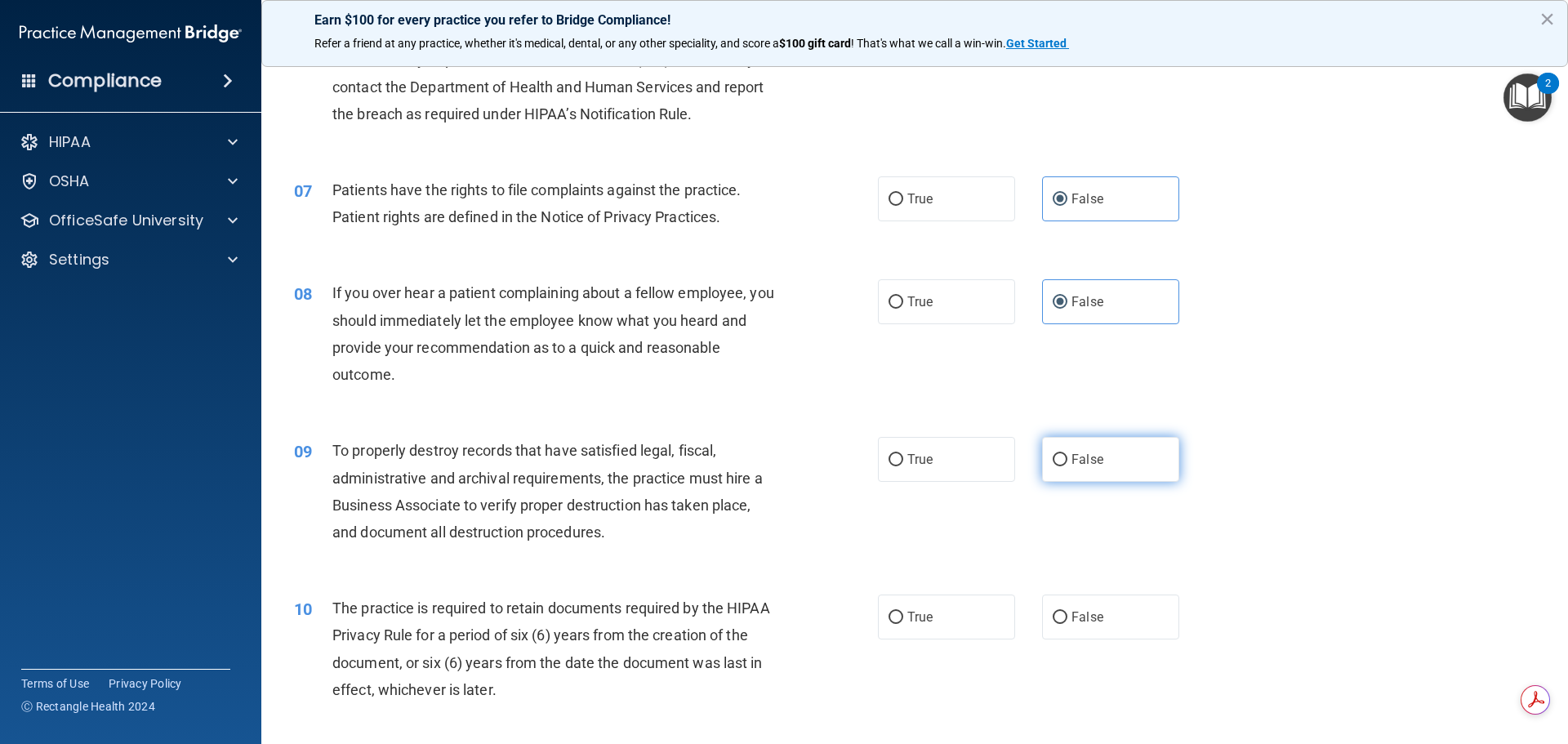
radio input "true"
click at [958, 623] on label "True" at bounding box center [946, 616] width 137 height 45
click at [904, 623] on input "True" at bounding box center [895, 617] width 14 height 12
radio input "true"
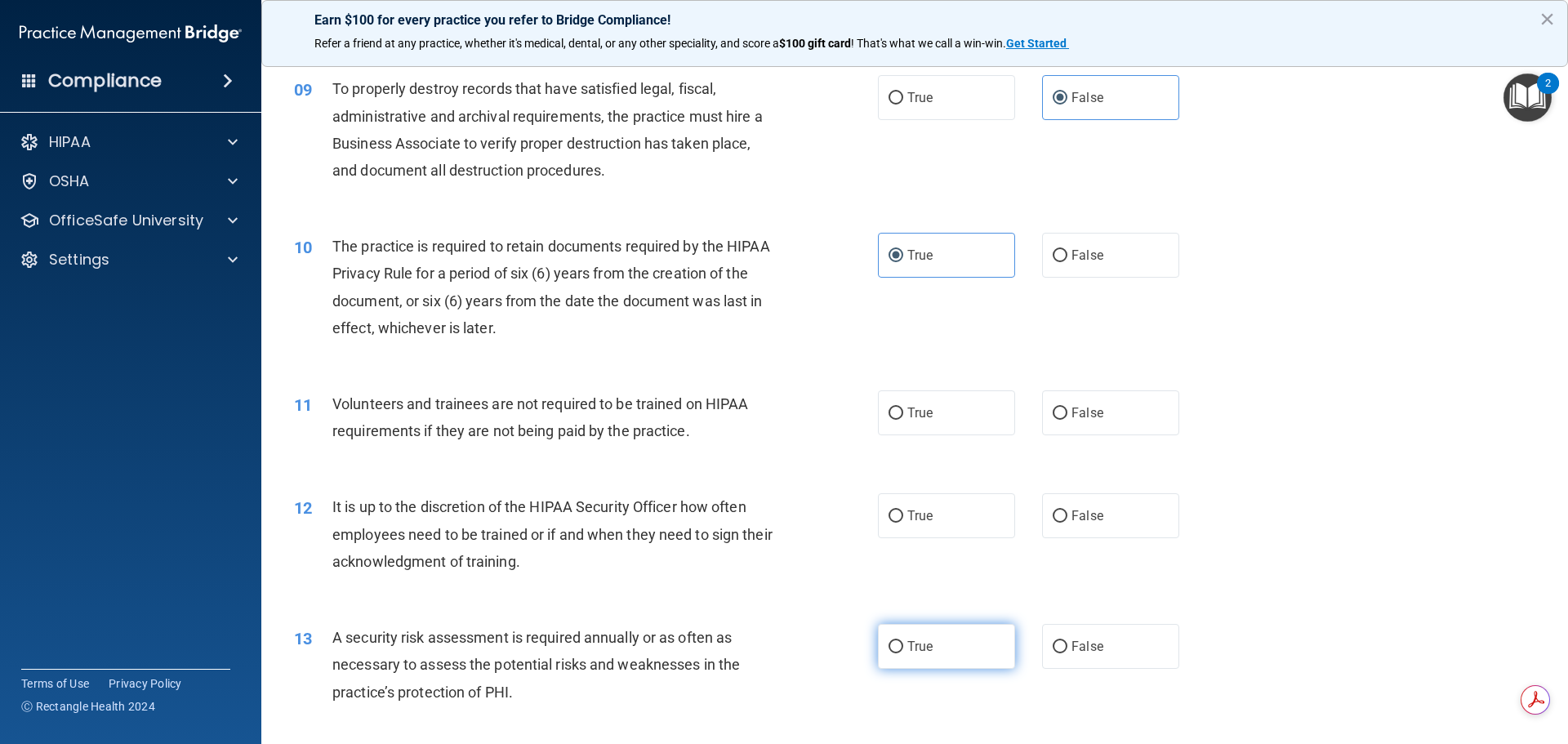
scroll to position [1225, 0]
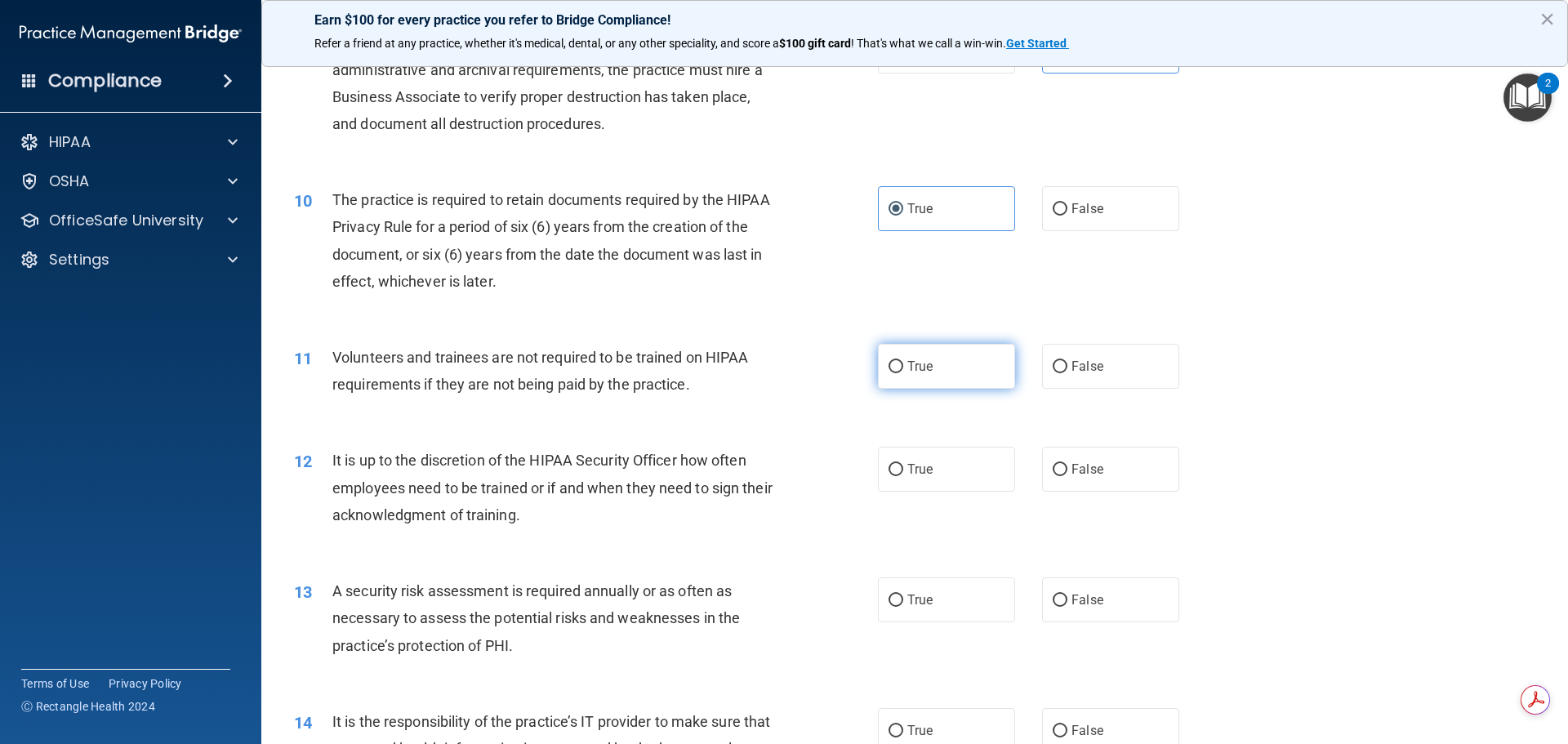
click at [941, 368] on label "True" at bounding box center [946, 366] width 137 height 45
click at [904, 368] on input "True" at bounding box center [895, 367] width 14 height 12
radio input "true"
click at [922, 481] on label "True" at bounding box center [946, 468] width 137 height 45
click at [904, 476] on input "True" at bounding box center [895, 469] width 14 height 12
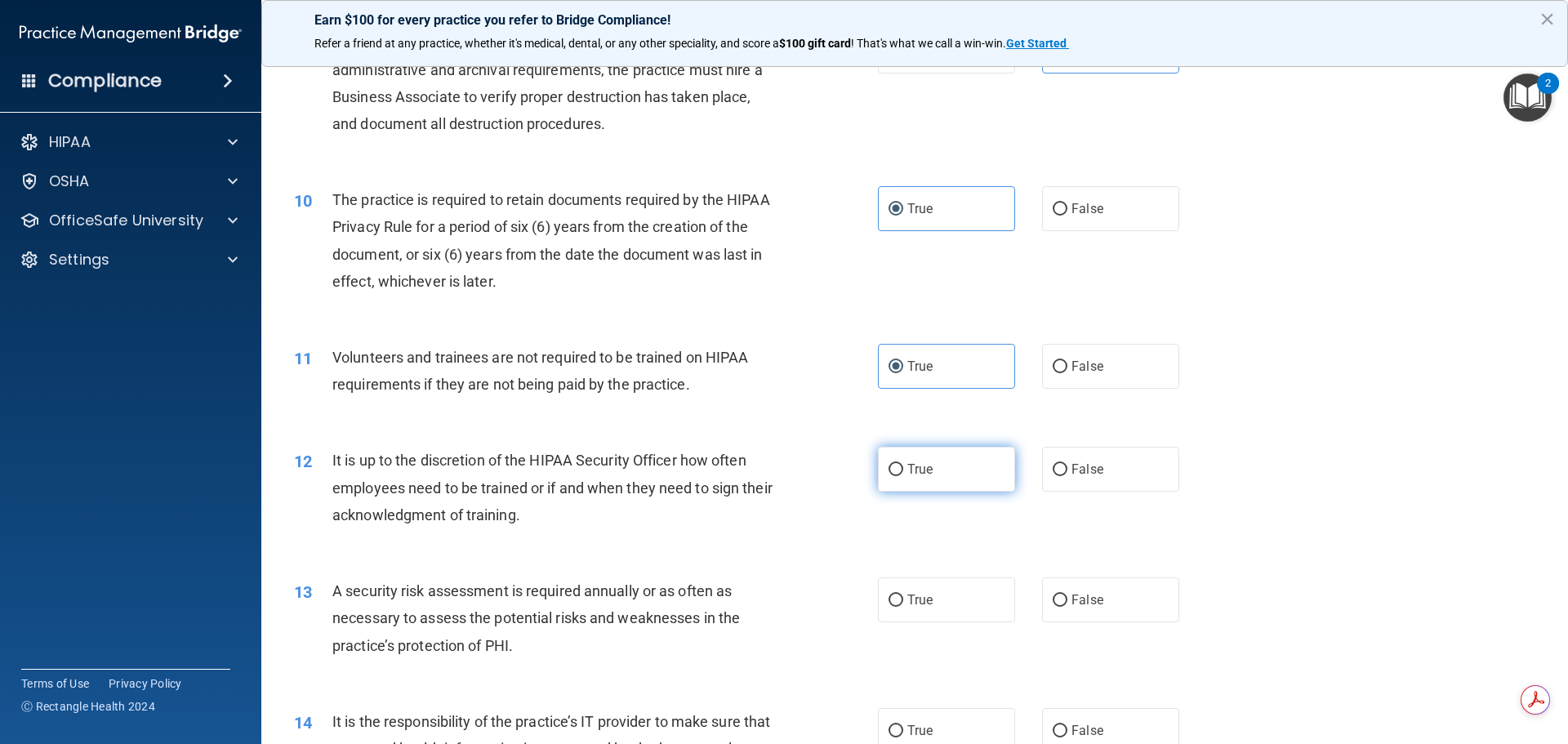
radio input "true"
click at [1099, 604] on label "False" at bounding box center [1110, 599] width 137 height 45
click at [1068, 604] on input "False" at bounding box center [1059, 600] width 14 height 12
radio input "true"
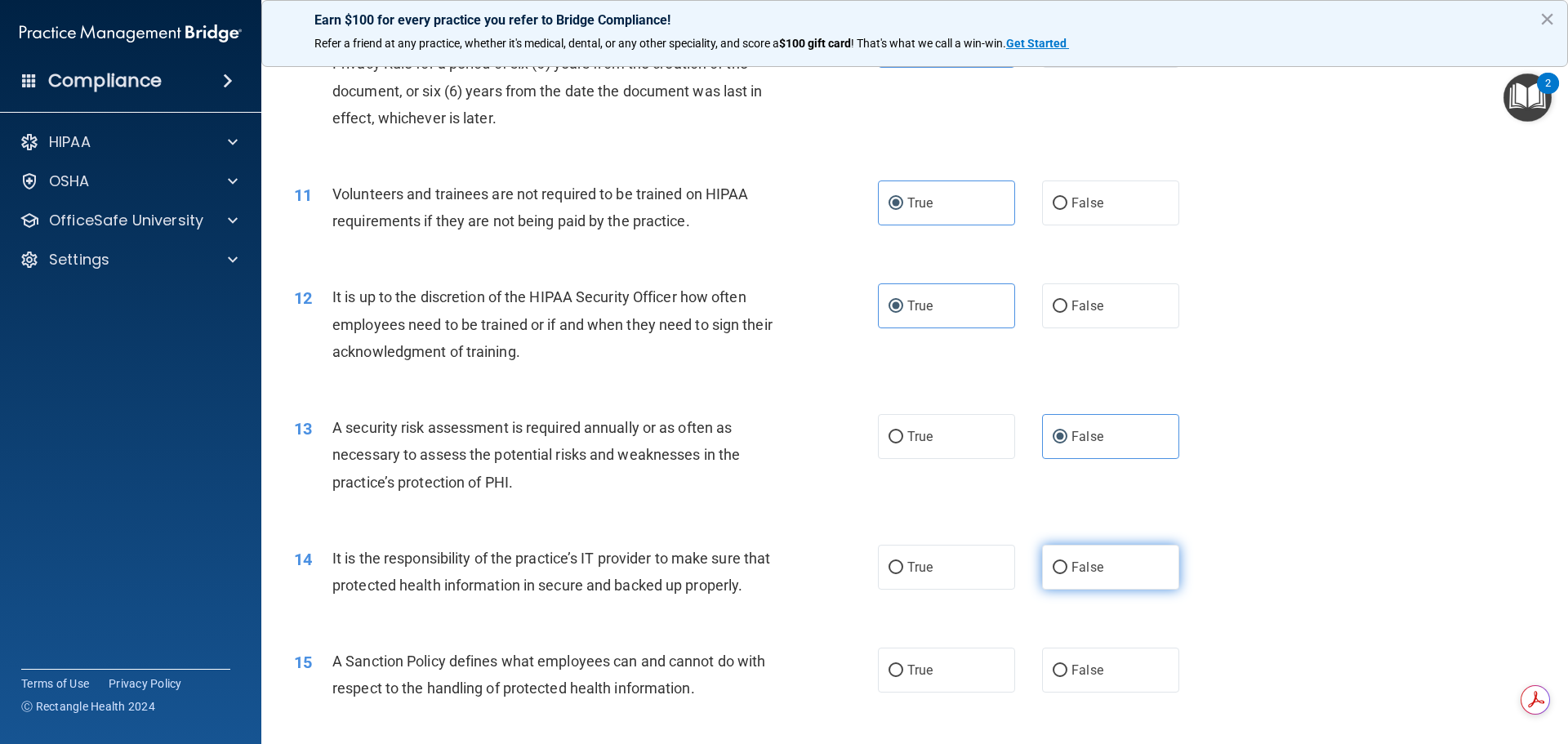
scroll to position [1470, 0]
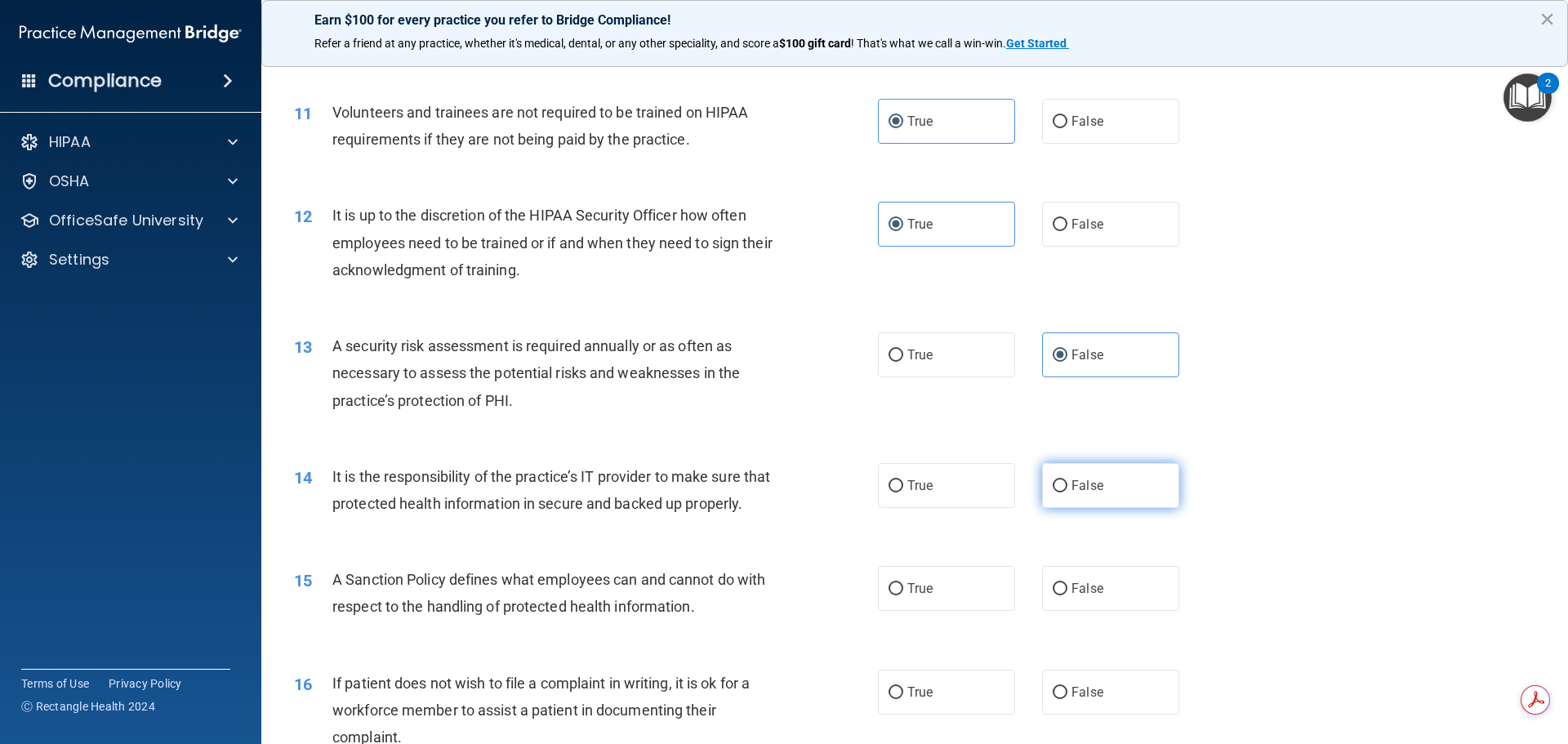
click at [1072, 495] on label "False" at bounding box center [1110, 485] width 137 height 45
click at [1068, 492] on input "False" at bounding box center [1059, 486] width 14 height 12
radio input "true"
click at [949, 611] on label "True" at bounding box center [946, 588] width 137 height 45
click at [904, 595] on input "True" at bounding box center [895, 588] width 14 height 12
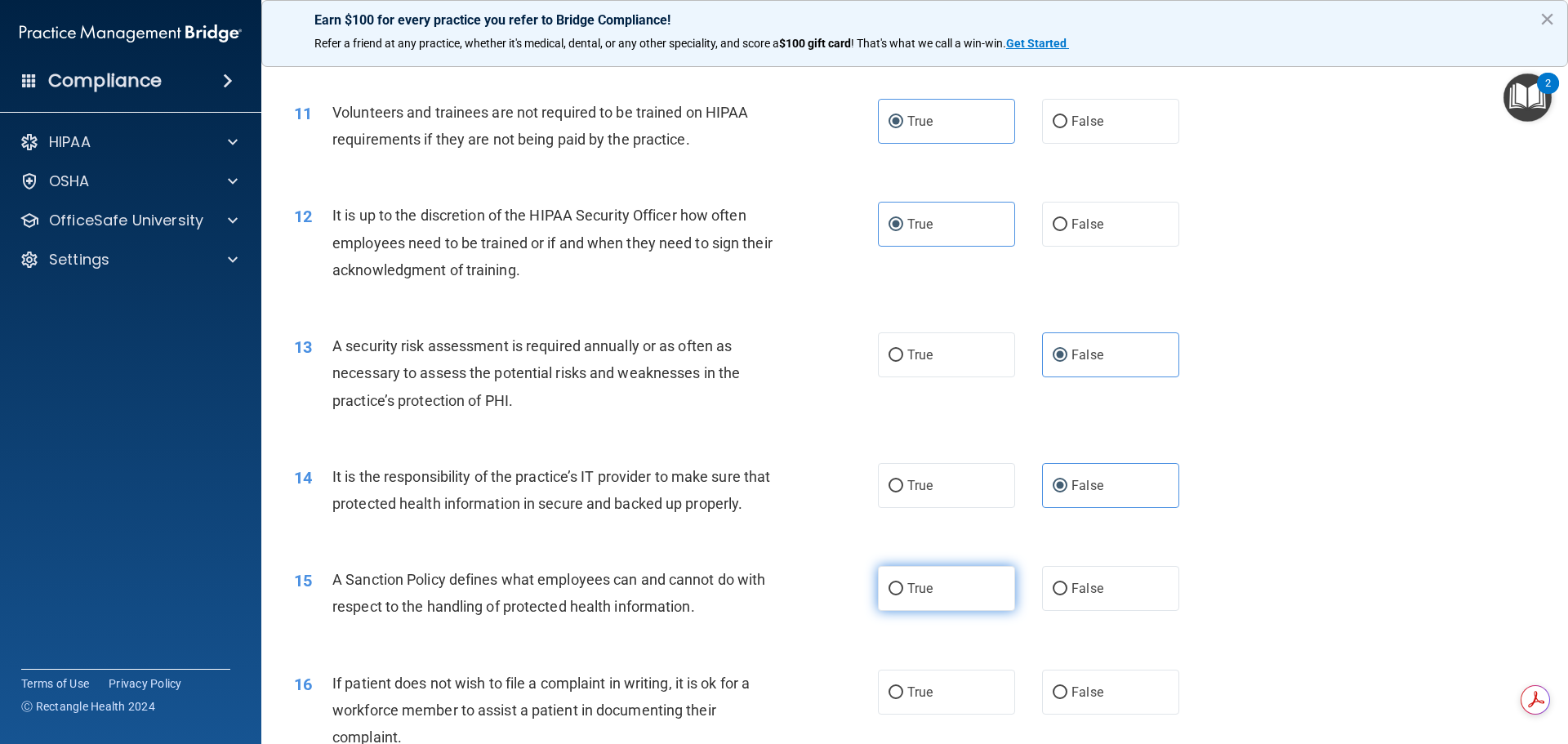
radio input "true"
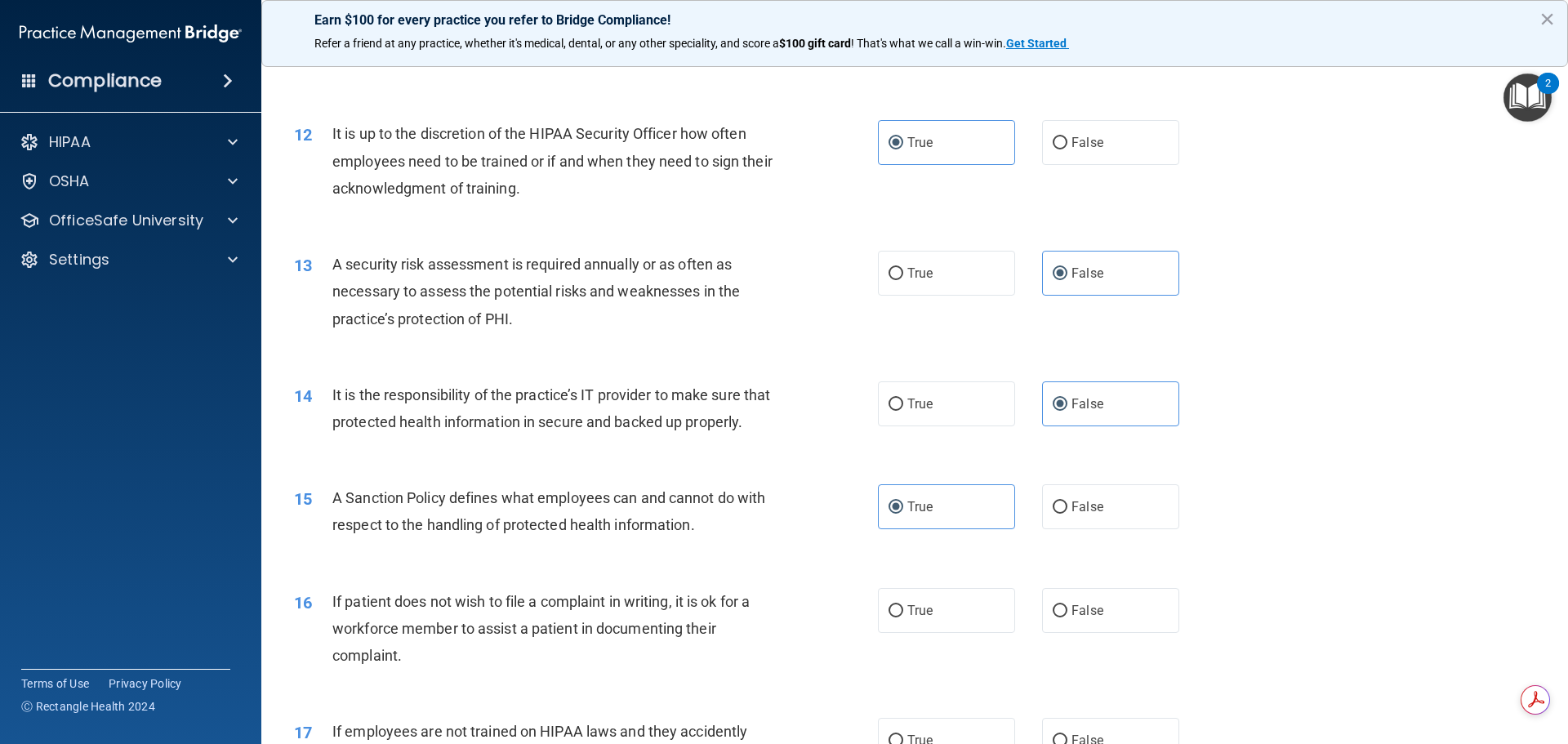
scroll to position [1633, 0]
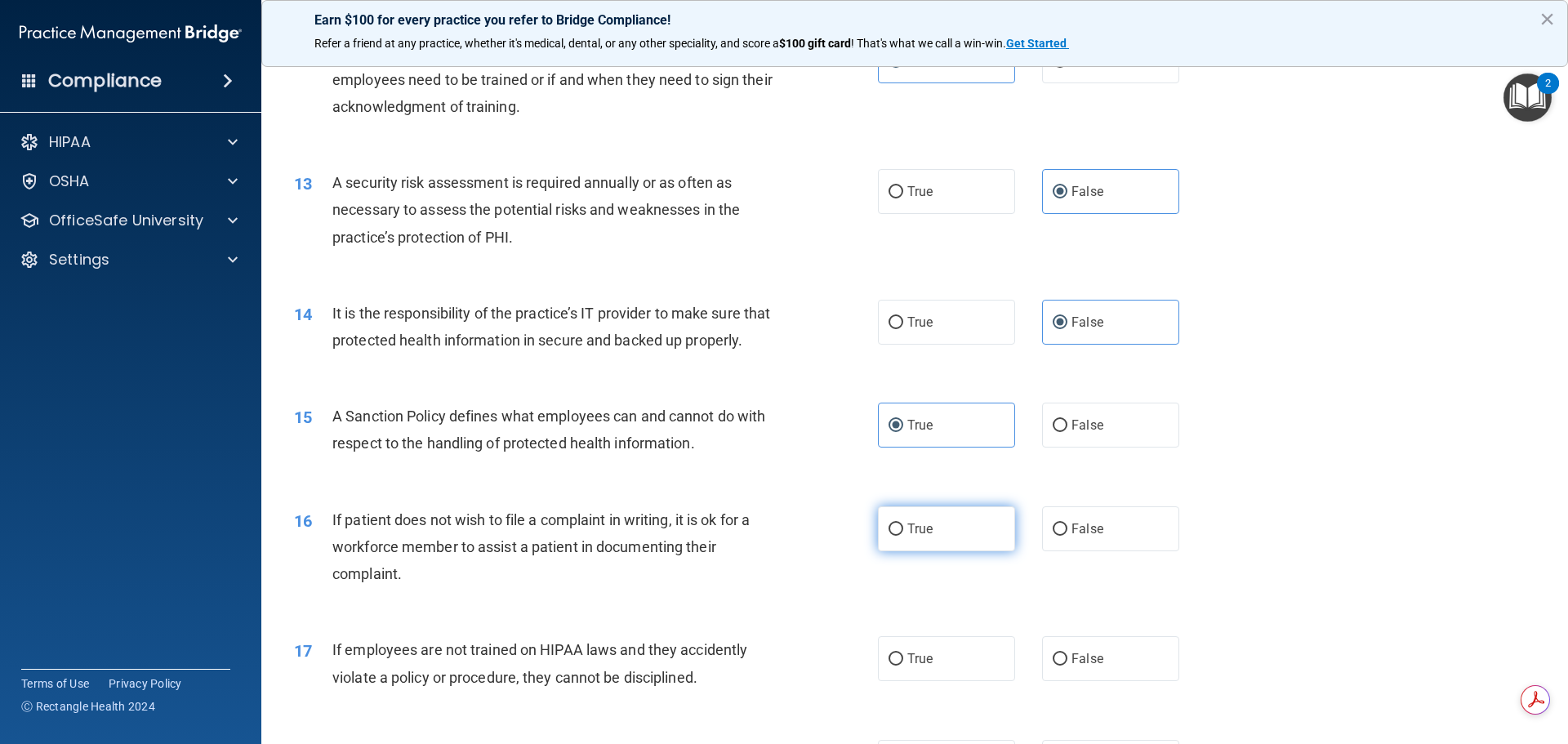
click at [972, 551] on label "True" at bounding box center [946, 528] width 137 height 45
click at [904, 536] on input "True" at bounding box center [895, 529] width 14 height 12
radio input "true"
click at [947, 681] on label "True" at bounding box center [946, 659] width 137 height 45
click at [904, 665] on input "True" at bounding box center [895, 659] width 14 height 12
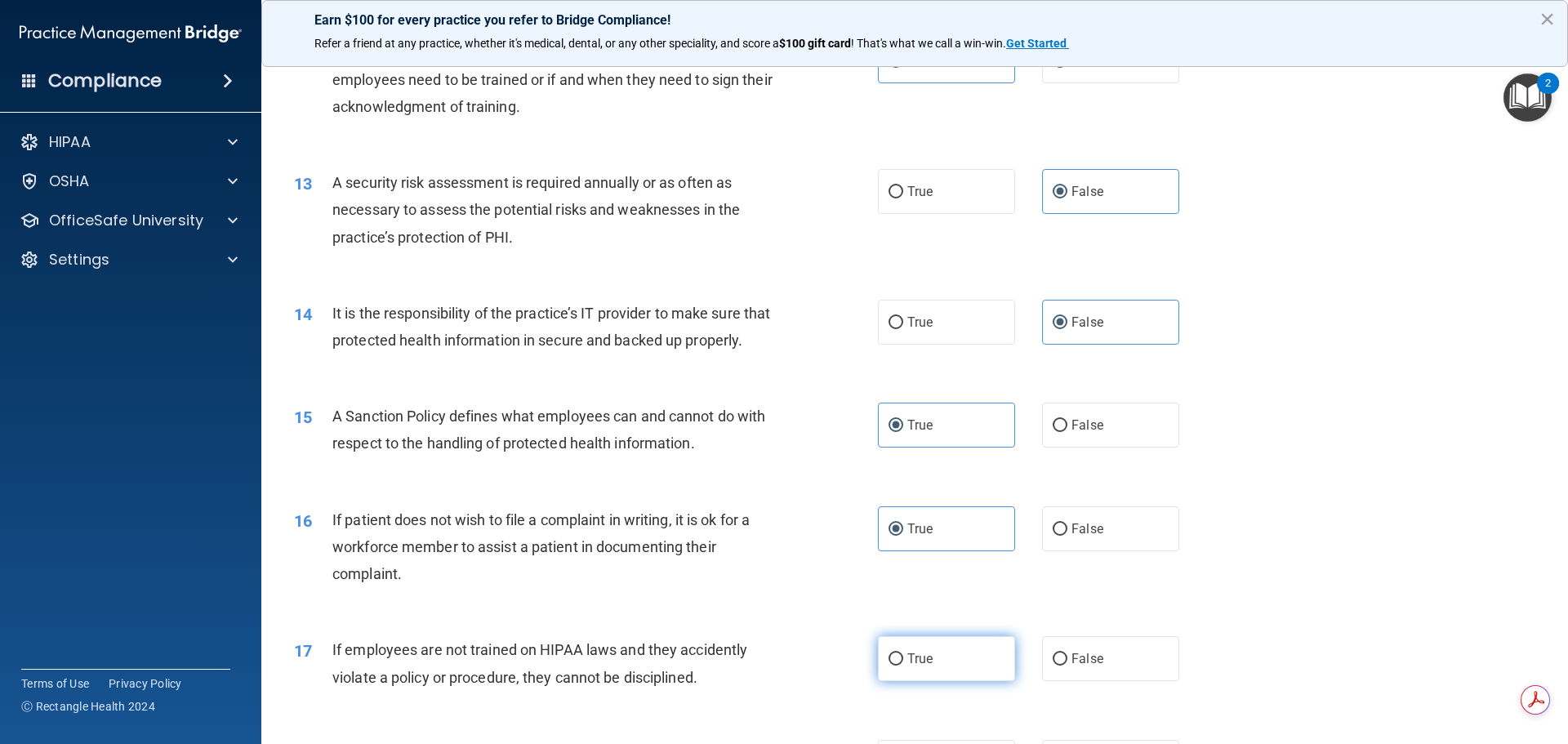
radio input "true"
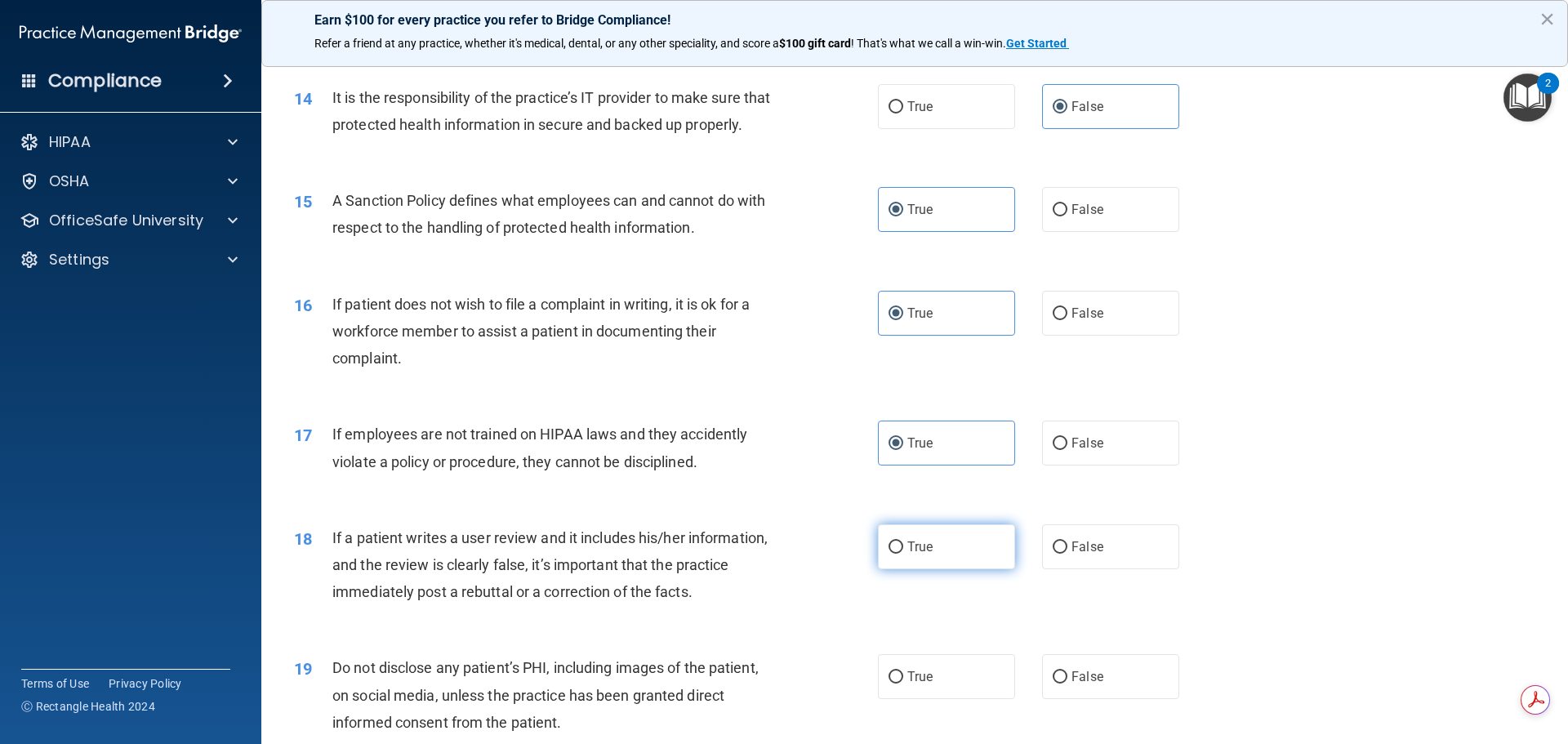
scroll to position [1878, 0]
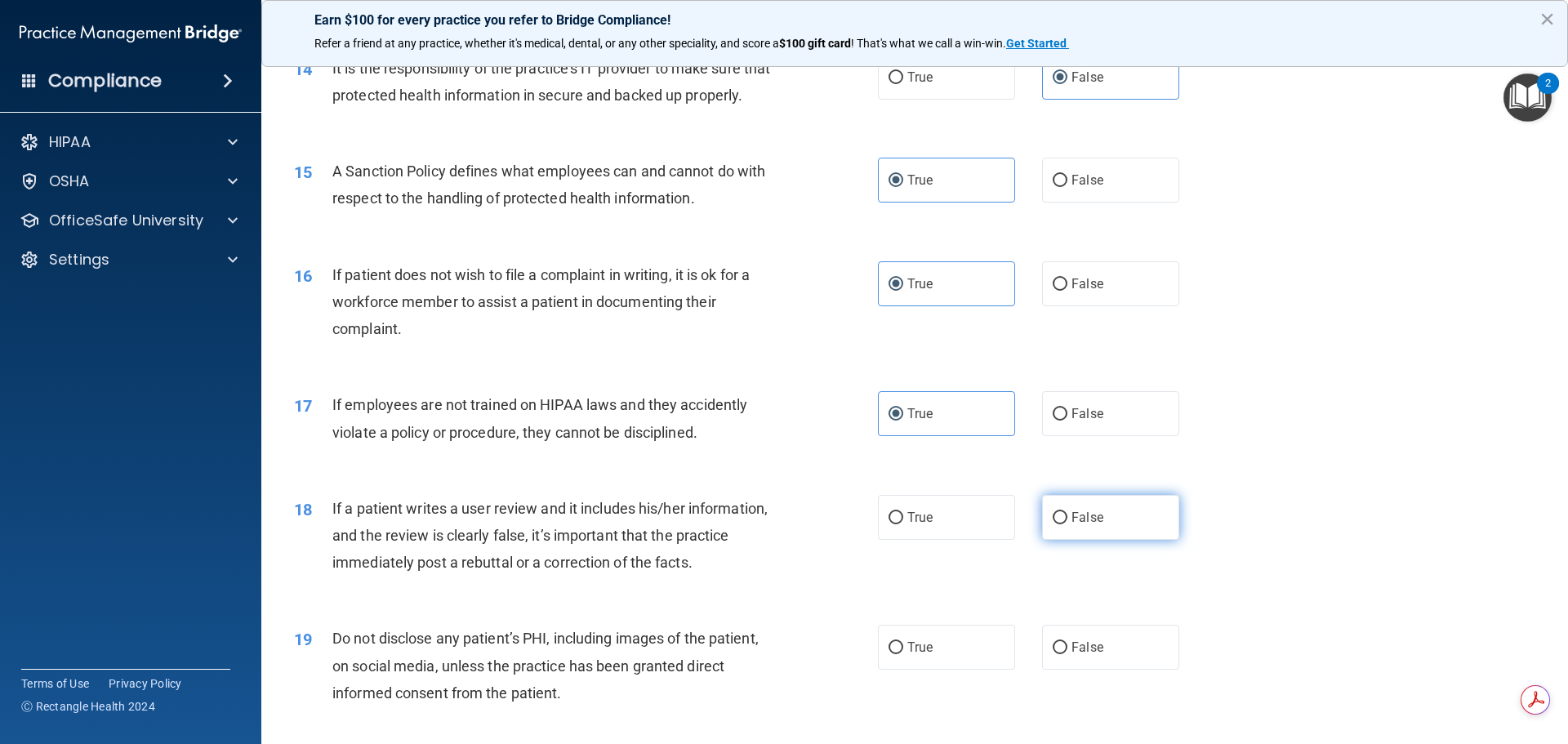
click at [1090, 525] on span "False" at bounding box center [1087, 517] width 32 height 15
click at [1068, 524] on input "False" at bounding box center [1059, 517] width 14 height 12
radio input "true"
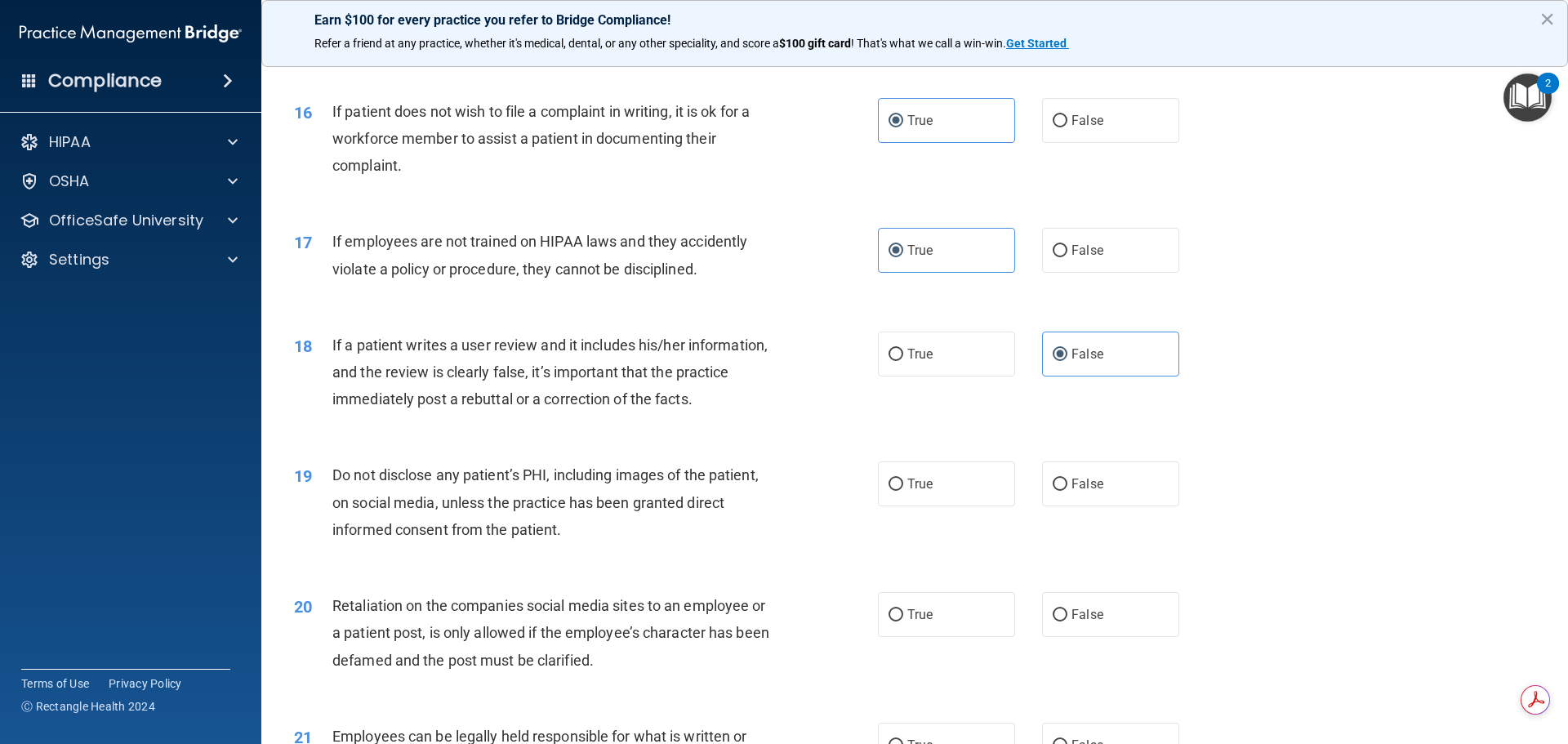
scroll to position [2124, 0]
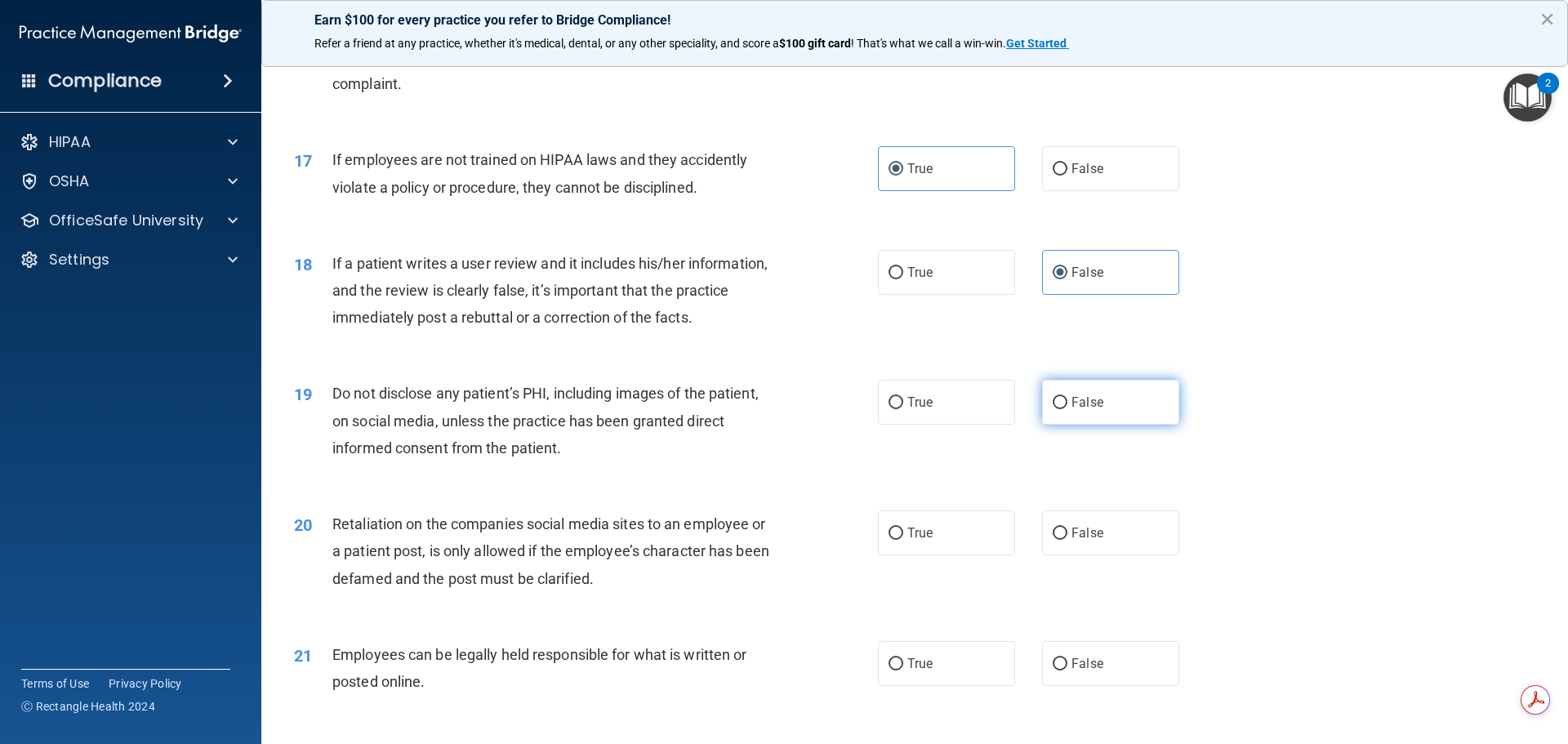
click at [1094, 410] on span "False" at bounding box center [1087, 402] width 32 height 15
click at [1068, 409] on input "False" at bounding box center [1059, 402] width 14 height 12
radio input "true"
click at [1058, 540] on input "False" at bounding box center [1059, 533] width 14 height 12
radio input "true"
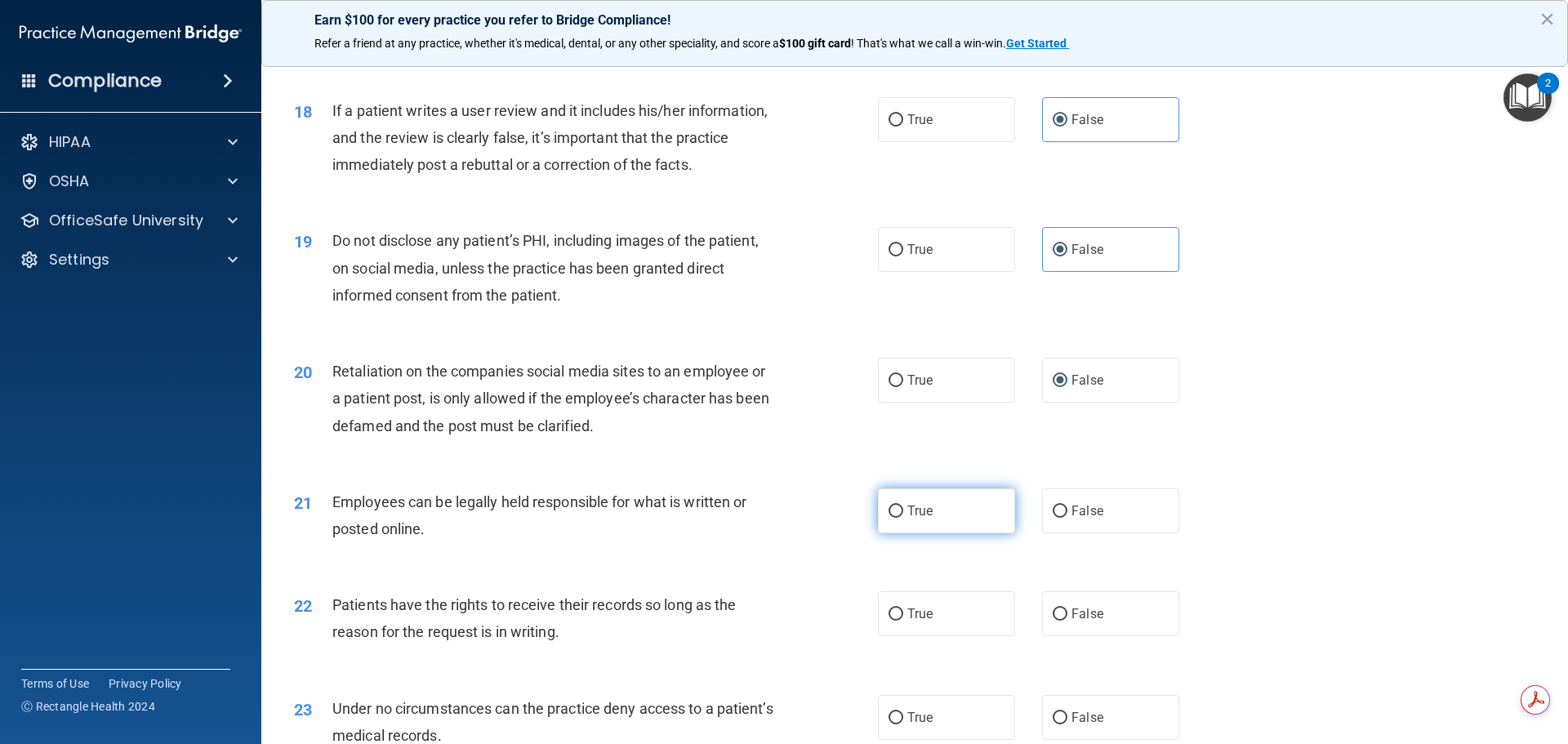
scroll to position [2287, 0]
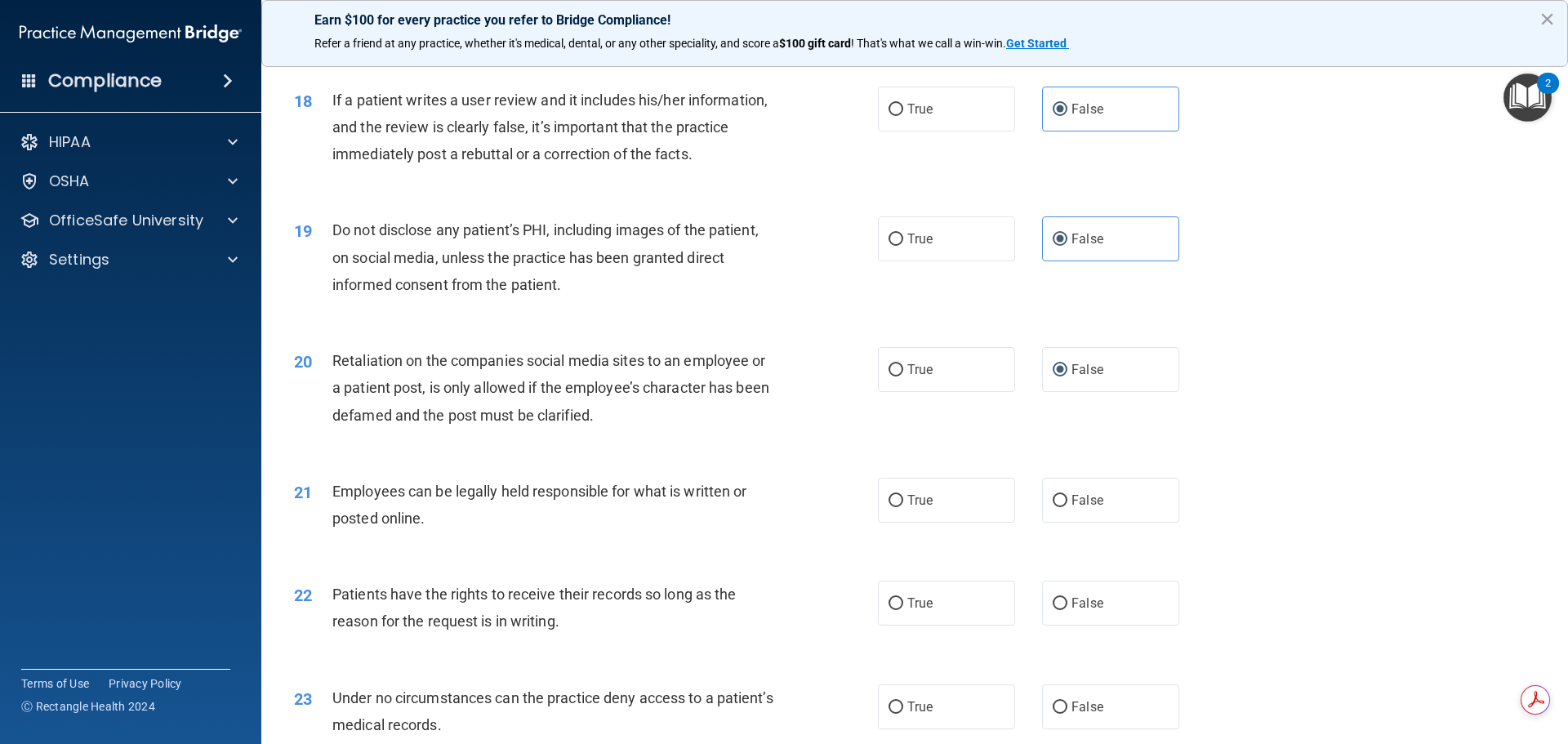
drag, startPoint x: 959, startPoint y: 518, endPoint x: 942, endPoint y: 565, distance: 50.0
click at [959, 517] on label "True" at bounding box center [946, 500] width 137 height 45
click at [904, 507] on input "True" at bounding box center [895, 500] width 14 height 12
radio input "true"
click at [933, 598] on div "22 Patients have the rights to receive their records so long as the reason for …" at bounding box center [914, 612] width 1266 height 103
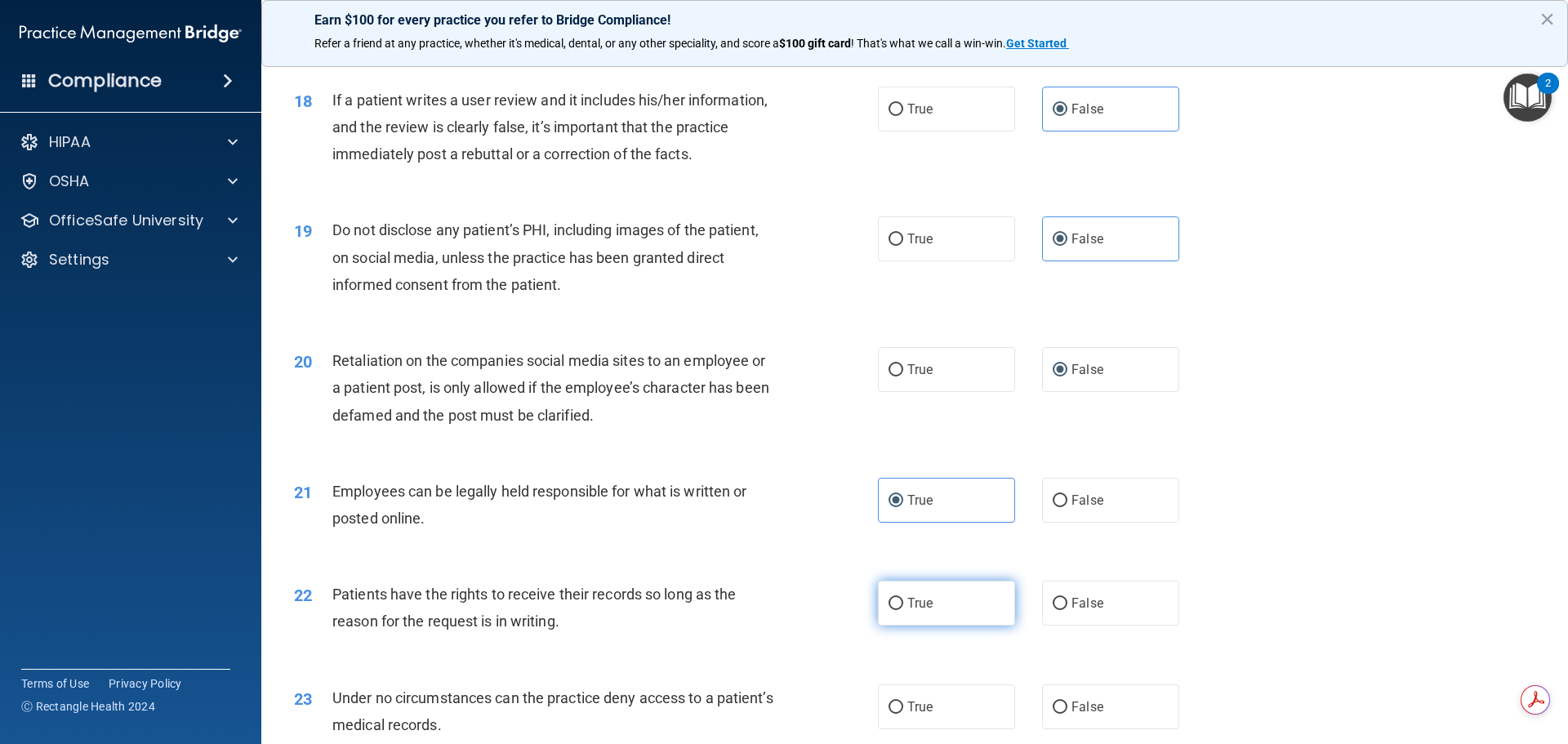
click at [923, 626] on label "True" at bounding box center [946, 603] width 137 height 45
click at [904, 610] on input "True" at bounding box center [895, 604] width 14 height 12
radio input "true"
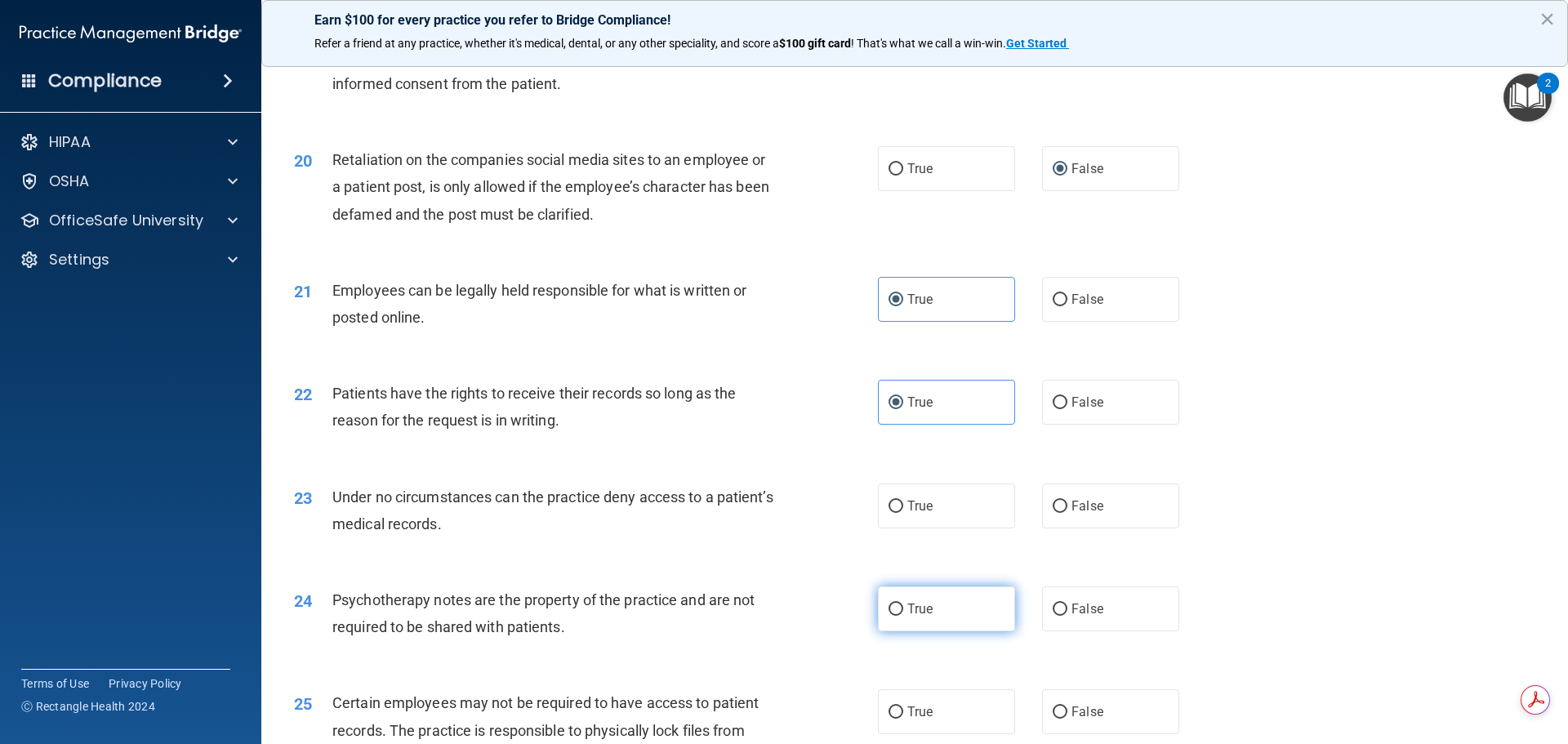
scroll to position [2532, 0]
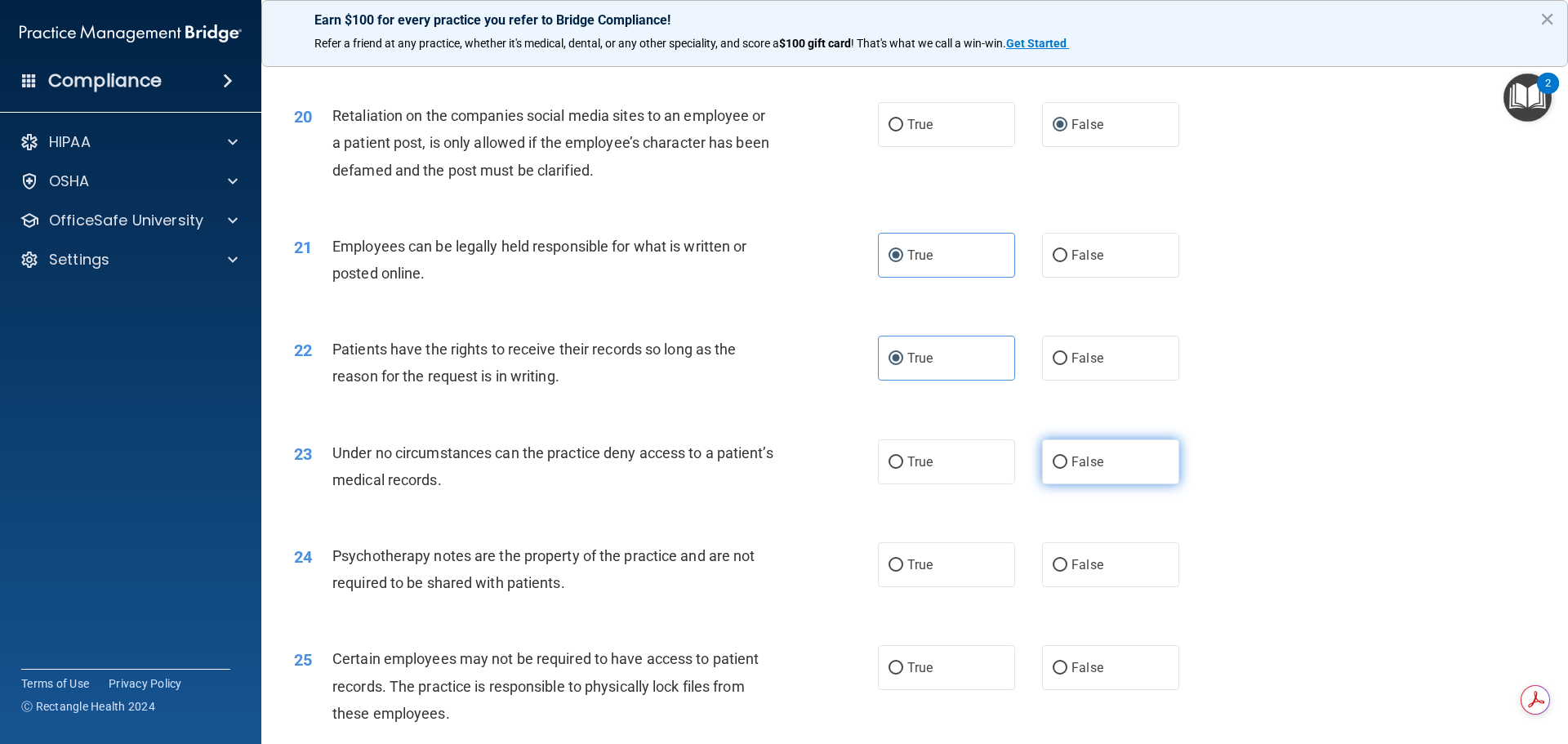
click at [1059, 479] on label "False" at bounding box center [1110, 462] width 137 height 45
click at [1059, 468] on input "False" at bounding box center [1059, 462] width 14 height 12
radio input "true"
click at [1086, 573] on label "False" at bounding box center [1110, 564] width 137 height 45
click at [1068, 571] on input "False" at bounding box center [1059, 565] width 14 height 12
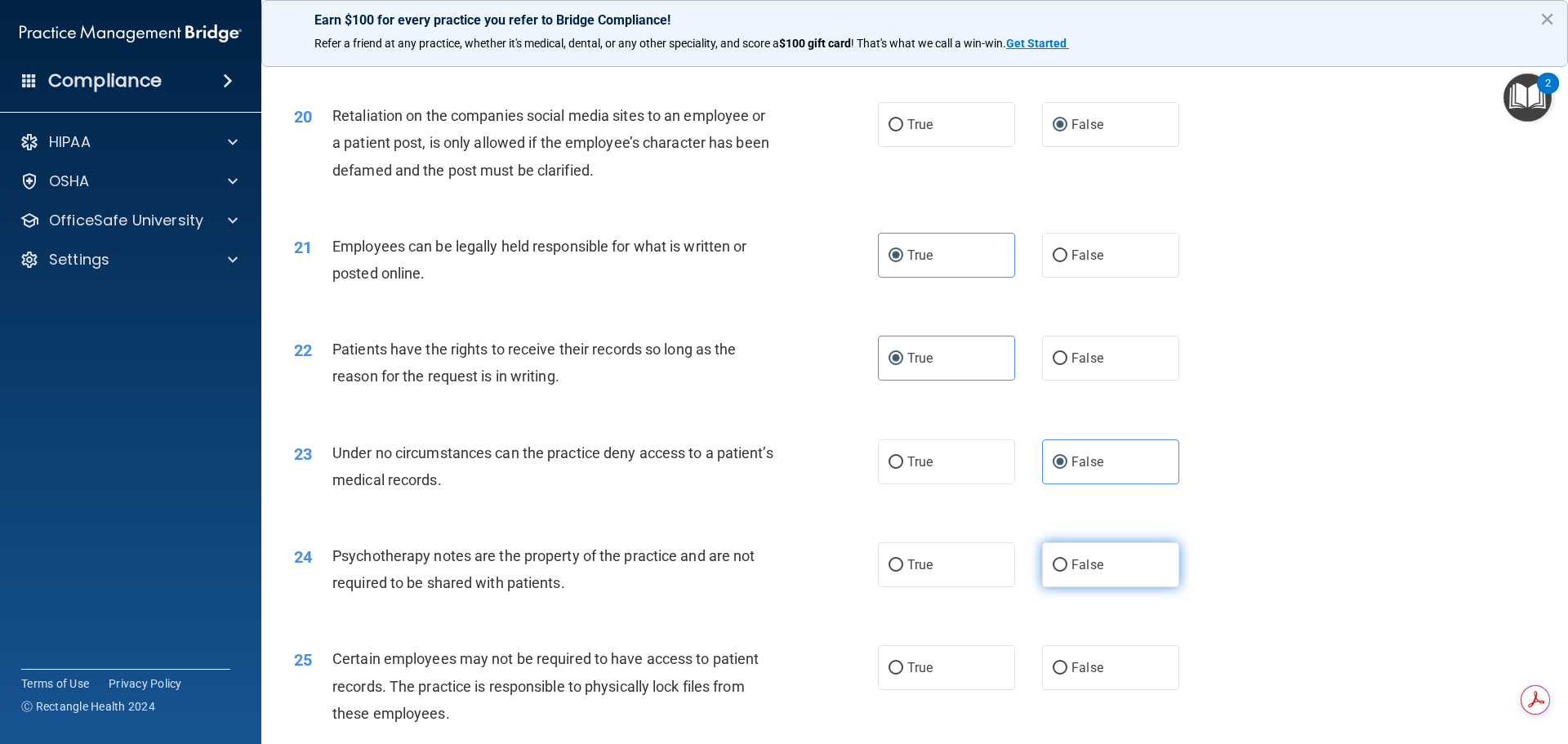
radio input "true"
click at [951, 690] on label "True" at bounding box center [946, 667] width 137 height 45
click at [904, 675] on input "True" at bounding box center [895, 668] width 14 height 12
radio input "true"
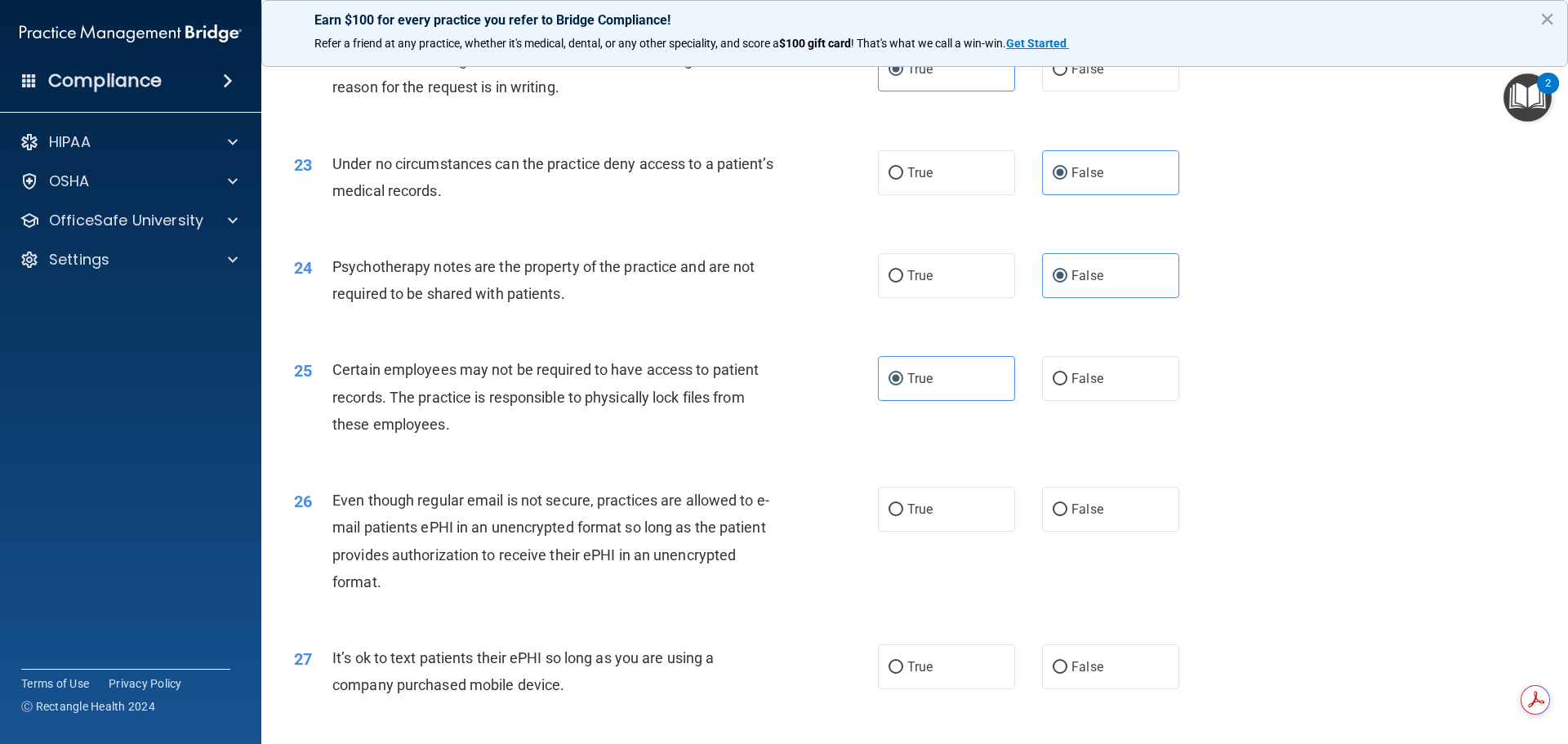
scroll to position [2858, 0]
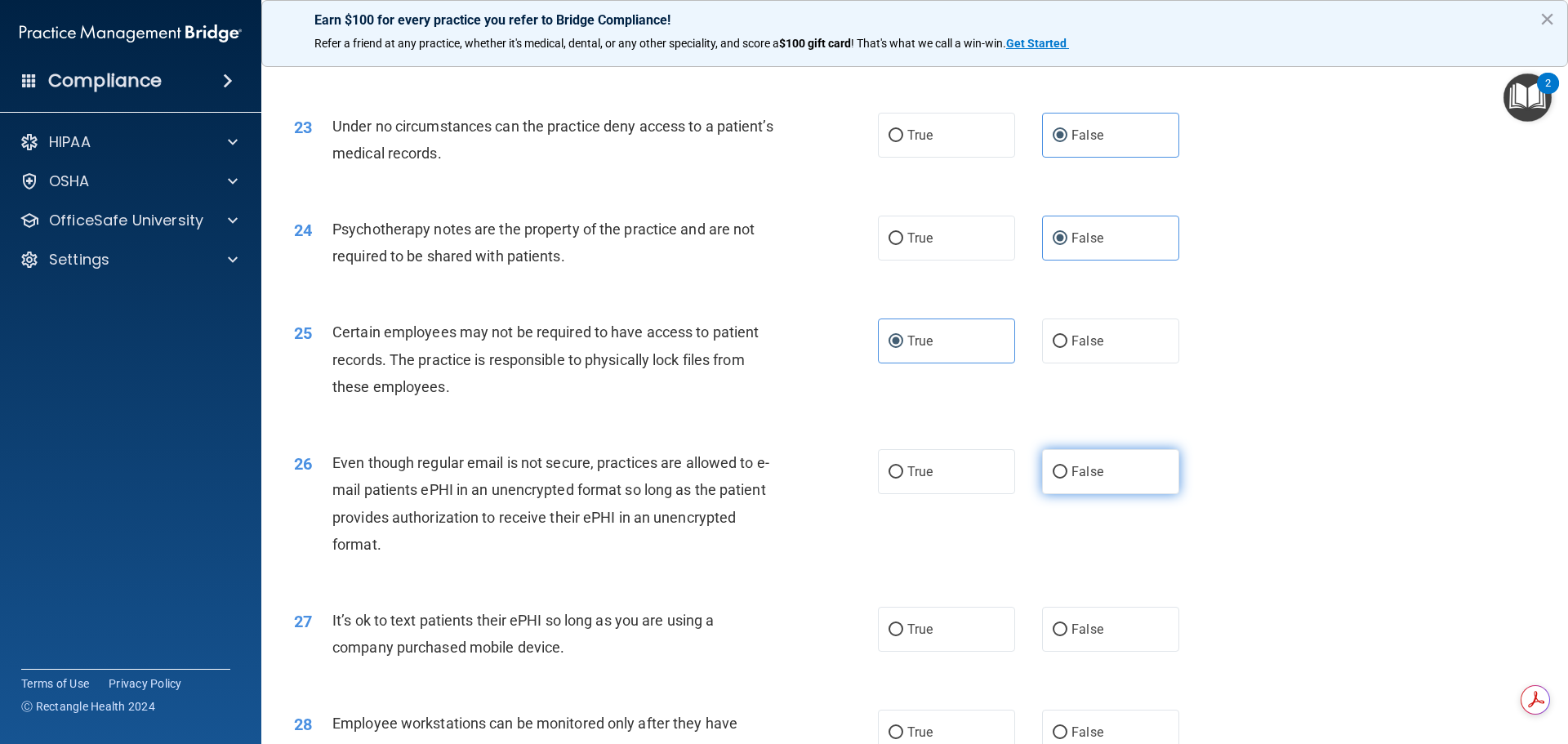
click at [1100, 494] on label "False" at bounding box center [1110, 471] width 137 height 45
click at [1068, 478] on input "False" at bounding box center [1059, 472] width 14 height 12
radio input "true"
click at [1074, 636] on span "False" at bounding box center [1087, 629] width 32 height 15
click at [1068, 636] on input "False" at bounding box center [1059, 630] width 14 height 12
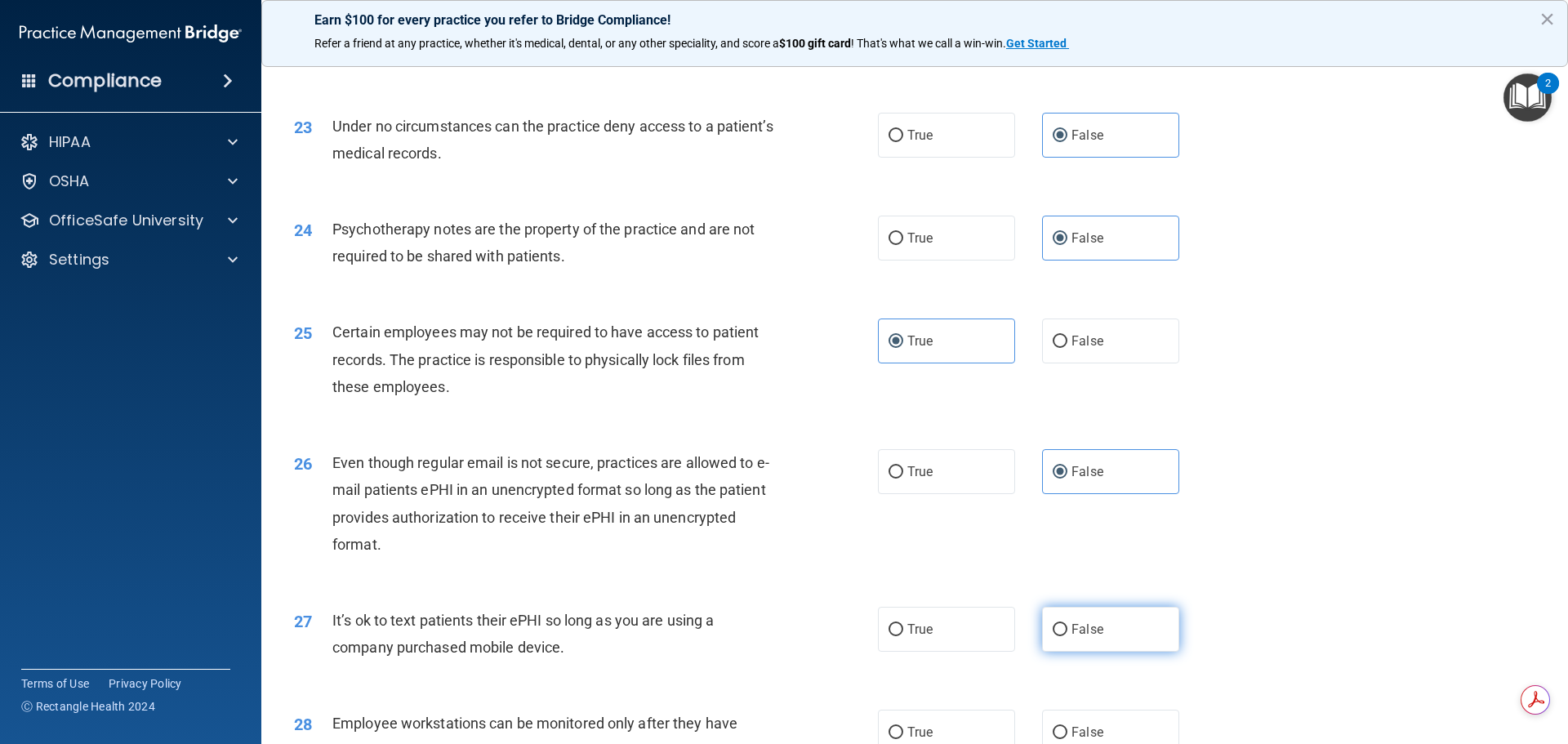
radio input "true"
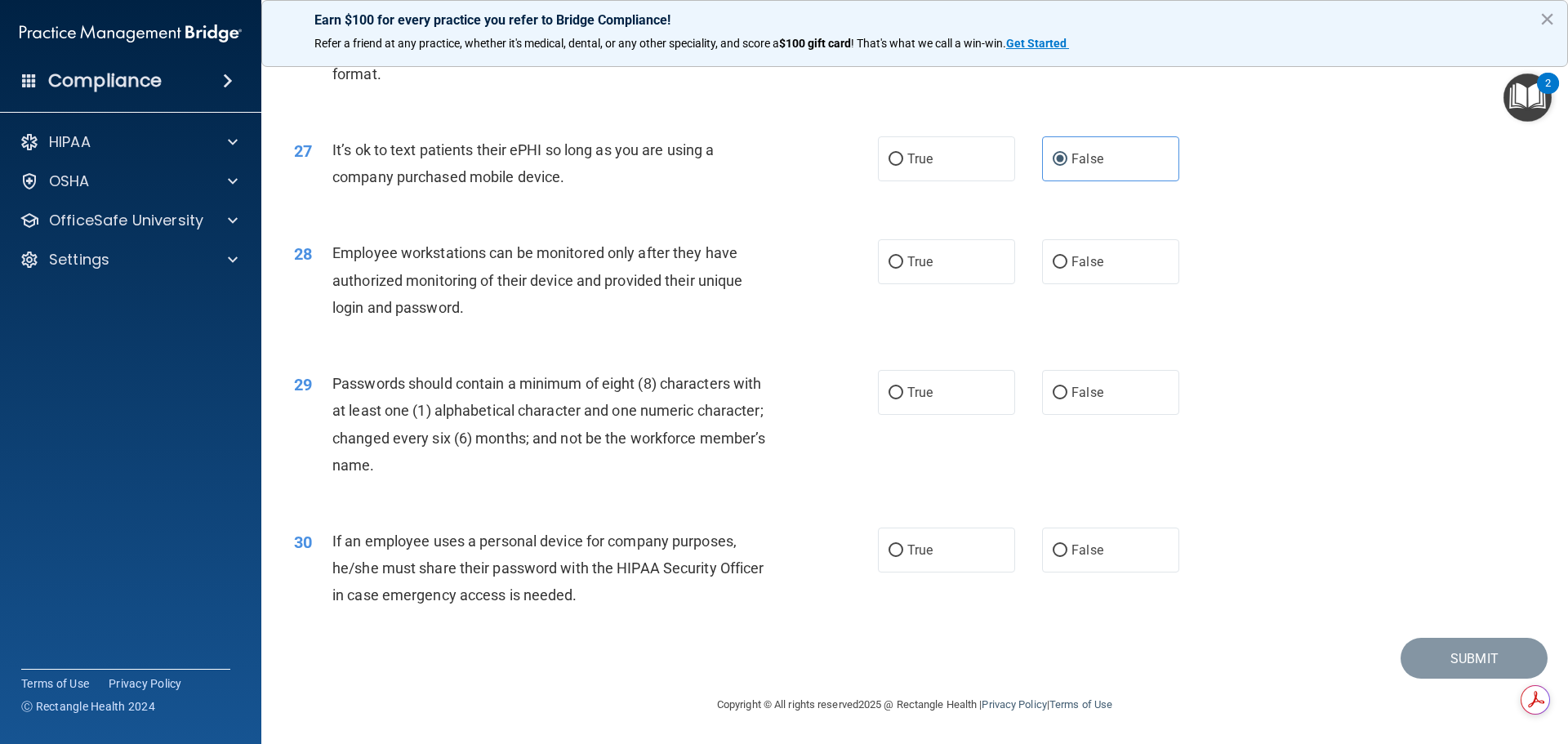
scroll to position [3355, 0]
click at [950, 271] on label "True" at bounding box center [946, 261] width 137 height 45
click at [904, 269] on input "True" at bounding box center [895, 262] width 14 height 12
radio input "true"
click at [971, 378] on label "True" at bounding box center [946, 392] width 137 height 45
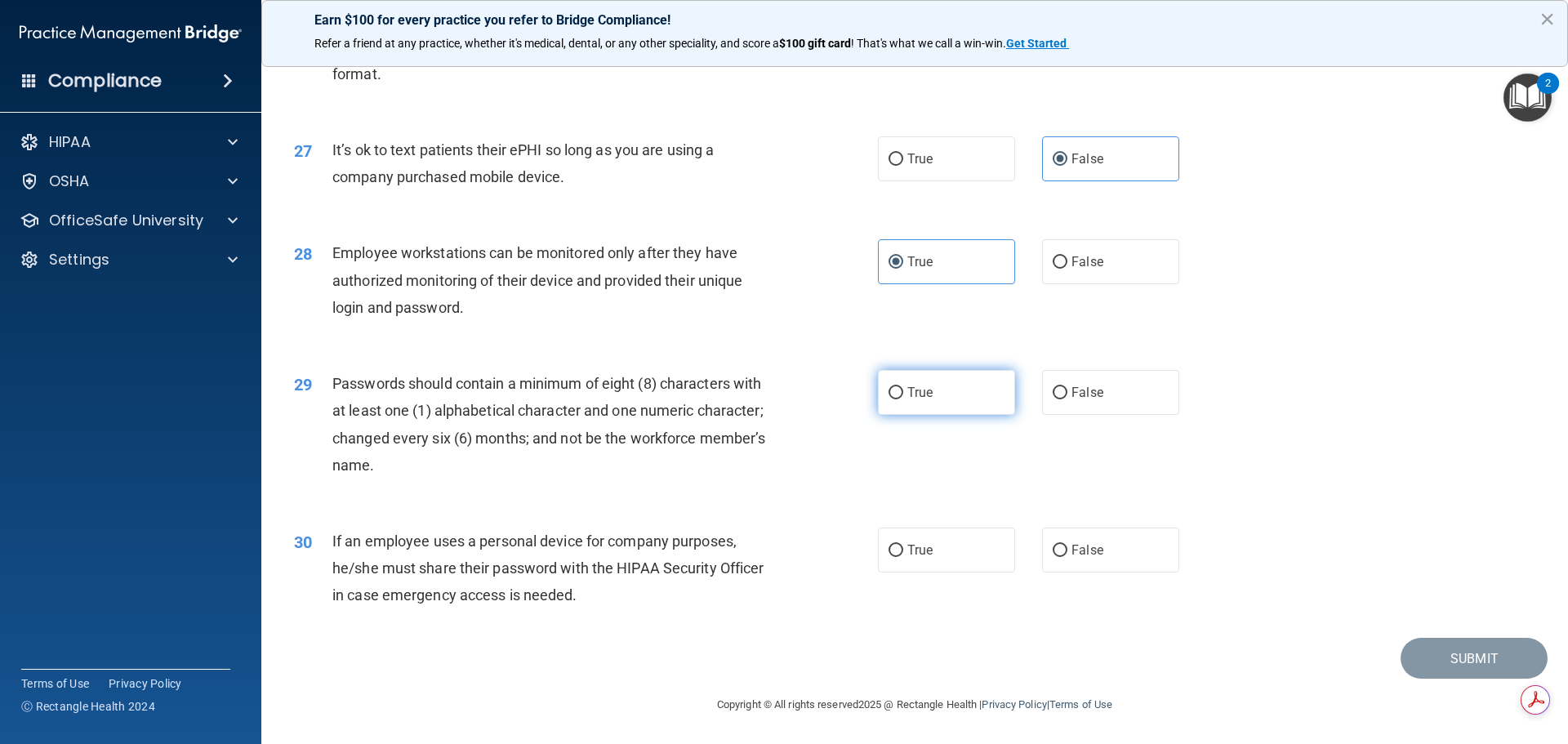
click at [904, 387] on input "True" at bounding box center [895, 393] width 14 height 12
radio input "true"
click at [917, 560] on label "True" at bounding box center [946, 549] width 137 height 45
click at [904, 557] on input "True" at bounding box center [895, 550] width 14 height 12
radio input "true"
